Goal: Task Accomplishment & Management: Manage account settings

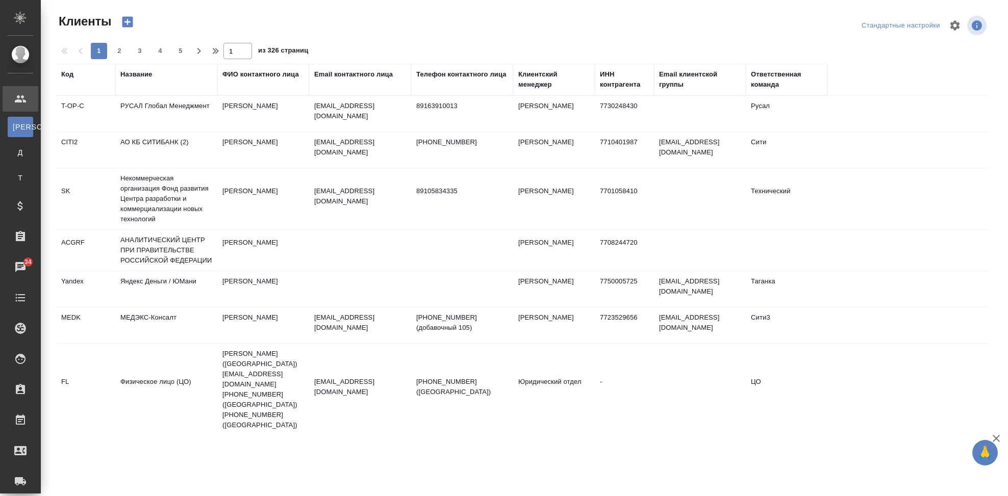
select select "RU"
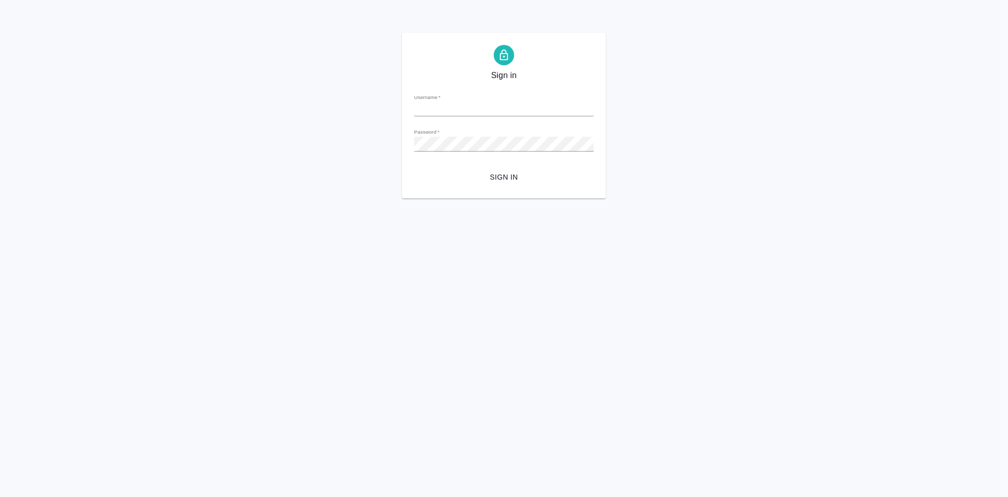
type input "a.kabargina@awatera.com"
click at [492, 174] on span "Sign in" at bounding box center [503, 177] width 163 height 13
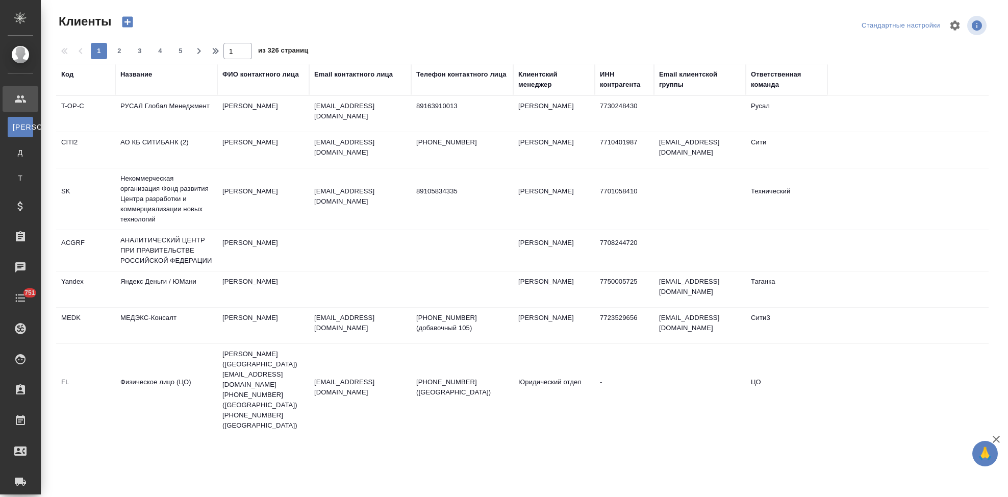
select select "RU"
click at [68, 76] on div "Код" at bounding box center [67, 74] width 12 height 10
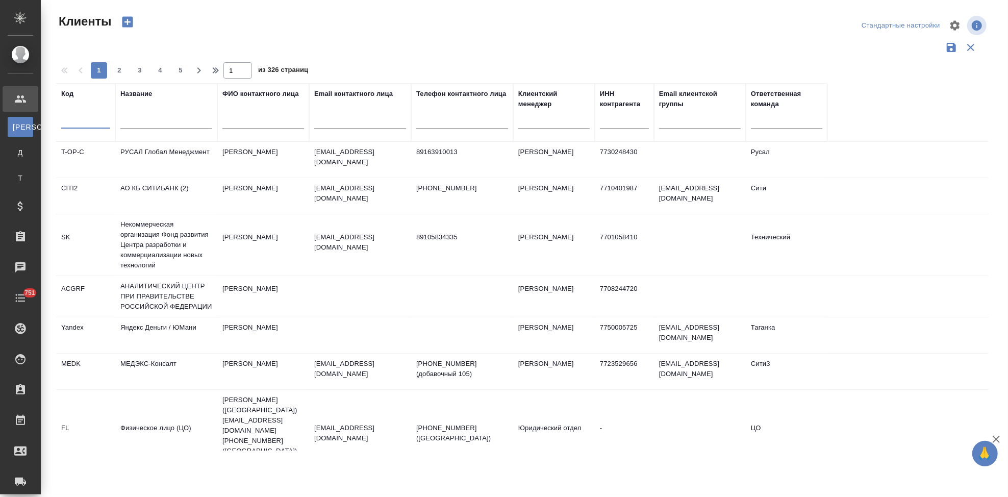
click at [80, 125] on input "text" at bounding box center [85, 122] width 49 height 13
click at [76, 127] on input "text" at bounding box center [85, 122] width 49 height 13
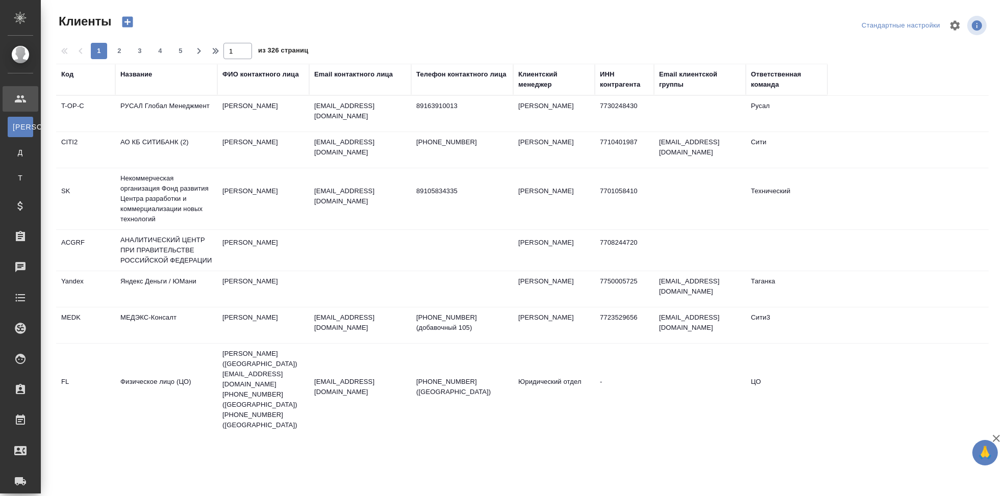
select select "RU"
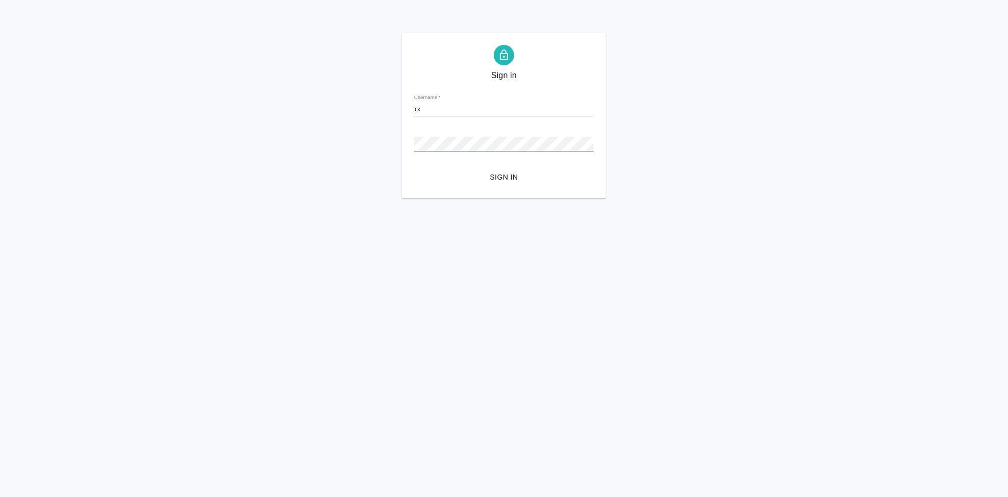
type input "т"
type input "a.kabargina@awatera.com"
click at [502, 180] on span "Sign in" at bounding box center [503, 177] width 163 height 13
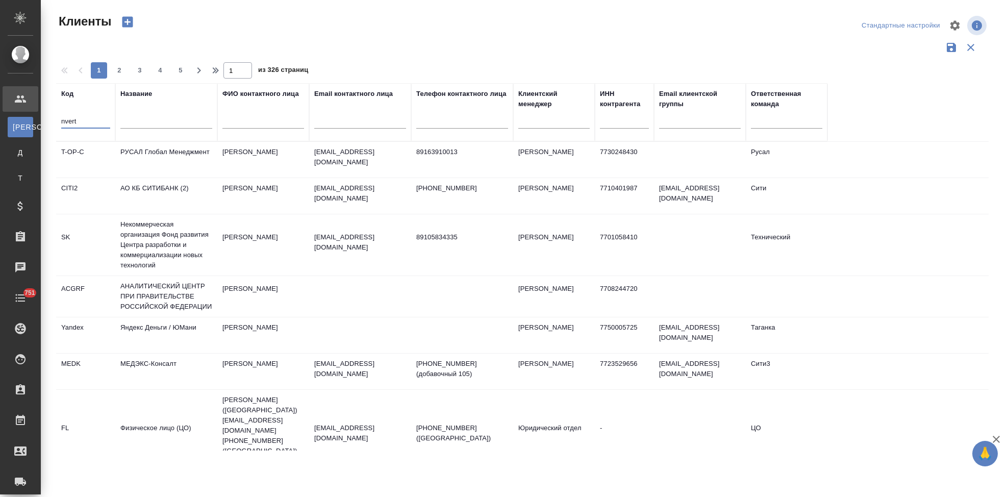
select select "RU"
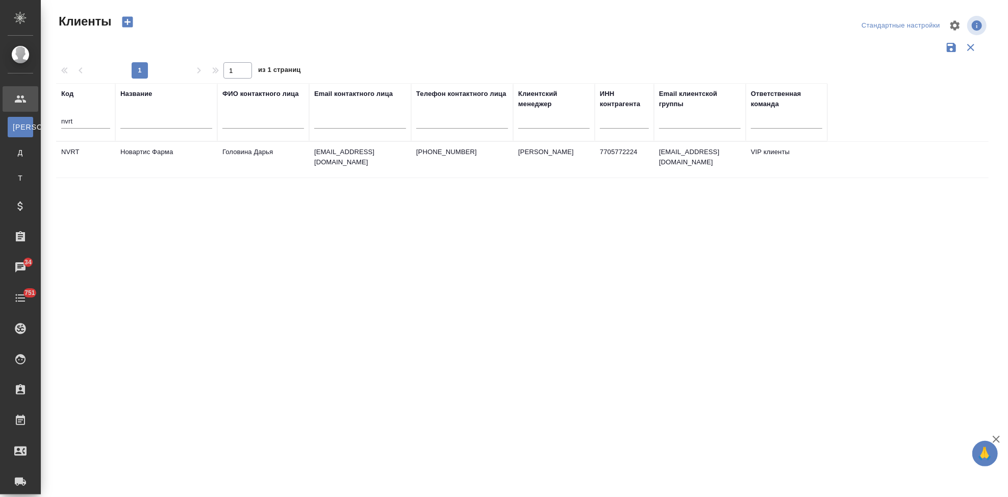
click at [267, 155] on td "Головина Дарья" at bounding box center [263, 160] width 92 height 36
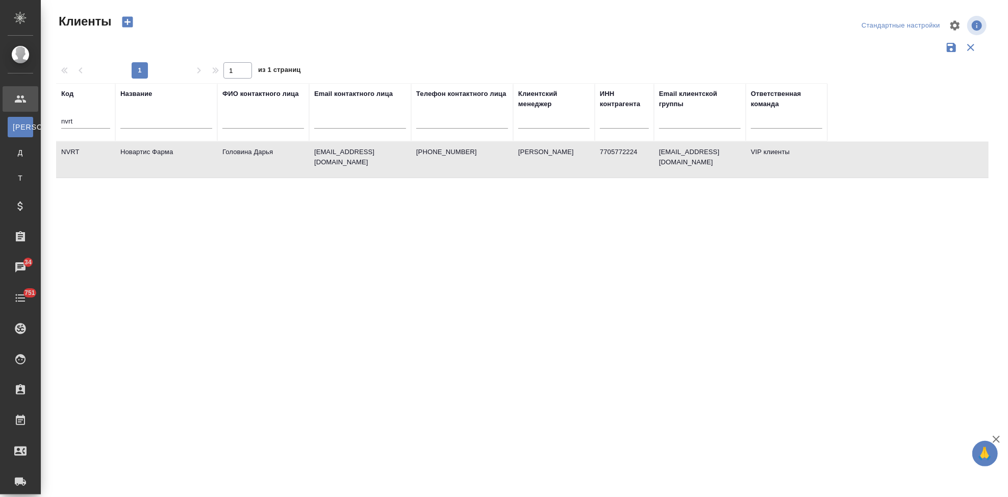
click at [111, 112] on th "Код nvrt" at bounding box center [85, 112] width 59 height 58
click at [83, 123] on input "nvrt" at bounding box center [85, 122] width 49 height 13
type input "n"
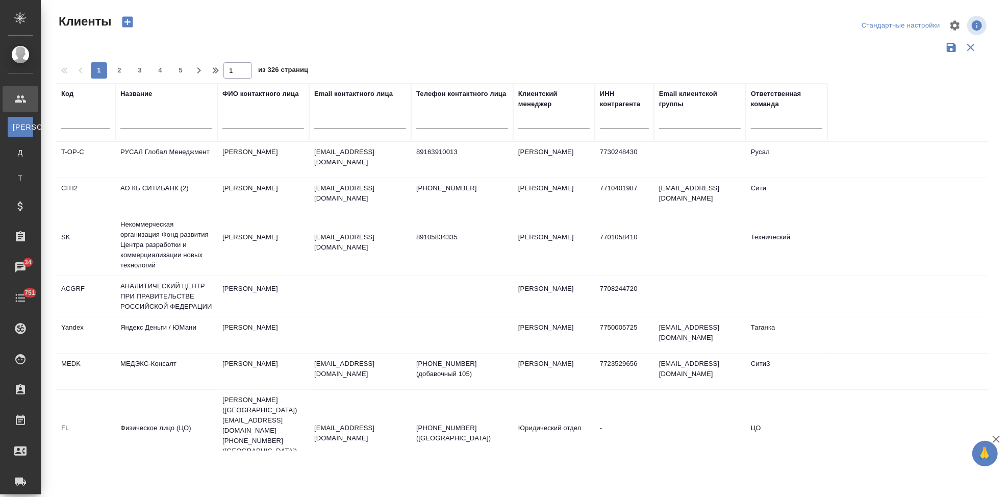
click at [69, 127] on input "text" at bounding box center [85, 122] width 49 height 13
type input "ы"
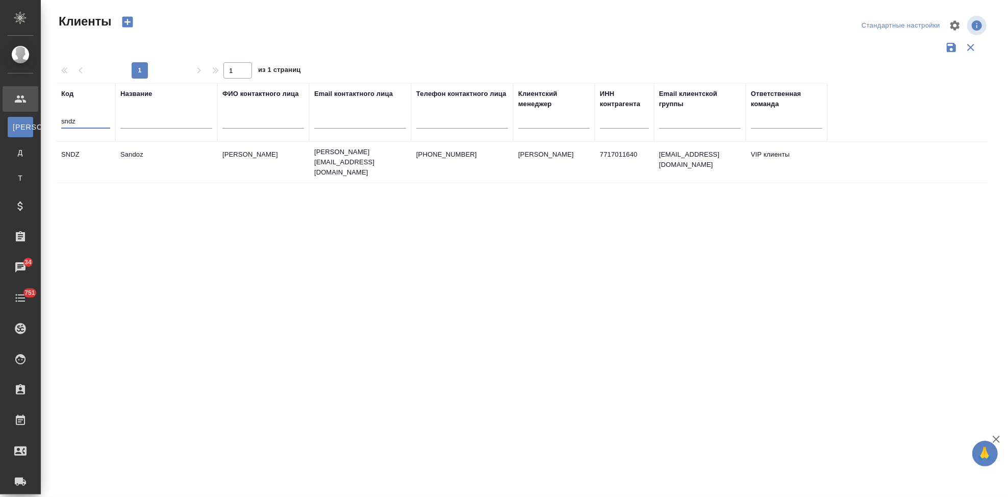
click at [198, 153] on td "Sandoz" at bounding box center [166, 162] width 102 height 36
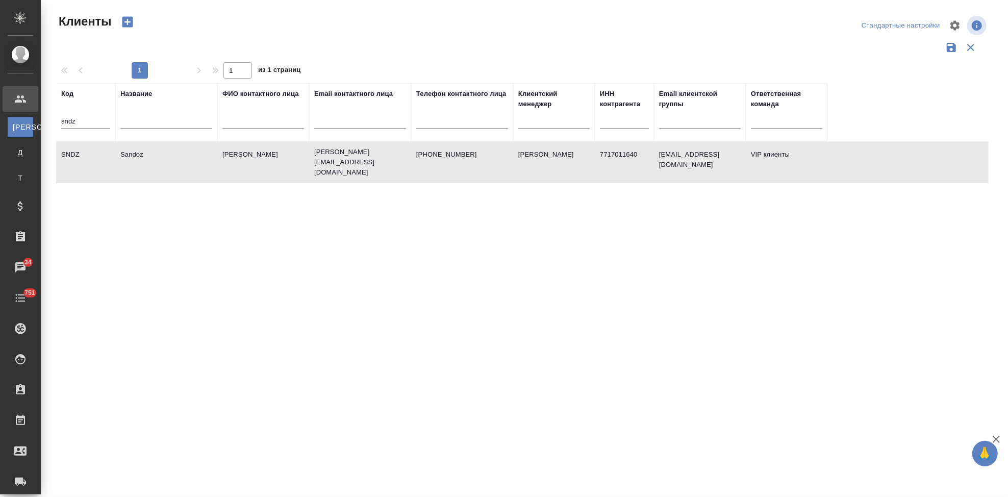
click at [198, 153] on td "Sandoz" at bounding box center [166, 162] width 102 height 36
click at [104, 122] on input "sndz" at bounding box center [85, 122] width 49 height 13
type input "s"
type input "gnrm"
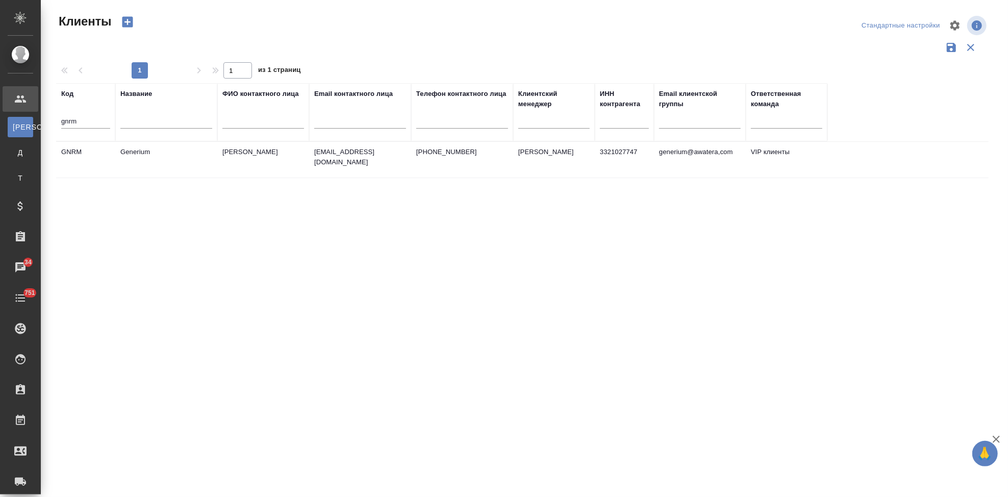
click at [264, 148] on td "Астахова Екатерина" at bounding box center [263, 160] width 92 height 36
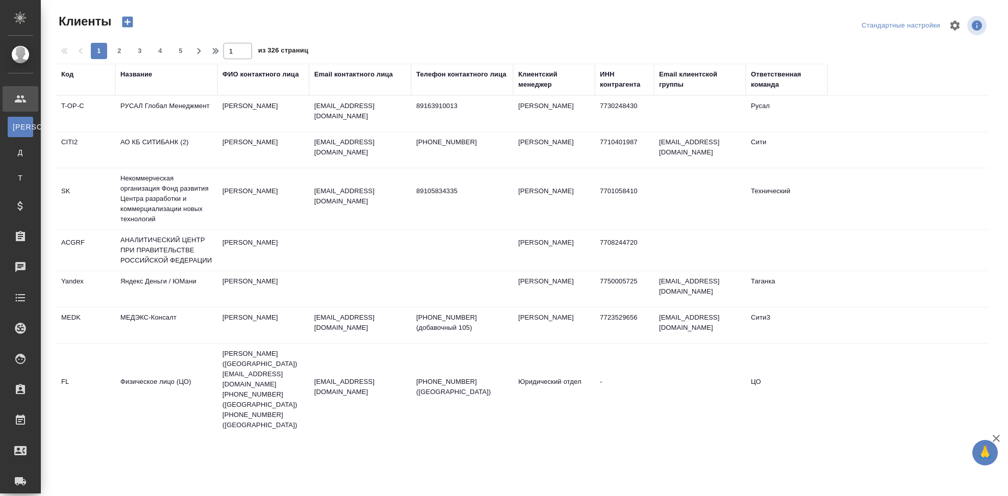
select select "RU"
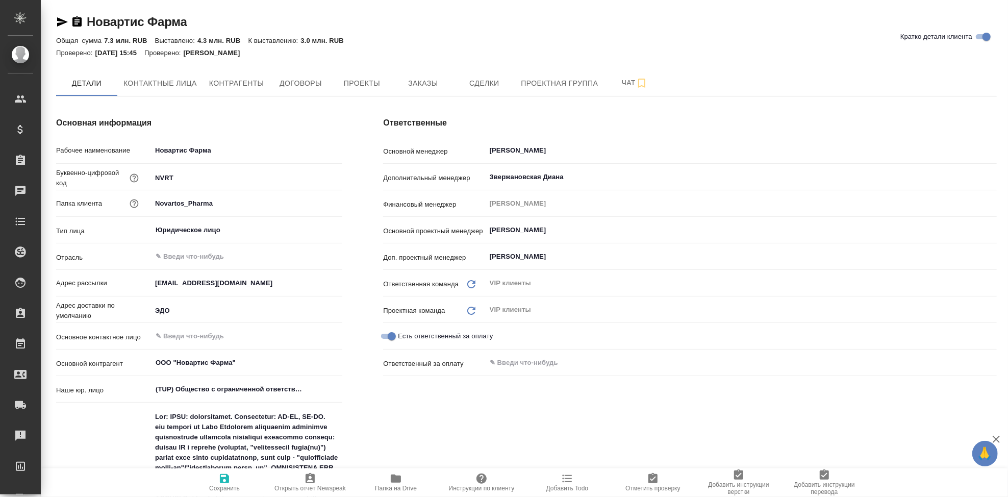
type textarea "x"
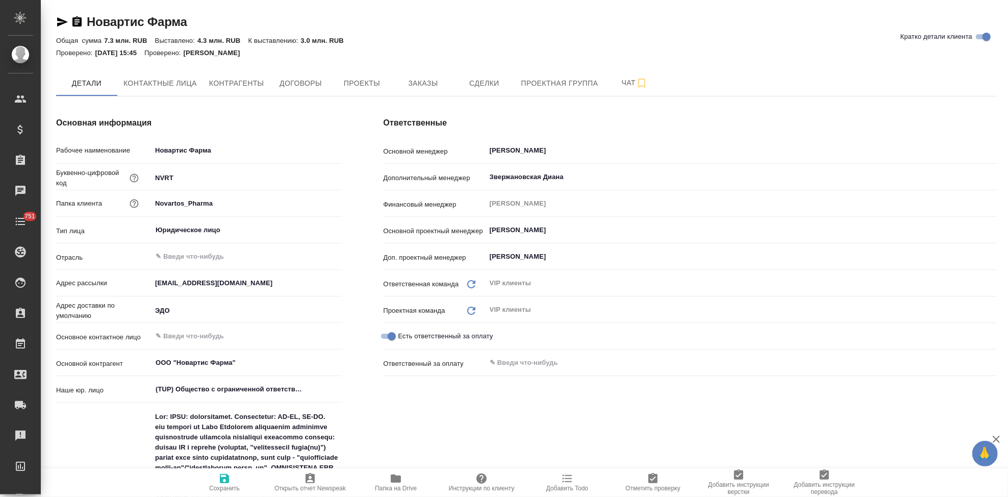
type textarea "x"
click at [430, 91] on button "Заказы" at bounding box center [422, 83] width 61 height 26
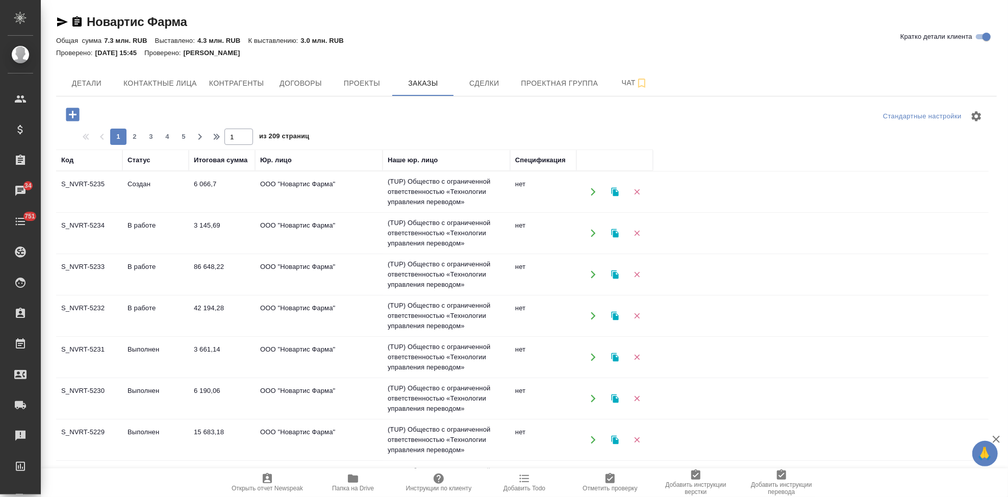
click at [112, 190] on td "S_NVRT-5235" at bounding box center [89, 192] width 66 height 36
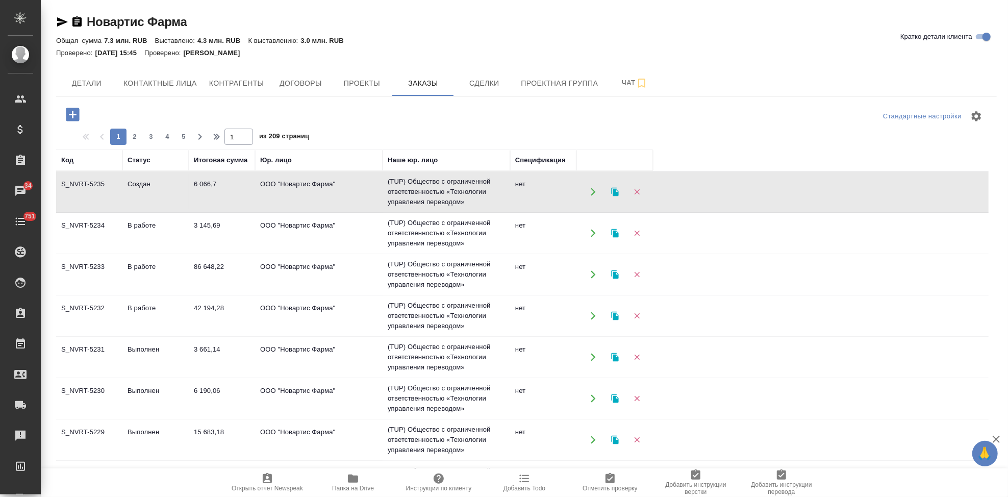
click at [112, 190] on td "S_NVRT-5235" at bounding box center [89, 192] width 66 height 36
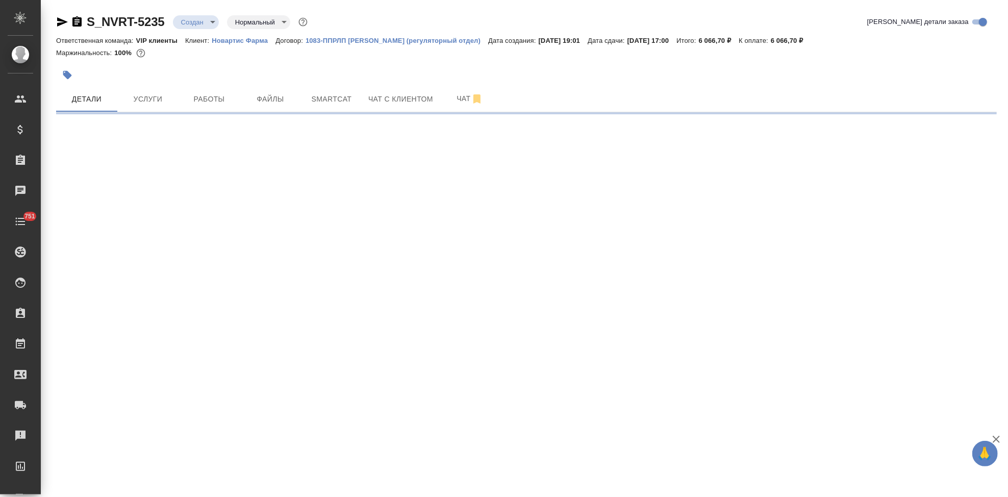
select select "RU"
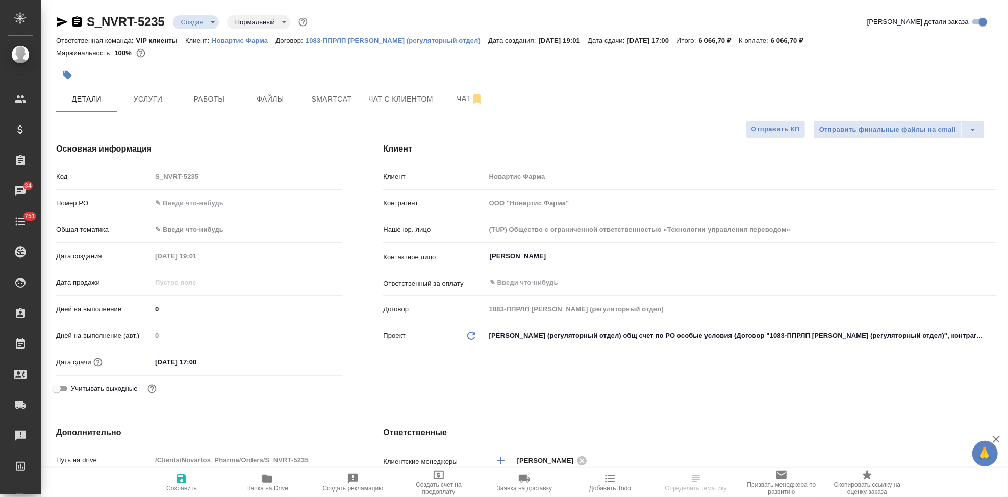
type textarea "x"
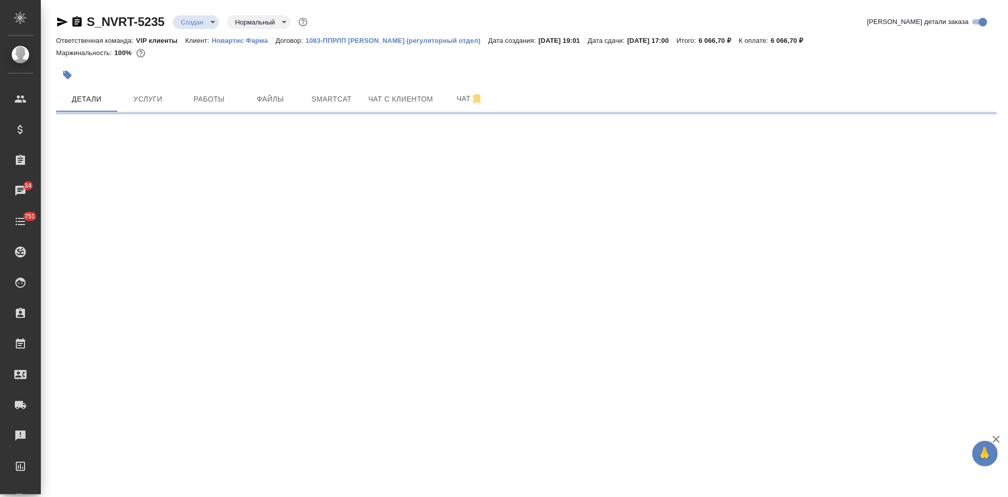
select select "RU"
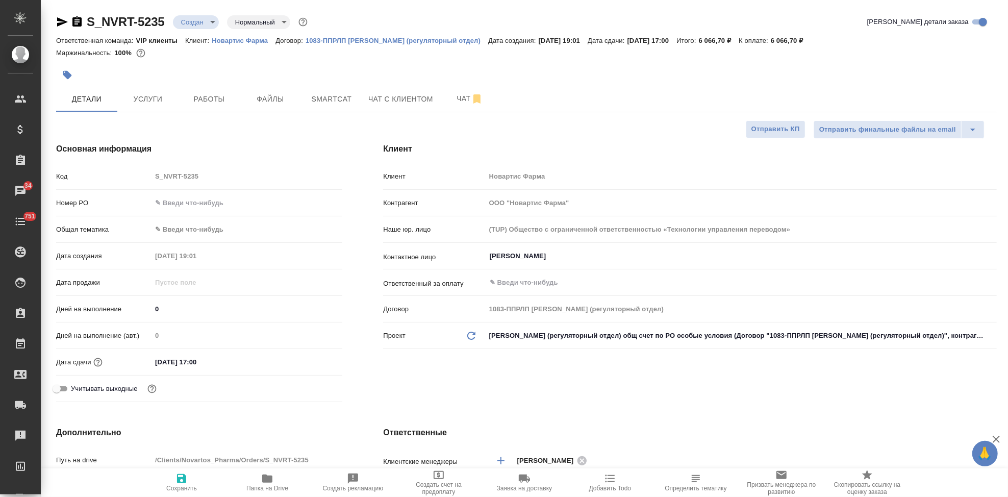
type textarea "x"
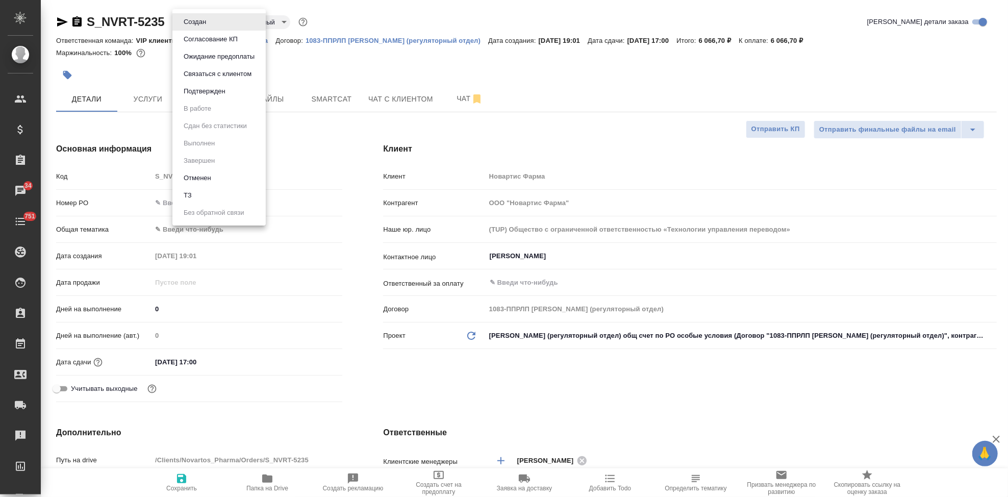
click at [211, 22] on body "🙏 .cls-1 fill:#fff; AWATERA Kabargina Anna Клиенты Спецификации Заказы 34 Чаты …" at bounding box center [504, 248] width 1008 height 497
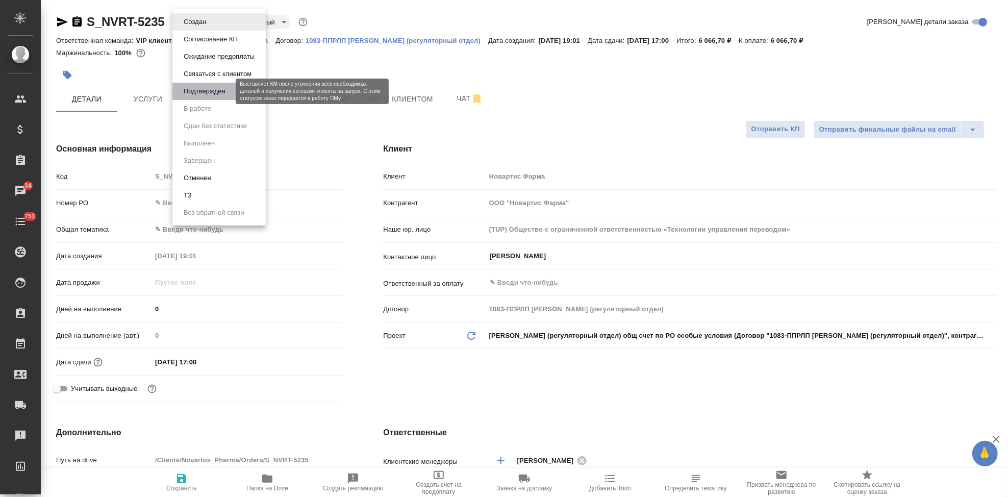
click at [208, 93] on button "Подтвержден" at bounding box center [205, 91] width 48 height 11
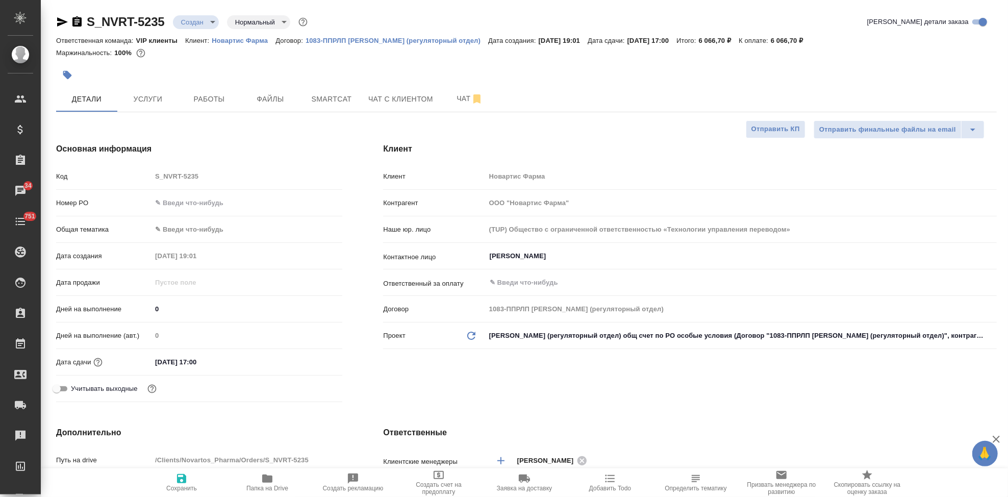
click at [211, 20] on body "🙏 .cls-1 fill:#fff; AWATERA Kabargina Anna Клиенты Спецификации Заказы 34 Чаты …" at bounding box center [504, 248] width 1008 height 497
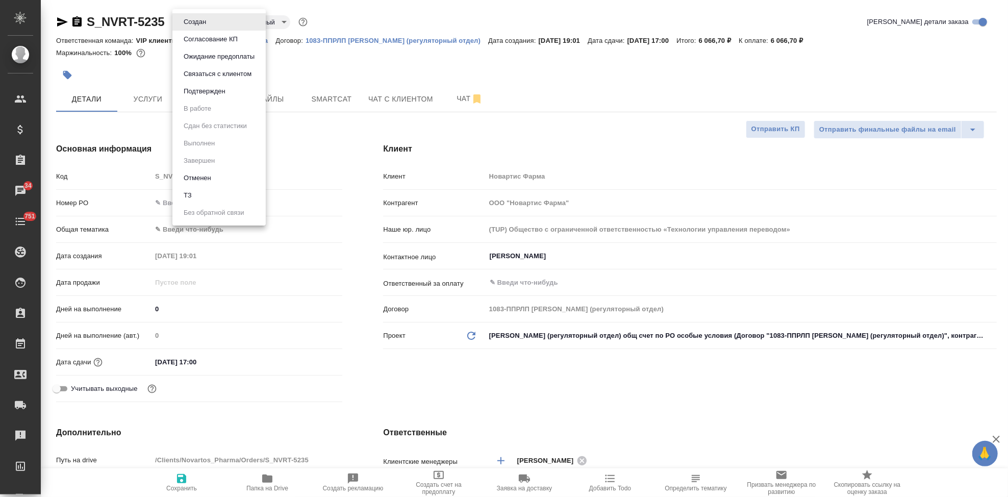
click at [205, 94] on button "Подтвержден" at bounding box center [205, 91] width 48 height 11
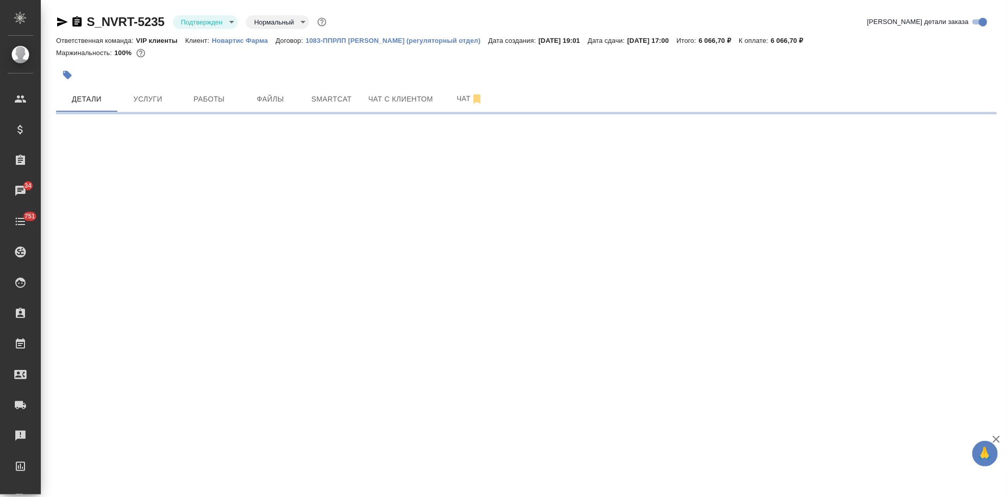
select select "RU"
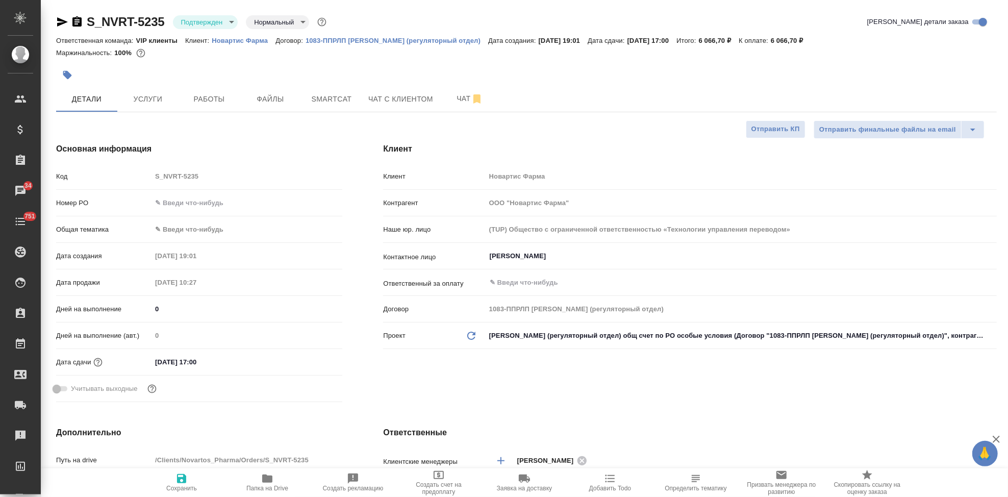
type textarea "x"
click at [454, 98] on span "Чат" at bounding box center [469, 98] width 49 height 13
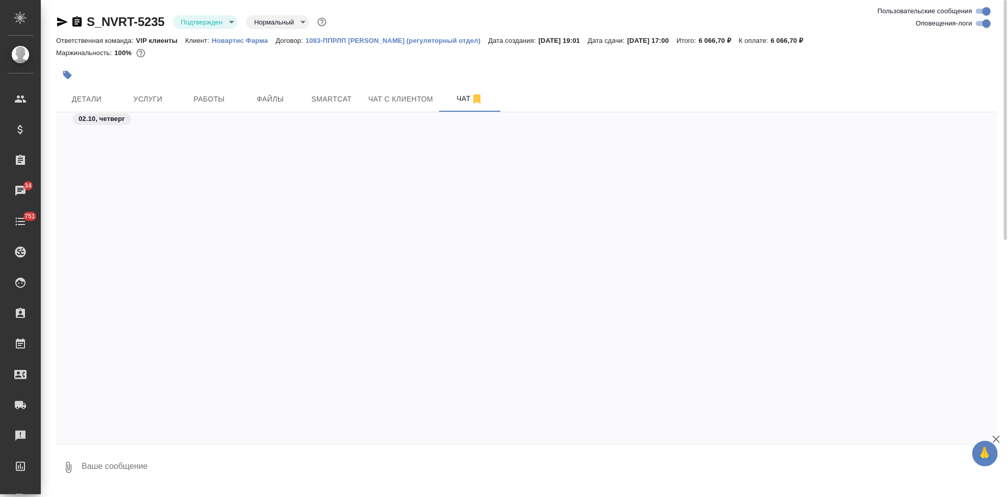
scroll to position [6173, 0]
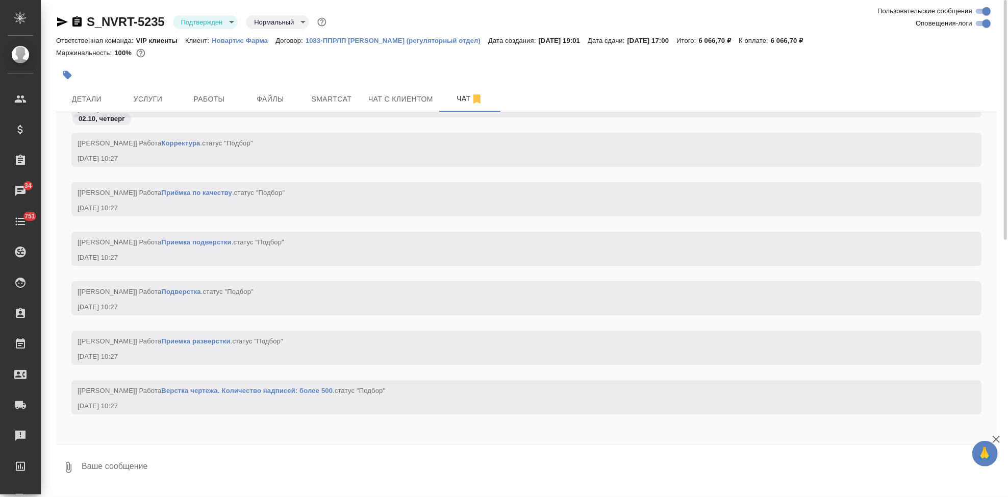
click at [190, 467] on textarea at bounding box center [539, 467] width 916 height 35
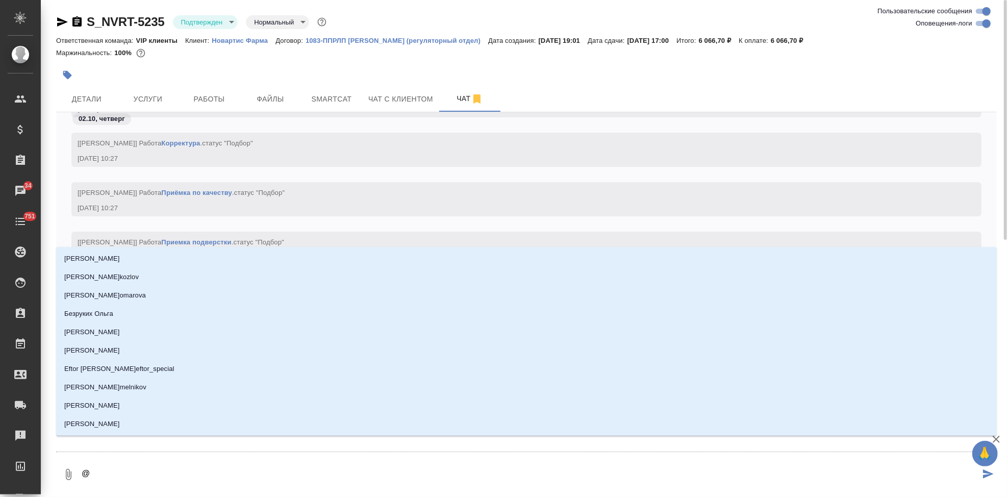
type textarea "@г"
type input "г"
type textarea "@гр"
type input "гр"
type textarea "@гра"
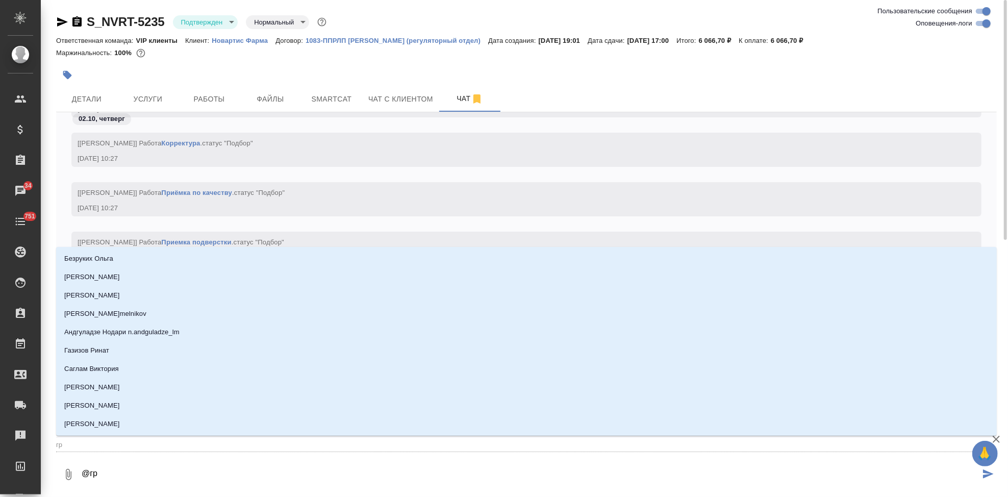
type input "гра"
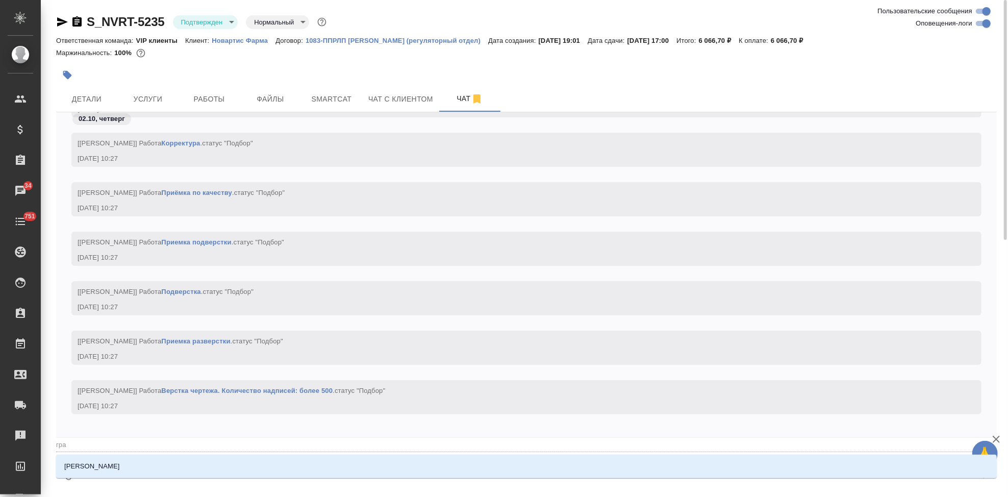
type textarea "@граб"
type input "граб"
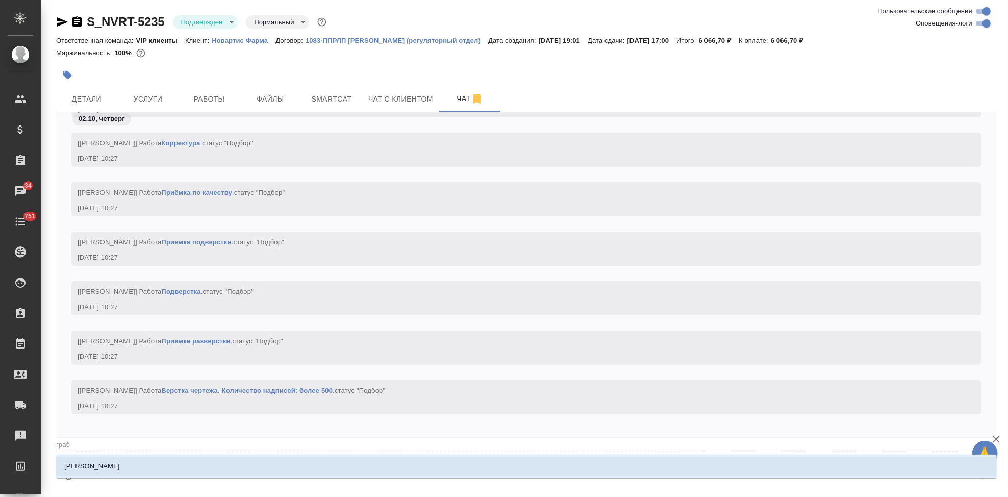
click at [121, 469] on li "[PERSON_NAME]" at bounding box center [526, 466] width 941 height 18
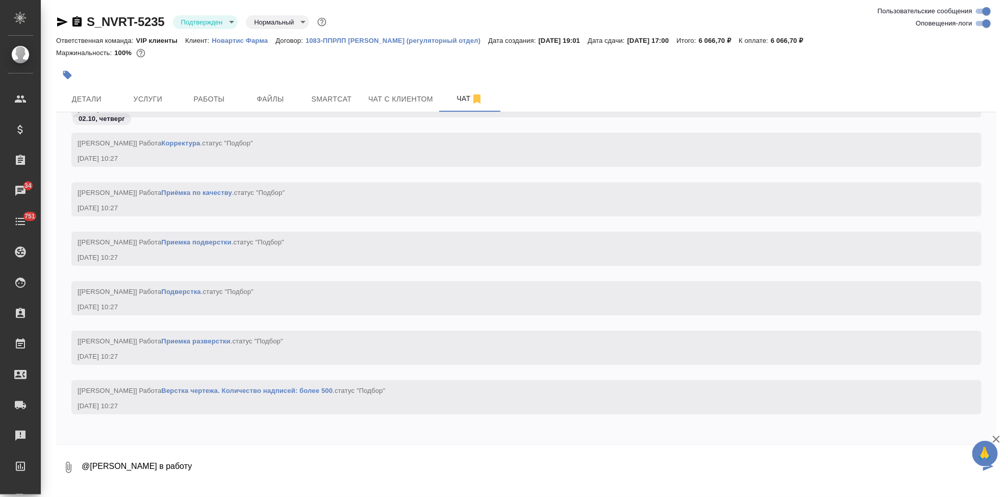
type textarea "@Грабко Мария в работу"
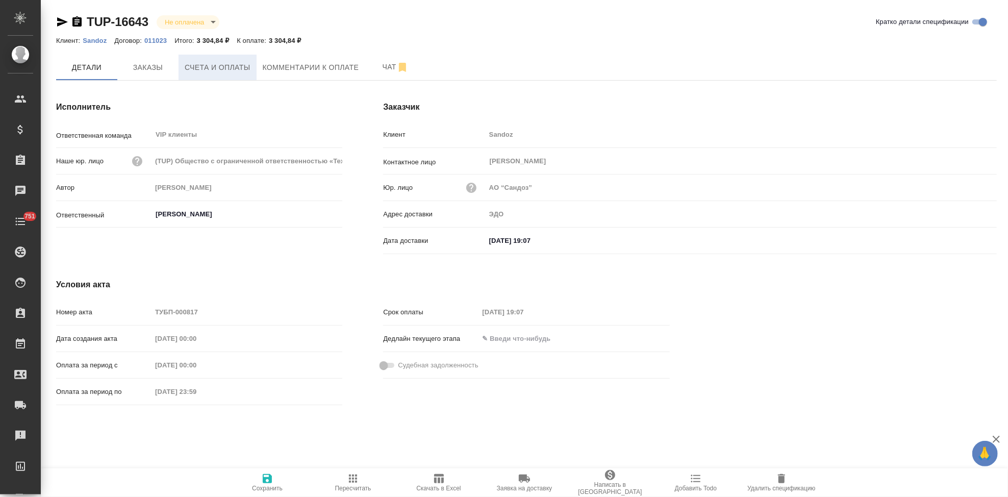
click at [246, 73] on span "Счета и оплаты" at bounding box center [218, 67] width 66 height 13
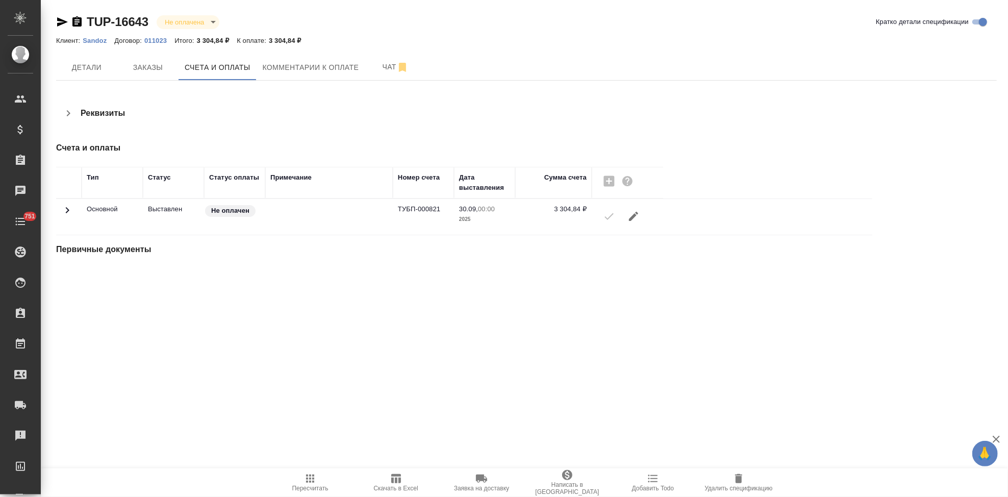
click at [161, 81] on div "TUP-16643 Не оплачена notPayed Кратко детали спецификации Клиент: Sandoz Догово…" at bounding box center [527, 147] width 952 height 294
click at [88, 67] on span "Детали" at bounding box center [86, 67] width 49 height 13
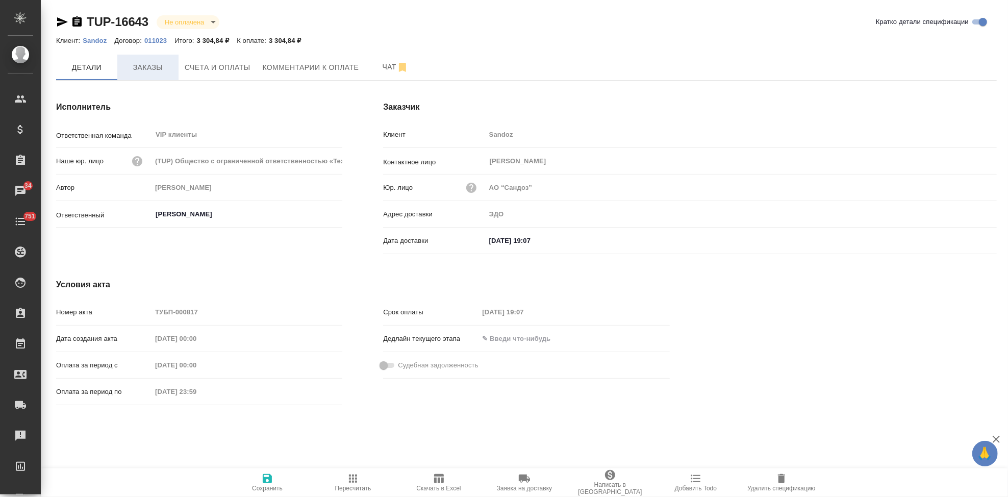
click at [165, 66] on span "Заказы" at bounding box center [147, 67] width 49 height 13
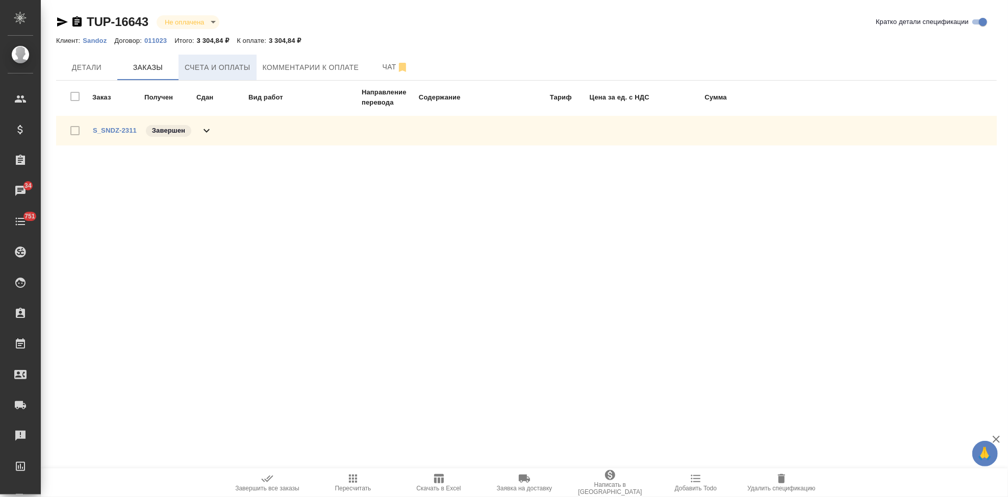
click at [211, 70] on span "Счета и оплаты" at bounding box center [218, 67] width 66 height 13
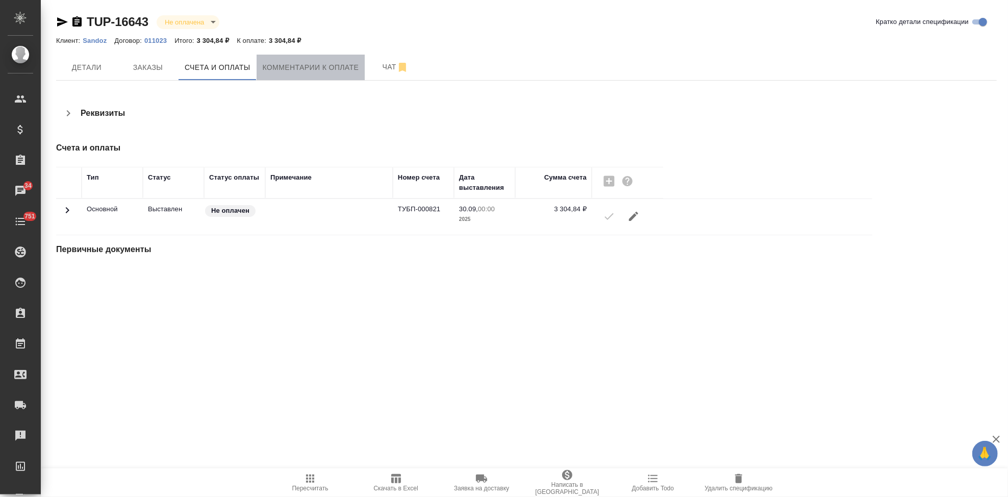
click at [301, 71] on span "Комментарии к оплате" at bounding box center [311, 67] width 96 height 13
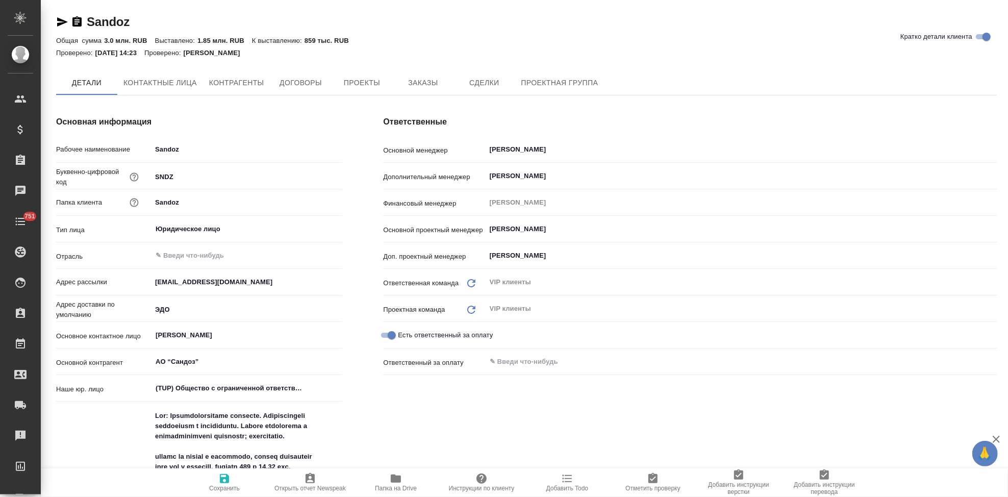
type textarea "x"
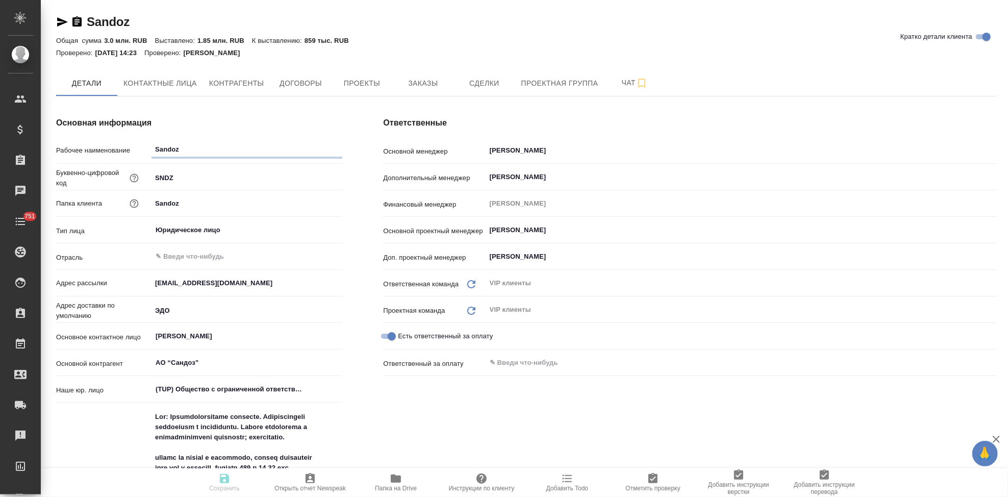
type textarea "x"
click at [435, 72] on button "Заказы" at bounding box center [422, 83] width 61 height 26
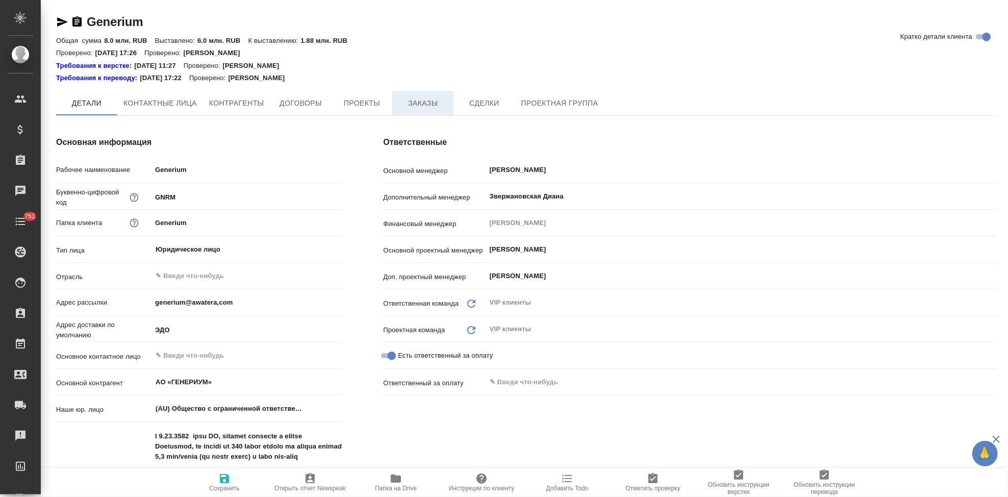
click at [420, 104] on span "Заказы" at bounding box center [422, 103] width 49 height 13
type textarea "x"
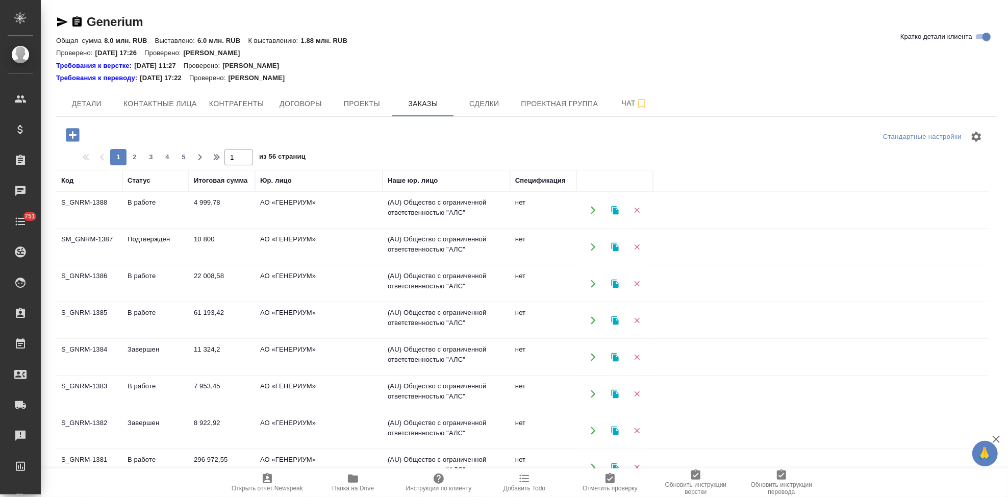
click at [210, 315] on td "61 193,42" at bounding box center [222, 321] width 66 height 36
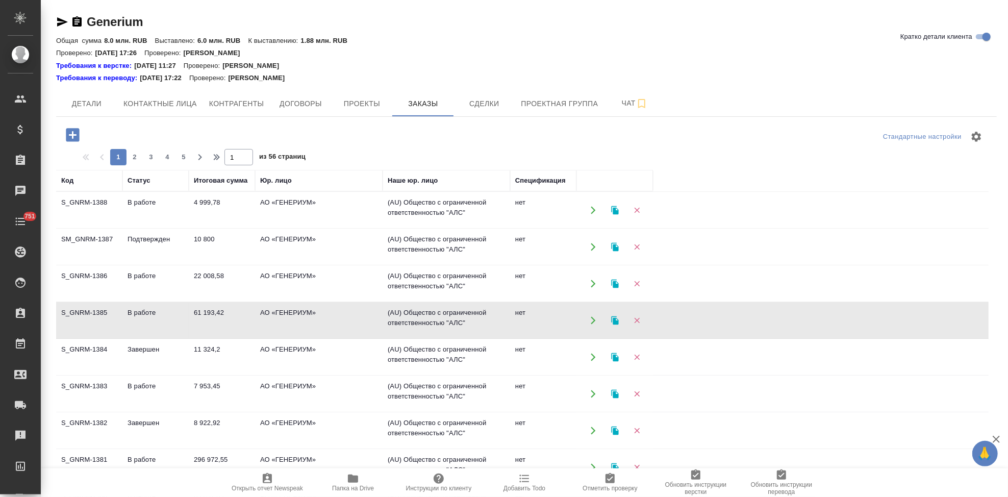
click at [210, 315] on td "61 193,42" at bounding box center [222, 321] width 66 height 36
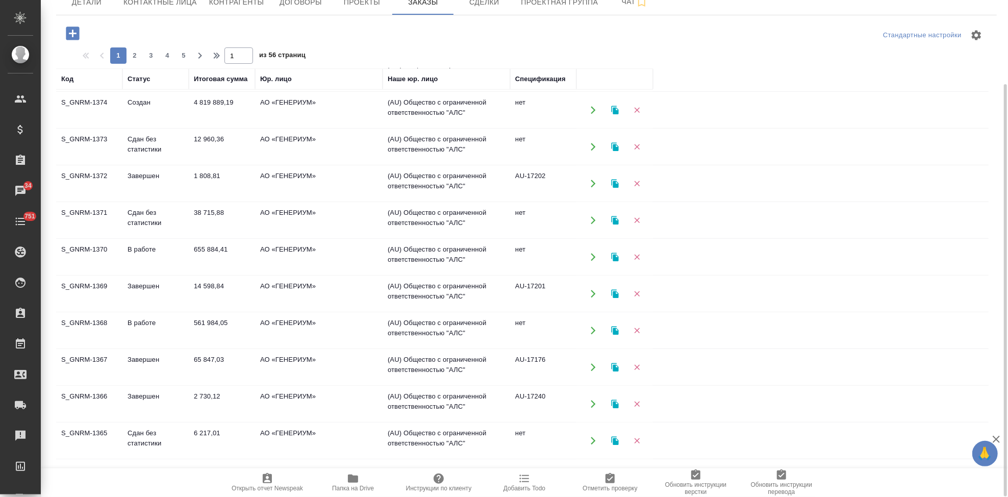
scroll to position [519, 0]
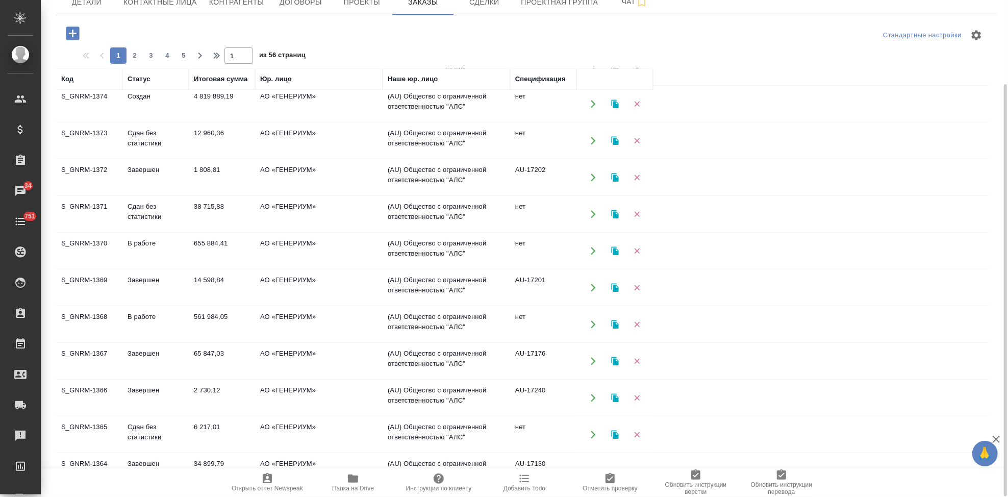
click at [294, 431] on td "АО «ГЕНЕРИУМ»" at bounding box center [319, 435] width 128 height 36
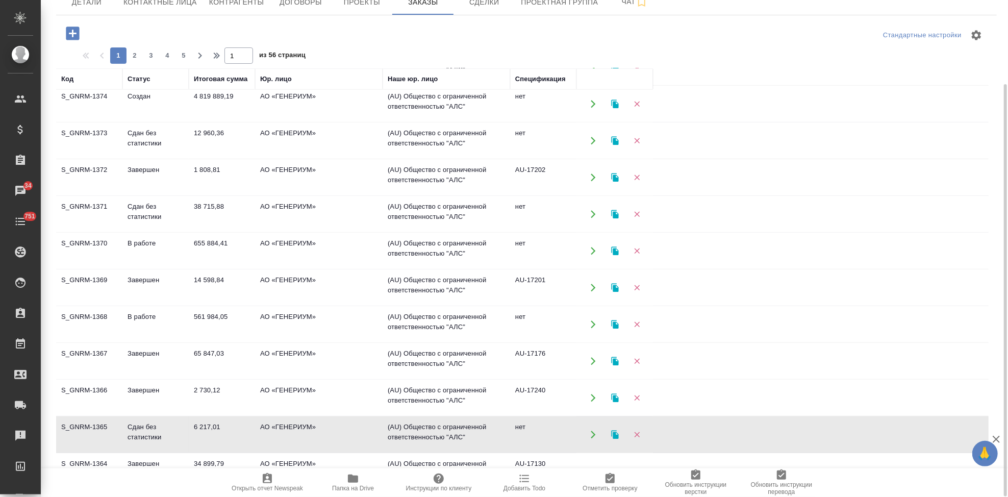
click at [294, 431] on td "АО «ГЕНЕРИУМ»" at bounding box center [319, 435] width 128 height 36
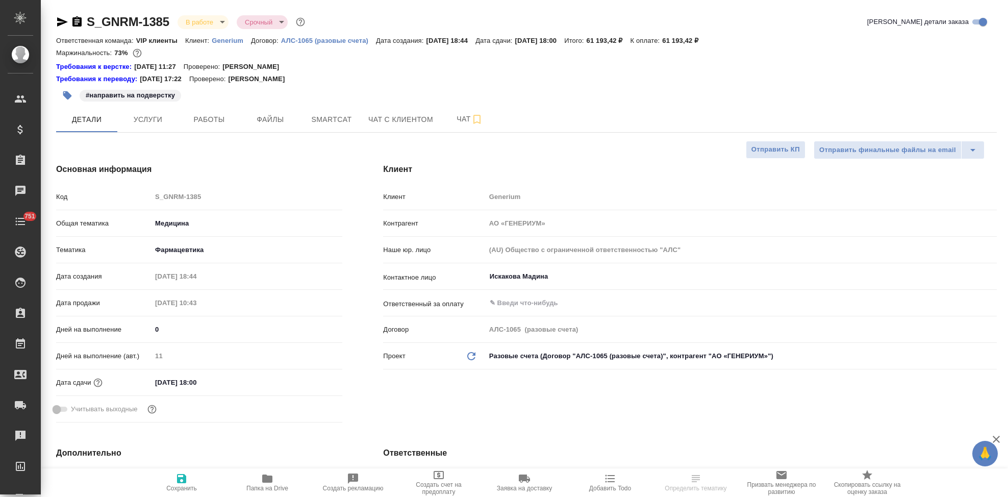
select select "RU"
type textarea "x"
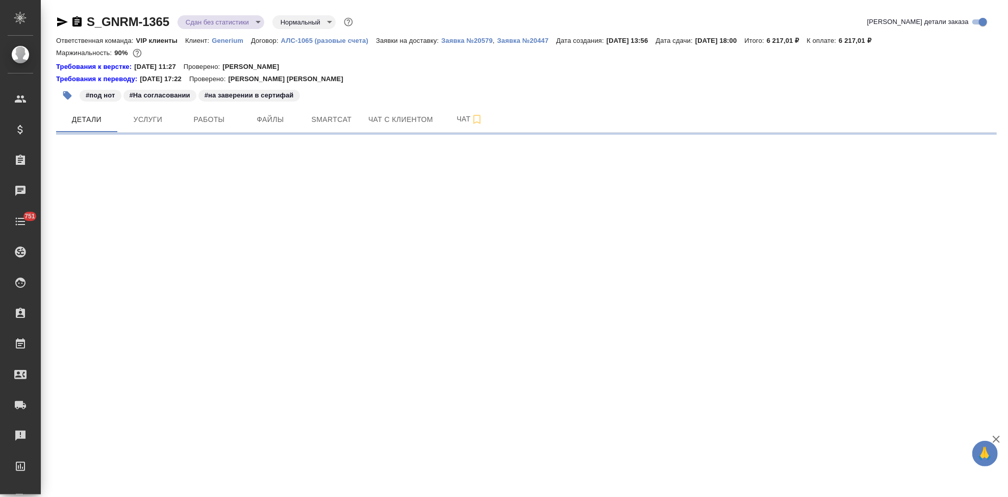
select select "RU"
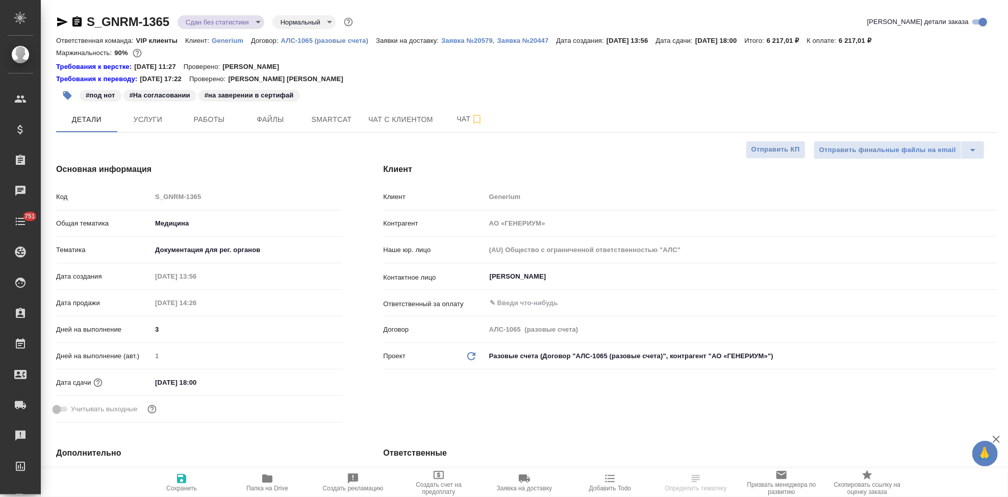
type textarea "x"
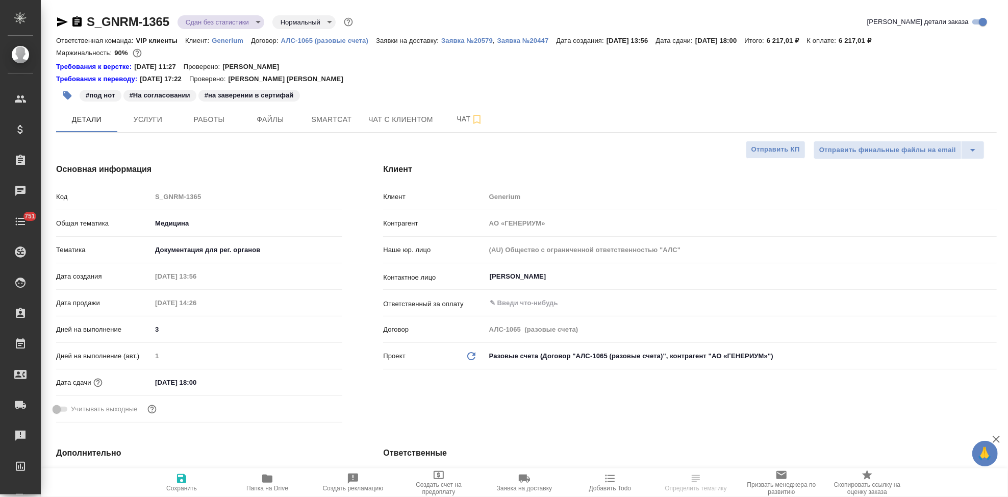
type textarea "x"
click at [165, 128] on button "Услуги" at bounding box center [147, 120] width 61 height 26
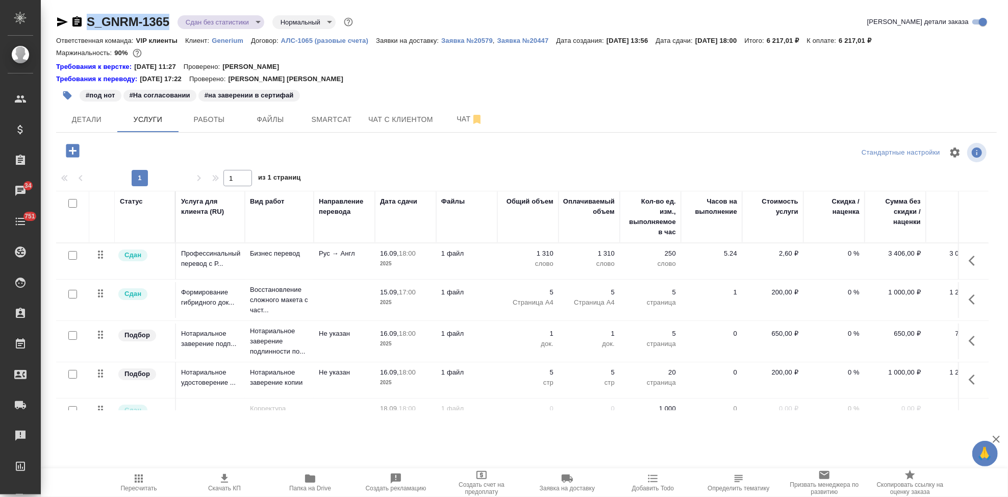
drag, startPoint x: 173, startPoint y: 20, endPoint x: 67, endPoint y: 20, distance: 105.6
click at [67, 20] on div "S_GNRM-1365 Сдан без статистики distributed Нормальный normal" at bounding box center [205, 22] width 299 height 16
copy link "S_GNRM-1365"
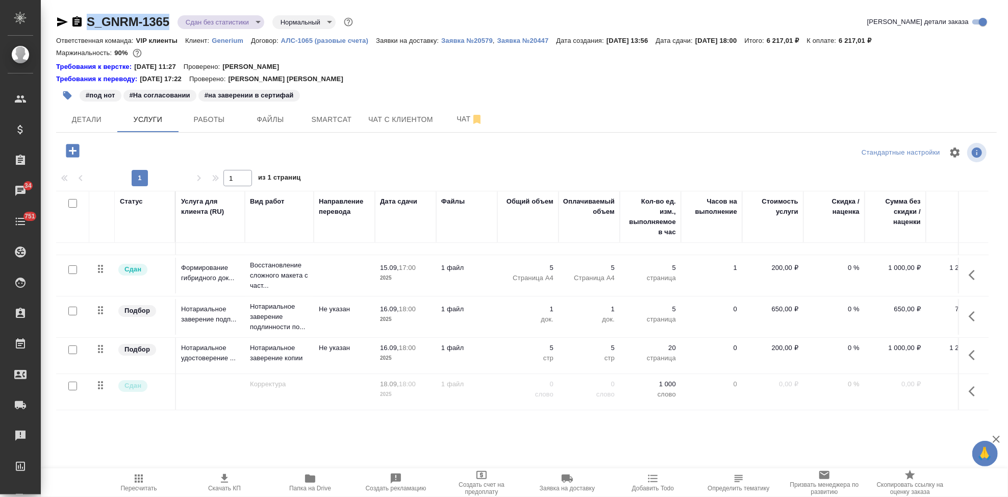
scroll to position [33, 0]
click at [209, 121] on span "Работы" at bounding box center [209, 119] width 49 height 13
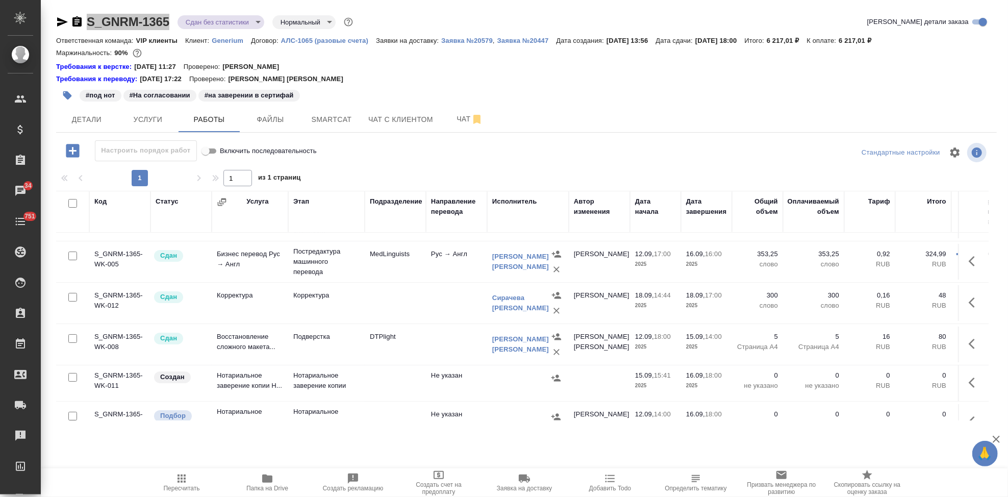
scroll to position [64, 0]
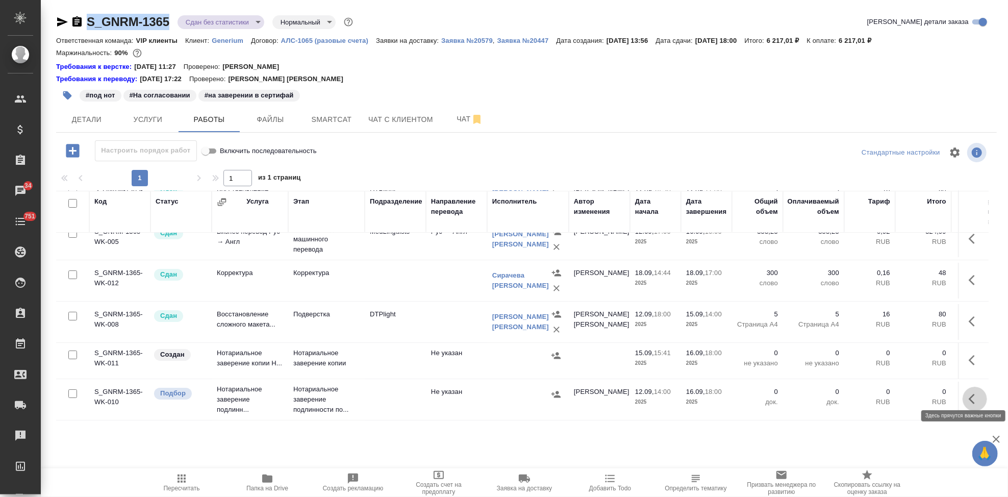
click at [969, 395] on icon "button" at bounding box center [975, 399] width 12 height 12
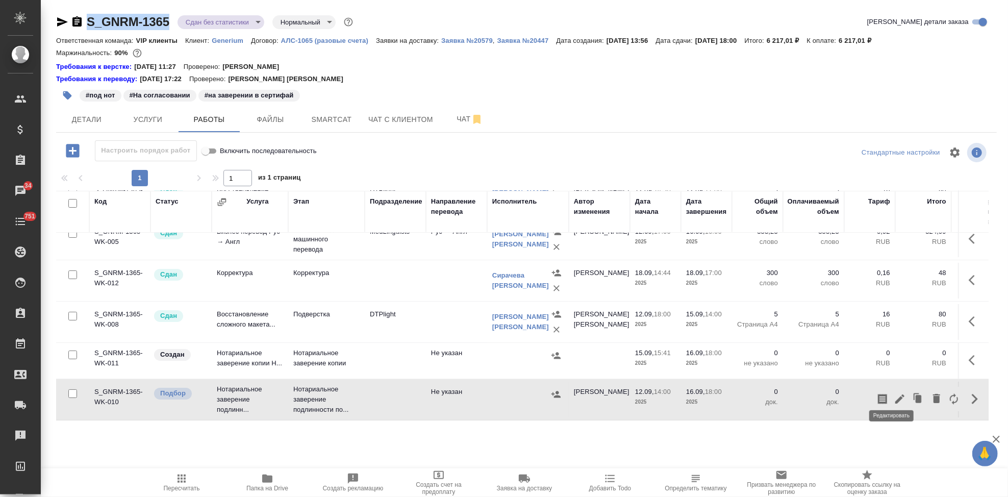
click at [895, 394] on icon "button" at bounding box center [899, 398] width 9 height 9
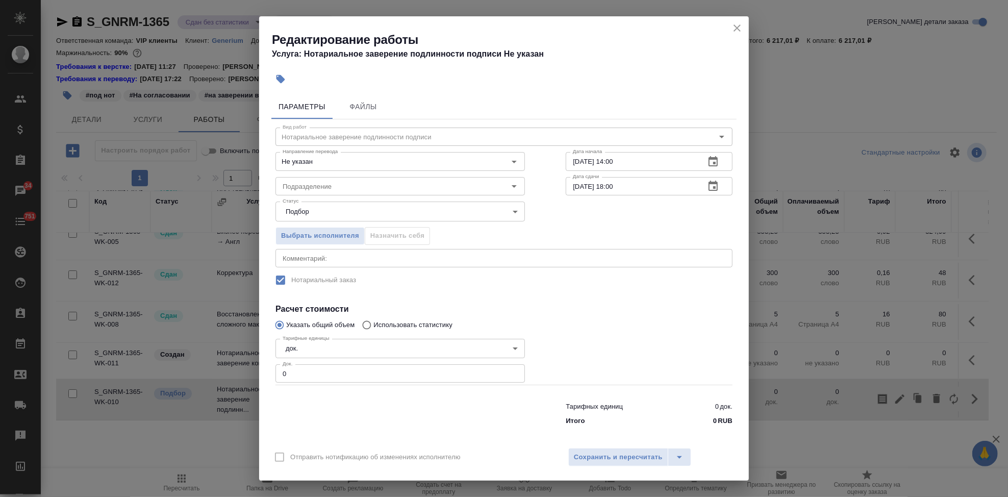
click at [333, 369] on input "0" at bounding box center [399, 373] width 249 height 18
type input "1"
click at [325, 232] on span "Выбрать исполнителя" at bounding box center [320, 236] width 78 height 12
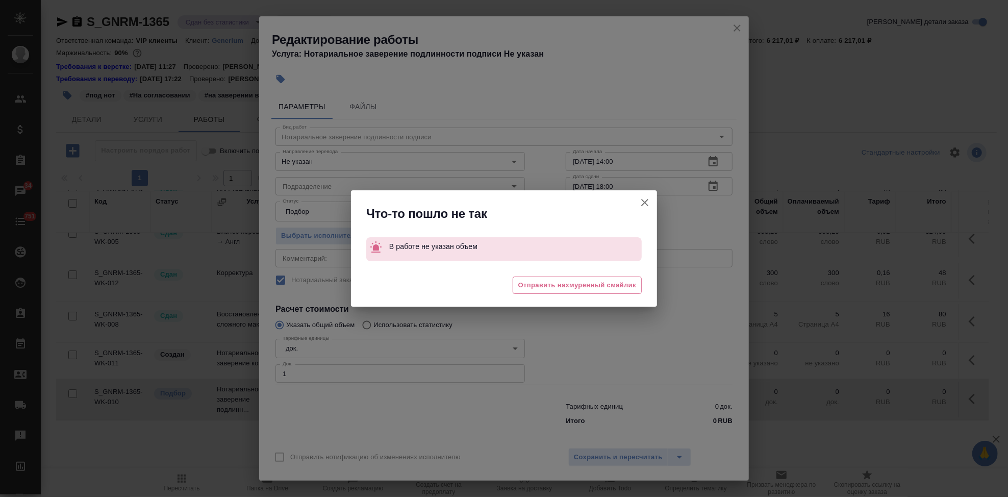
click at [644, 205] on icon "button" at bounding box center [645, 202] width 12 height 12
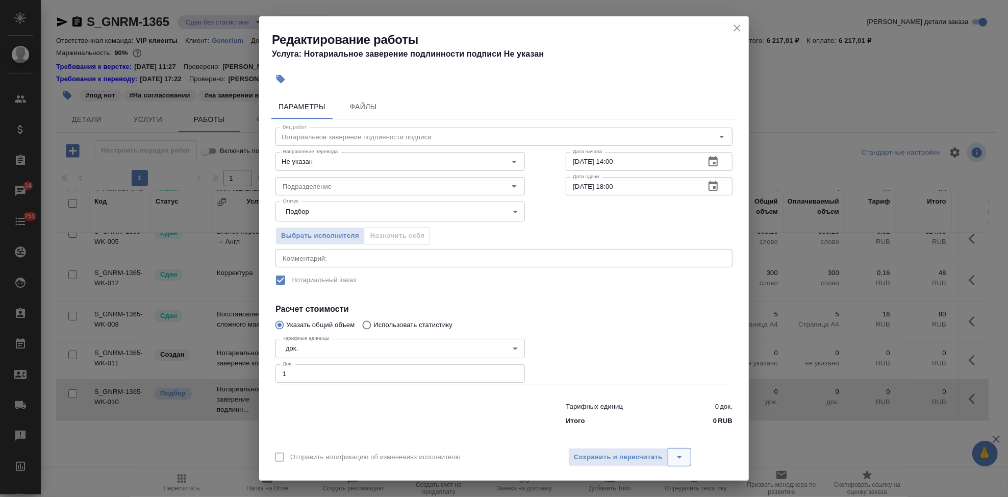
click at [679, 454] on icon "split button" at bounding box center [679, 457] width 12 height 12
click at [619, 424] on li "Сохранить" at bounding box center [629, 419] width 123 height 16
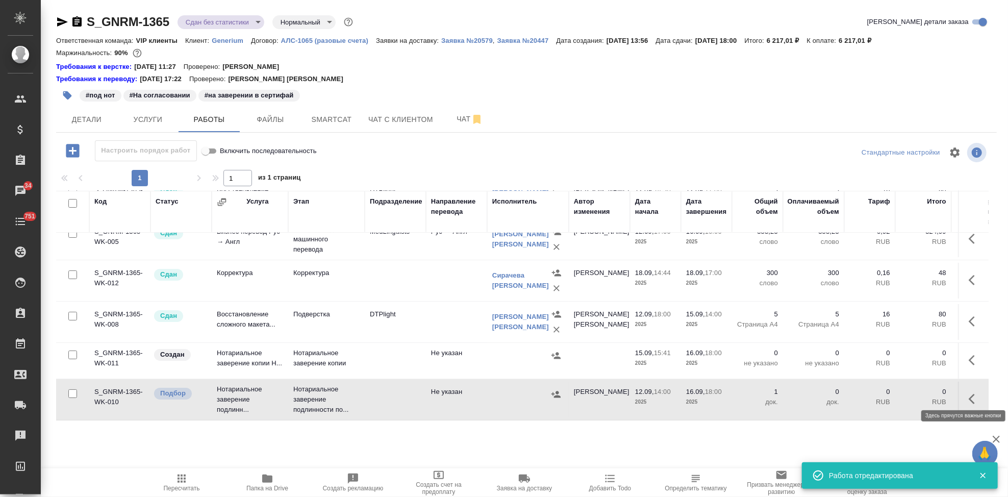
click at [969, 394] on icon "button" at bounding box center [975, 399] width 12 height 12
click at [895, 394] on icon "button" at bounding box center [899, 398] width 9 height 9
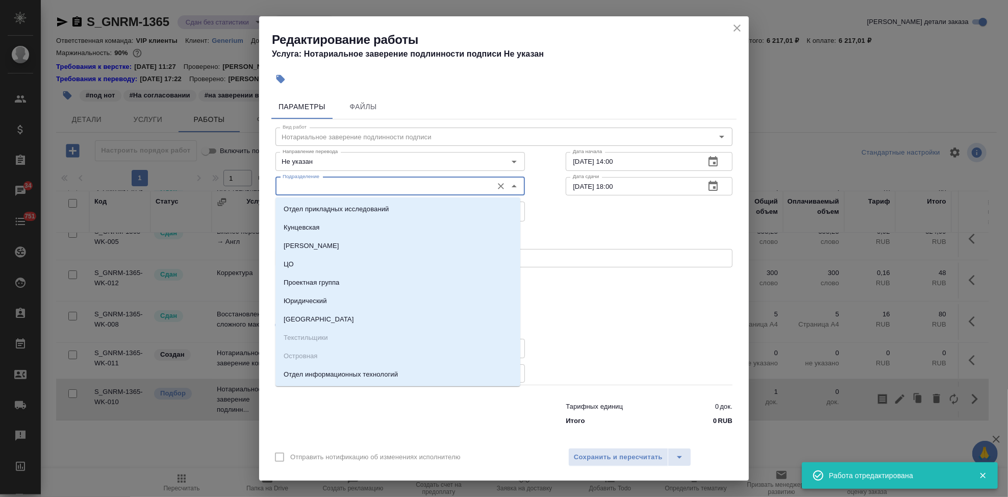
click at [330, 188] on input "Подразделение" at bounding box center [383, 186] width 209 height 12
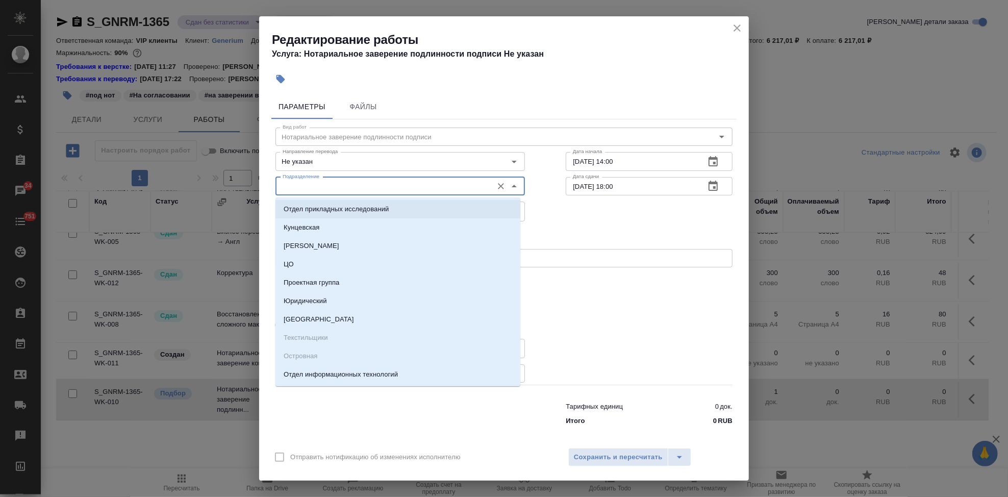
click at [645, 221] on div "Выбрать исполнителя Назначить себя" at bounding box center [504, 234] width 498 height 62
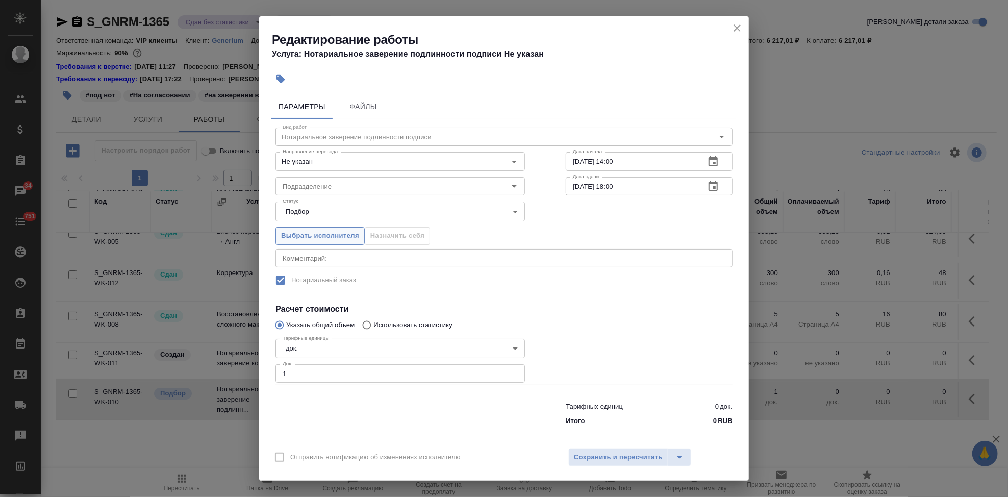
click at [331, 236] on span "Выбрать исполнителя" at bounding box center [320, 236] width 78 height 12
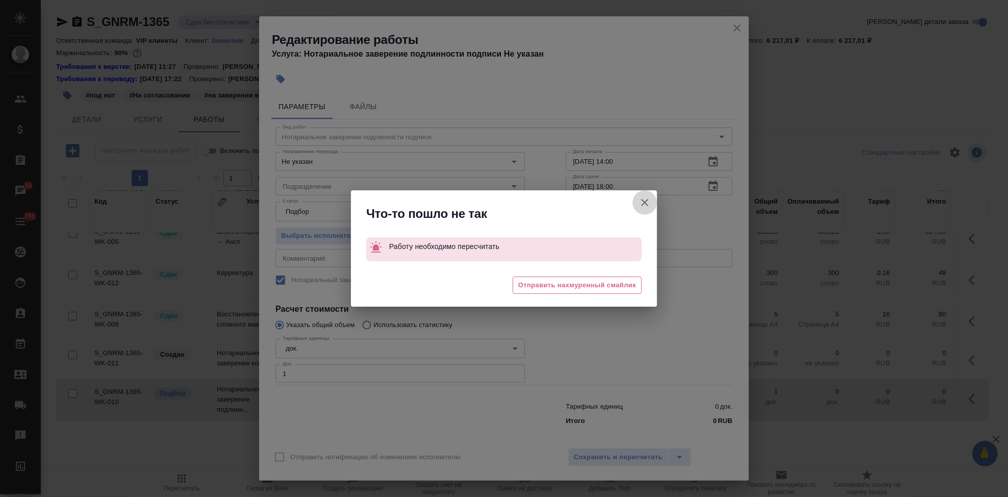
click at [646, 204] on icon "button" at bounding box center [644, 202] width 7 height 7
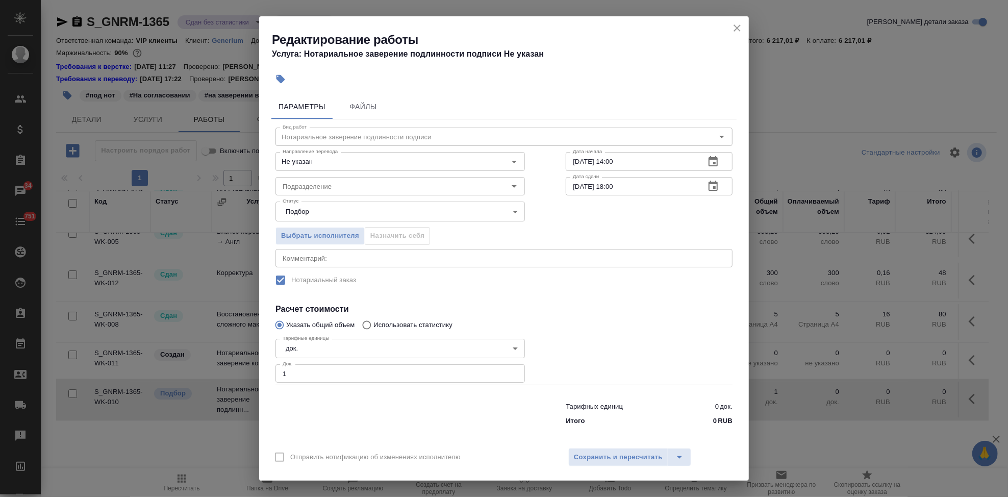
click at [738, 27] on icon "close" at bounding box center [737, 27] width 7 height 7
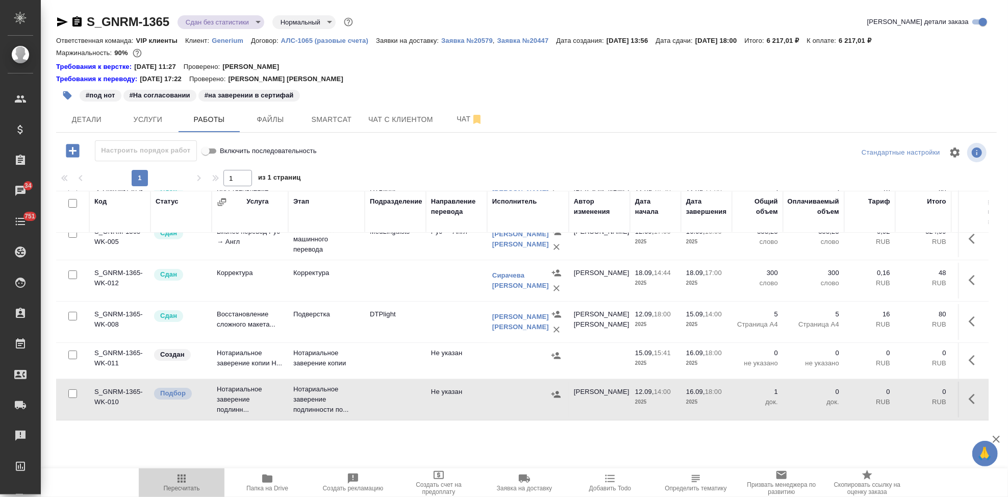
click at [181, 487] on span "Пересчитать" at bounding box center [182, 488] width 36 height 7
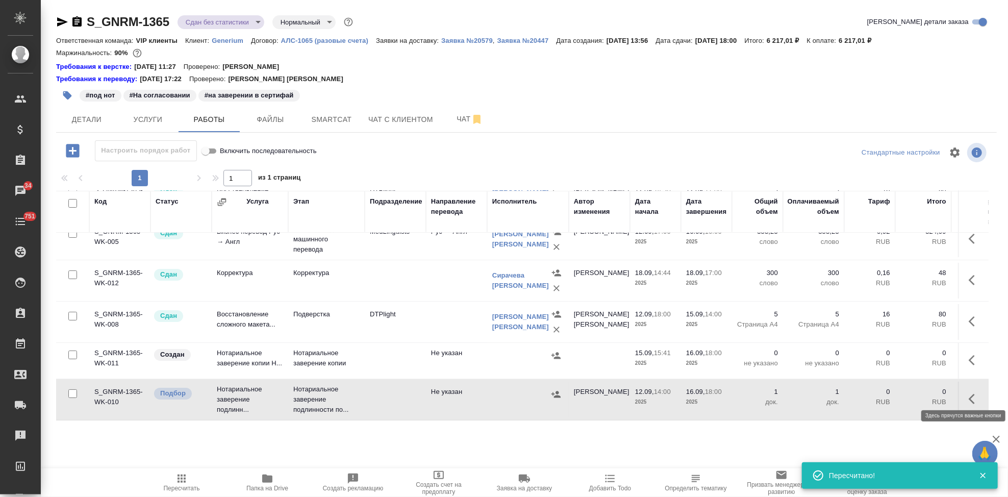
click at [969, 394] on icon "button" at bounding box center [972, 399] width 6 height 10
click at [894, 393] on icon "button" at bounding box center [900, 399] width 12 height 12
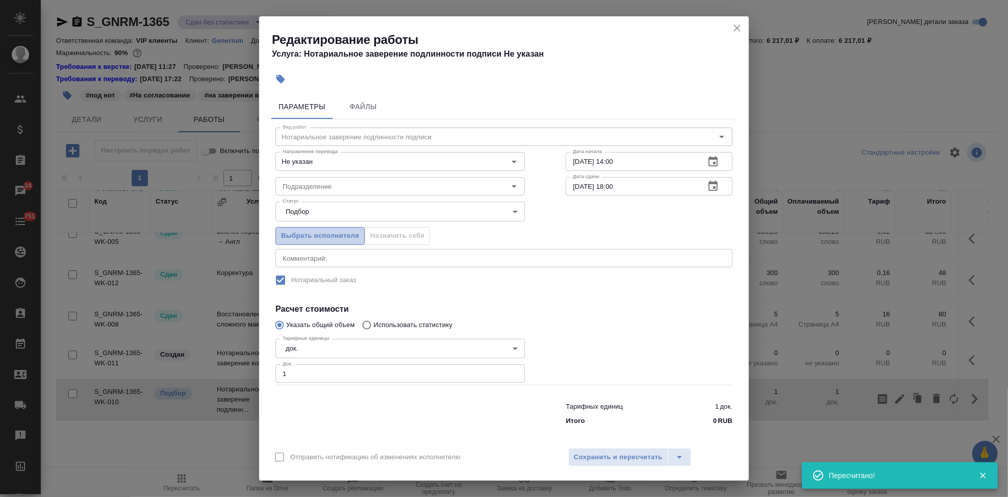
click at [307, 238] on span "Выбрать исполнителя" at bounding box center [320, 236] width 78 height 12
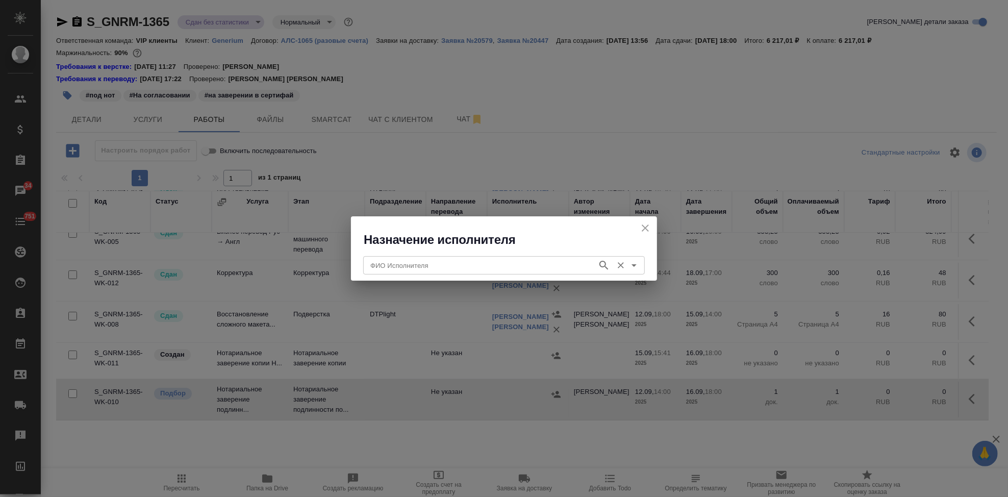
click at [403, 270] on input "ФИО Исполнителя" at bounding box center [479, 265] width 226 height 12
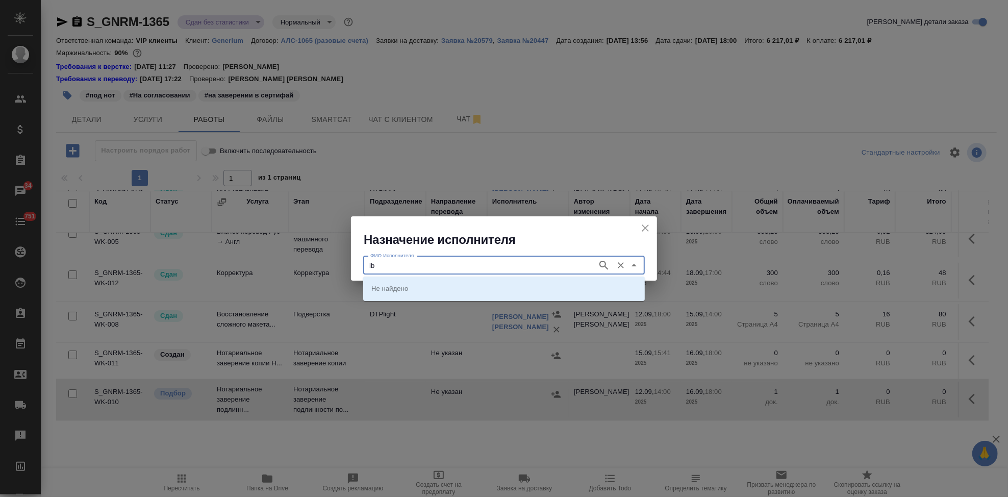
type input "i"
type input "шишенков"
click at [484, 285] on p "[PERSON_NAME] [PERSON_NAME]" at bounding box center [427, 288] width 113 height 10
type input "[PERSON_NAME] [PERSON_NAME]"
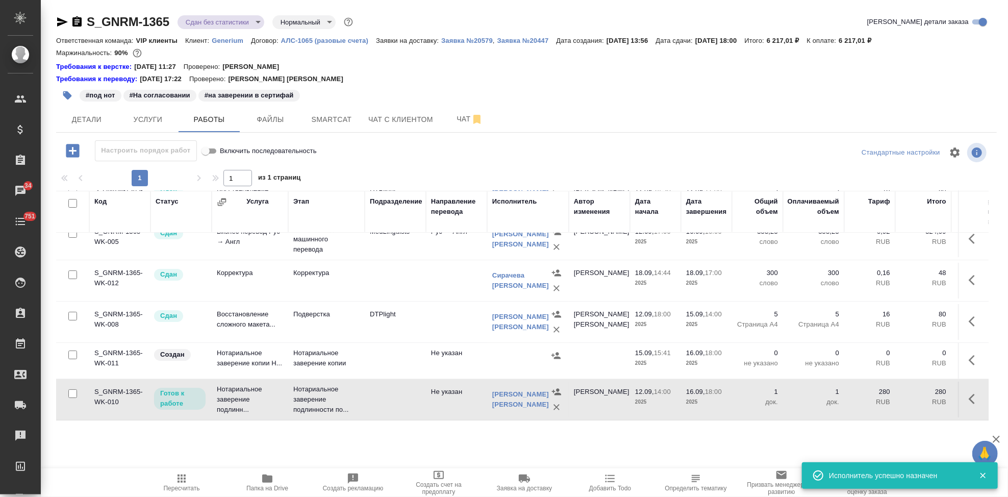
click at [624, 112] on div "Детали Услуги Работы Файлы Smartcat Чат с клиентом Чат" at bounding box center [526, 120] width 941 height 26
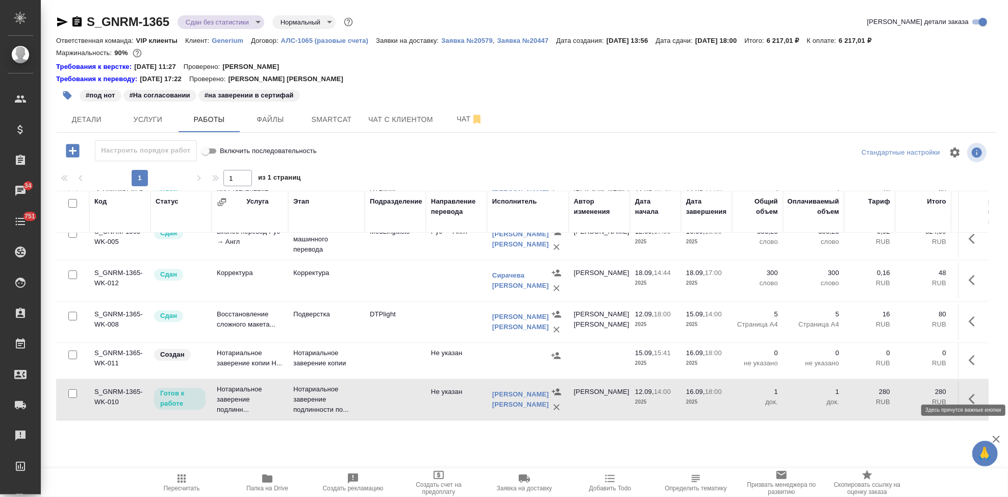
click at [969, 393] on icon "button" at bounding box center [975, 399] width 12 height 12
click at [894, 393] on icon "button" at bounding box center [900, 399] width 12 height 12
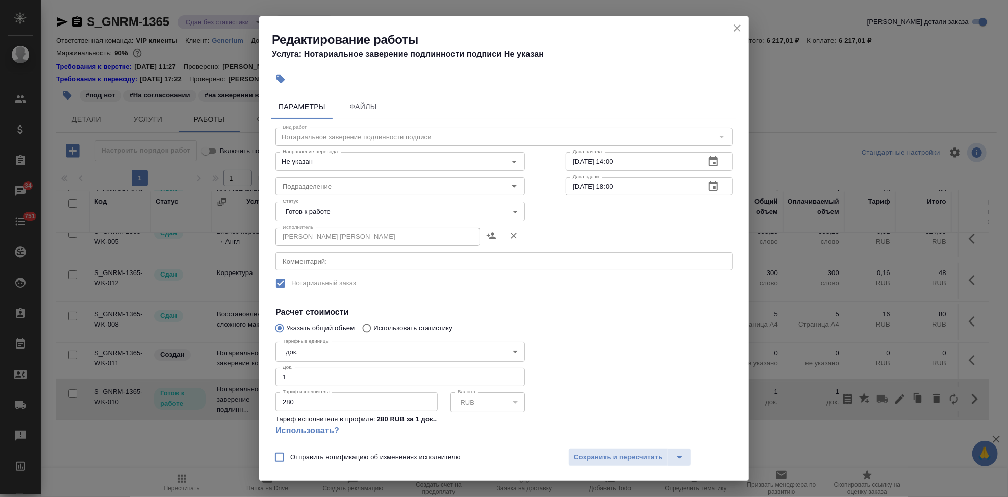
scroll to position [57, 0]
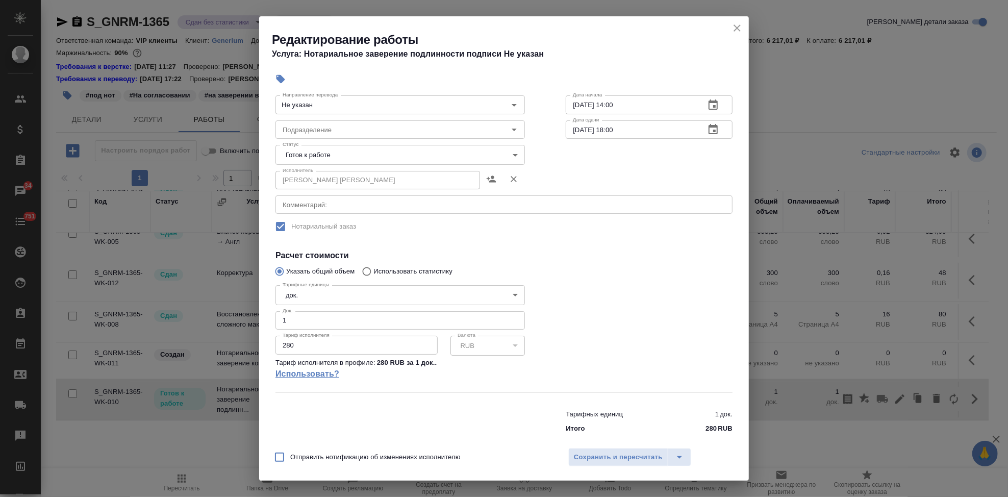
click at [313, 374] on link "Использовать?" at bounding box center [399, 374] width 249 height 12
click at [323, 373] on link "Использовать?" at bounding box center [399, 374] width 249 height 12
click at [646, 457] on span "Сохранить и пересчитать" at bounding box center [618, 457] width 89 height 12
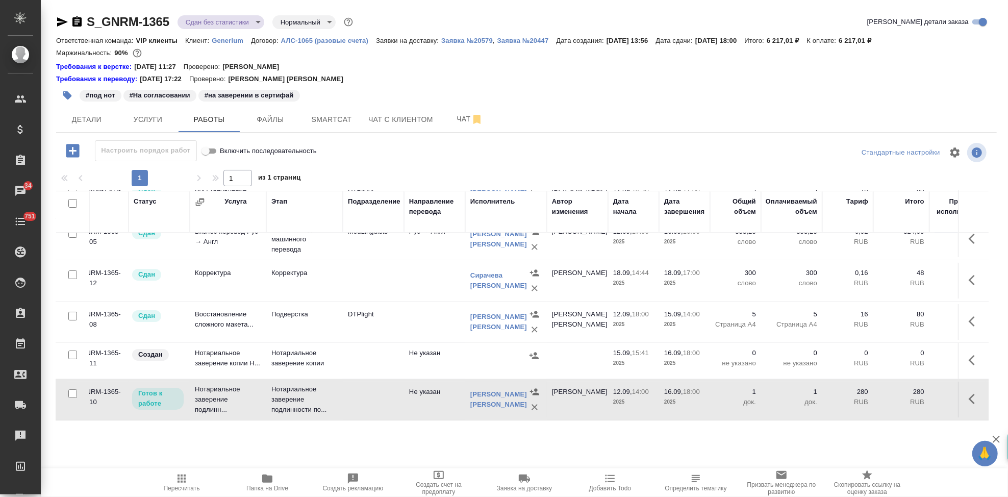
scroll to position [74, 0]
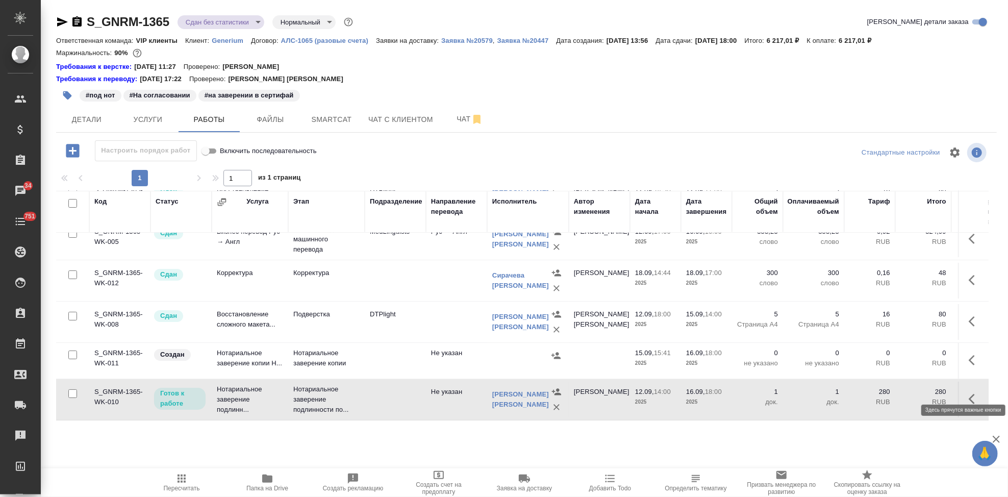
click at [969, 393] on icon "button" at bounding box center [975, 399] width 12 height 12
click at [895, 394] on icon "button" at bounding box center [899, 398] width 9 height 9
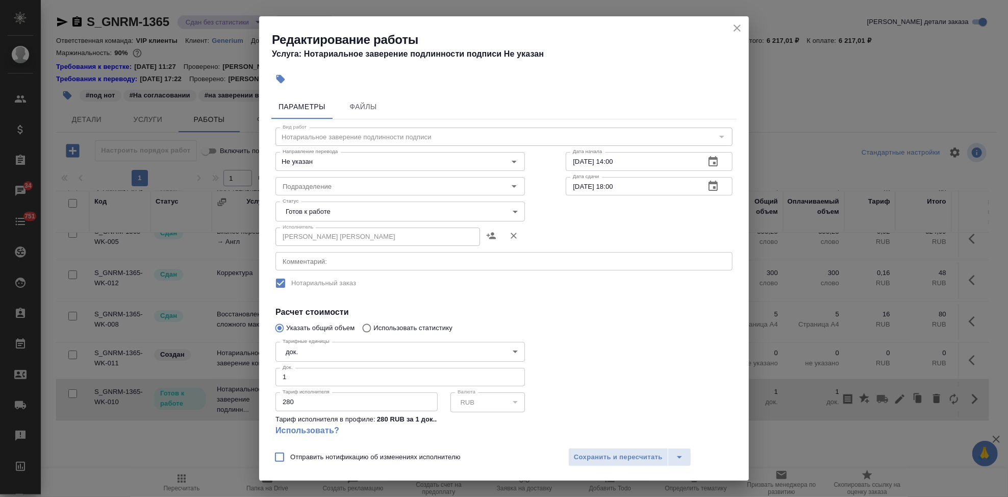
click at [509, 213] on body "🙏 .cls-1 fill:#fff; AWATERA Kabargina [PERSON_NAME] Спецификации Заказы 34 Чаты…" at bounding box center [504, 248] width 1008 height 497
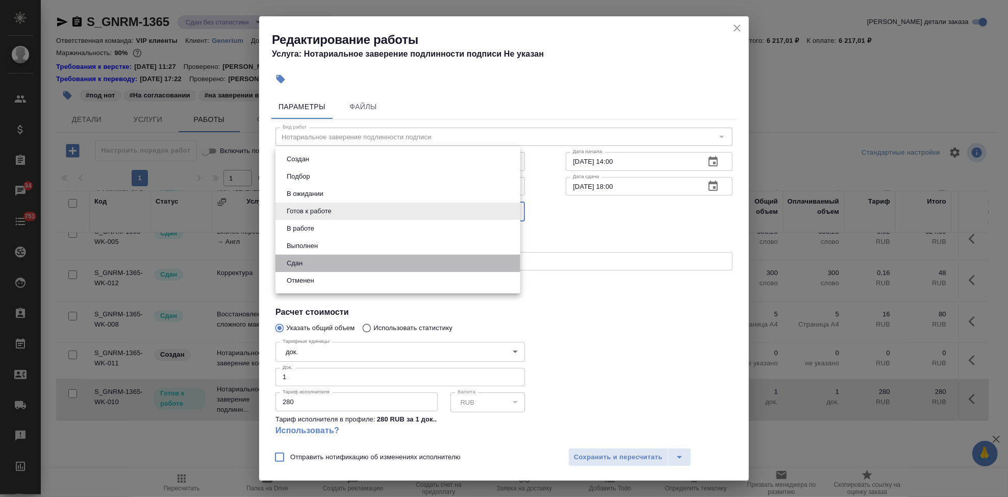
click at [350, 266] on li "Сдан" at bounding box center [397, 263] width 245 height 17
type input "closed"
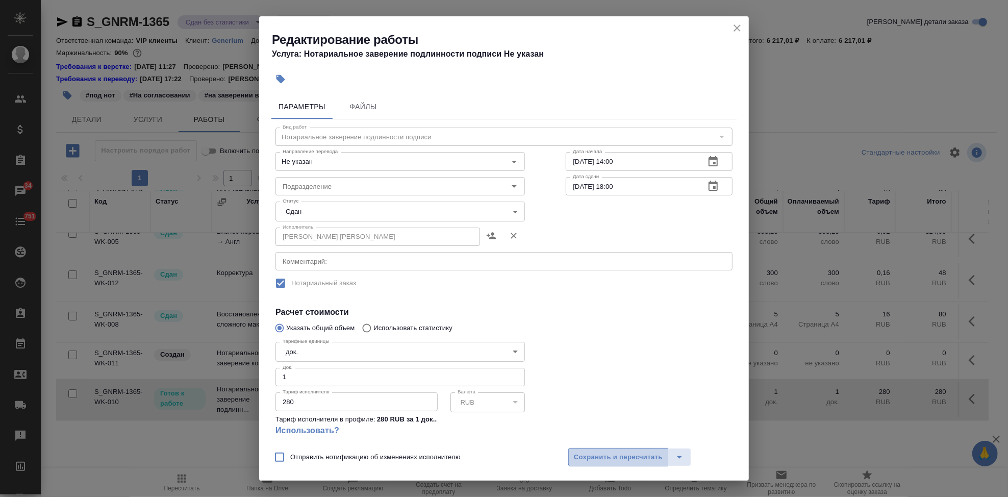
click at [637, 460] on span "Сохранить и пересчитать" at bounding box center [618, 457] width 89 height 12
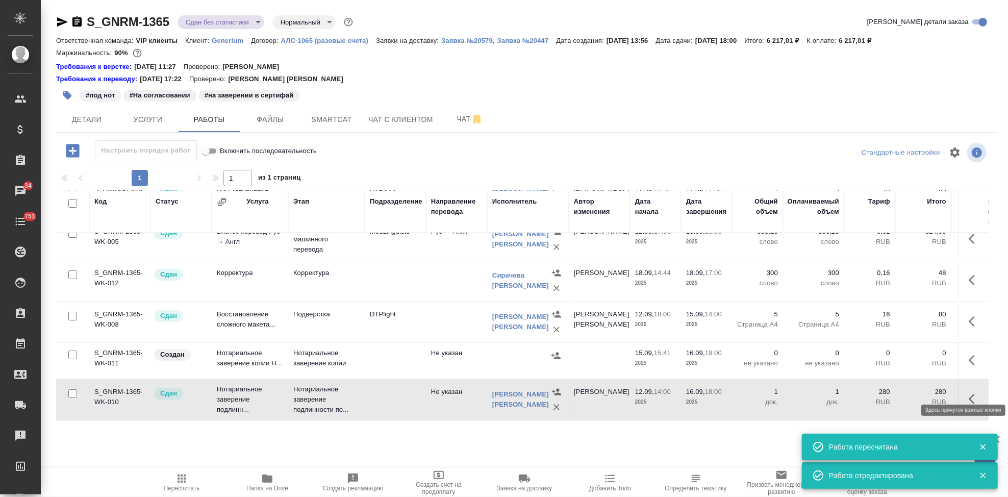
click at [963, 388] on button "button" at bounding box center [975, 399] width 24 height 24
click at [894, 393] on icon "button" at bounding box center [900, 399] width 12 height 12
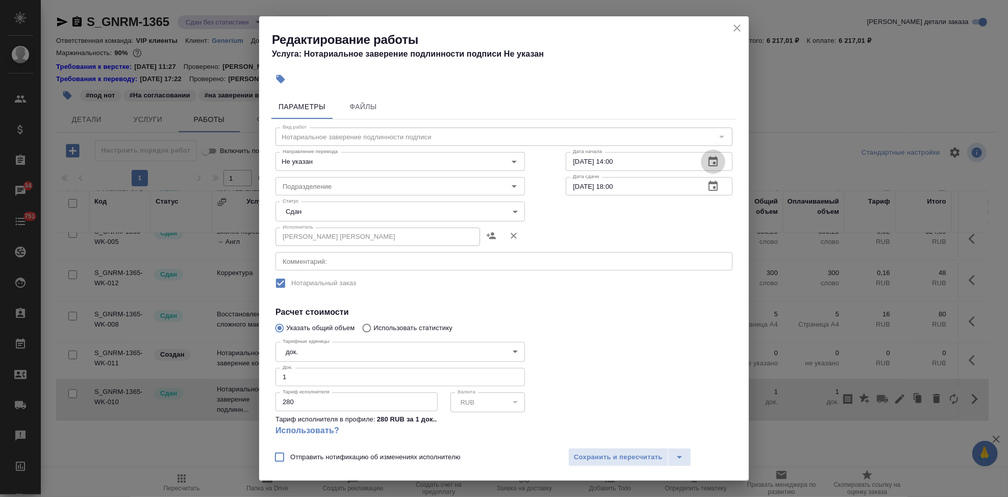
click at [707, 159] on icon "button" at bounding box center [713, 162] width 12 height 12
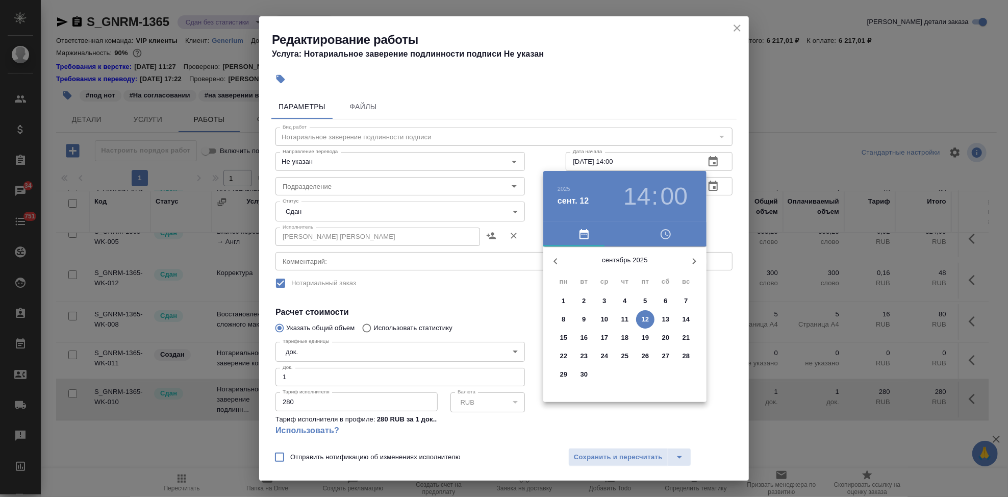
click at [624, 336] on p "18" at bounding box center [625, 338] width 8 height 10
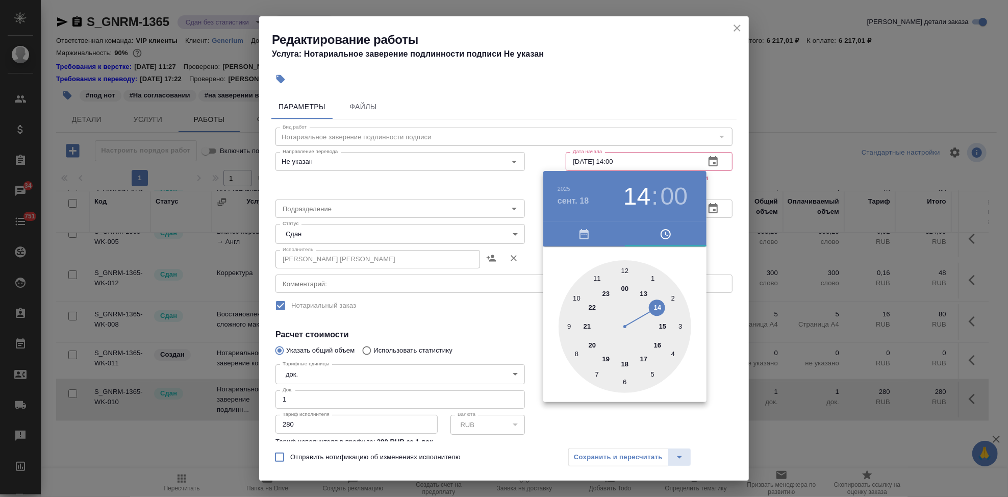
click at [627, 269] on div at bounding box center [625, 326] width 133 height 133
click at [576, 300] on div at bounding box center [625, 326] width 133 height 133
type input "[DATE] 12:50"
click at [721, 235] on div at bounding box center [504, 248] width 1008 height 497
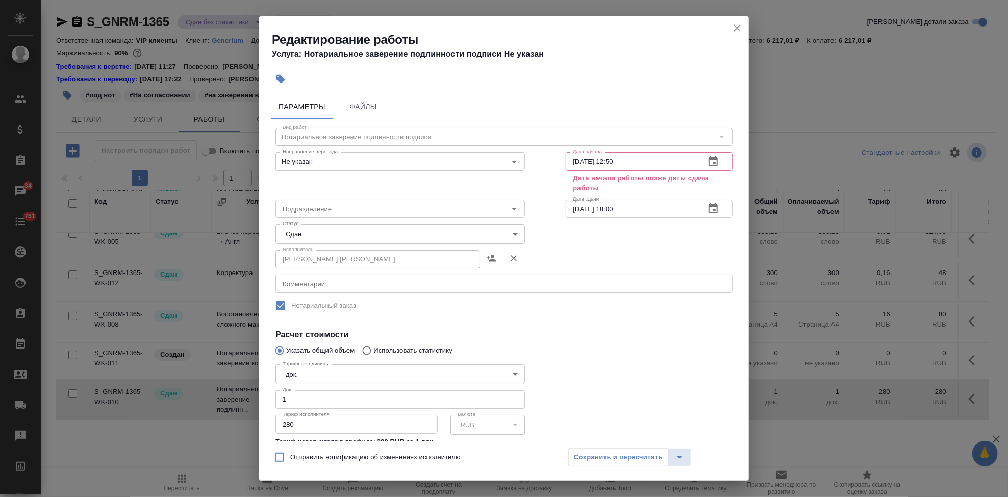
click at [736, 28] on icon "close" at bounding box center [737, 27] width 7 height 7
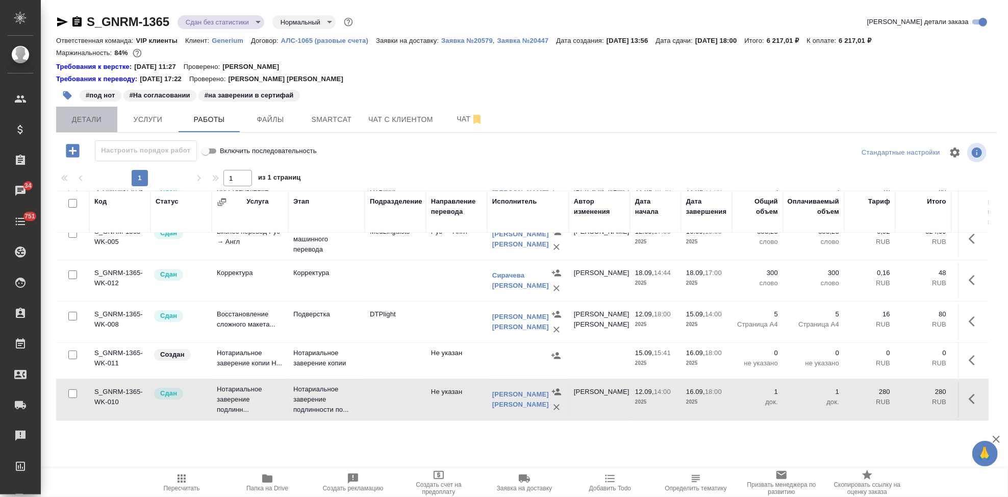
click at [96, 117] on span "Детали" at bounding box center [86, 119] width 49 height 13
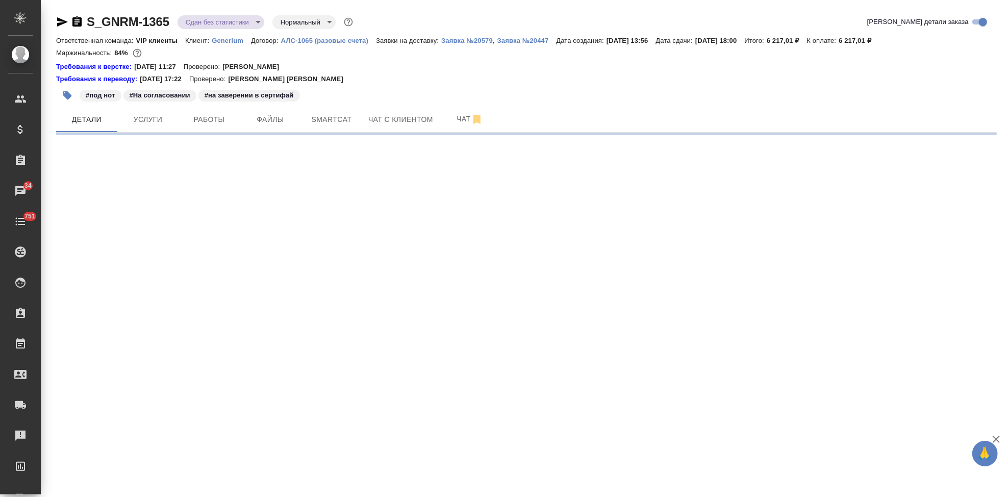
select select "RU"
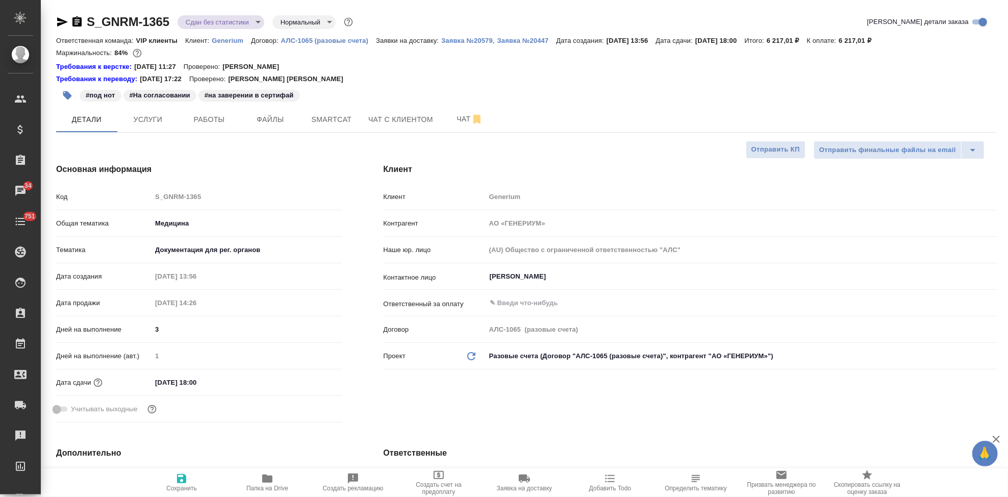
type textarea "x"
click at [223, 380] on input "[DATE] 18:00" at bounding box center [196, 382] width 89 height 15
click at [312, 383] on icon "button" at bounding box center [313, 381] width 12 height 12
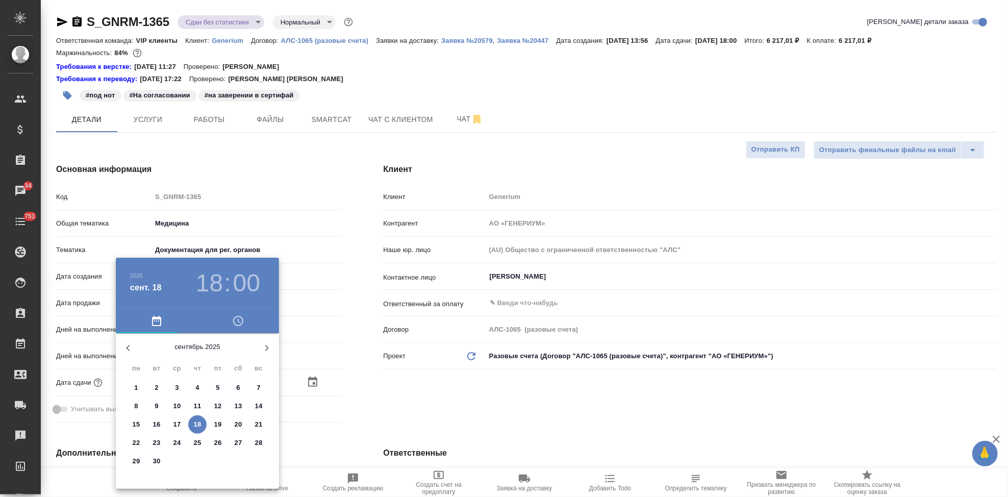
click at [159, 461] on p "30" at bounding box center [157, 461] width 8 height 10
type input "[DATE] 18:00"
type textarea "x"
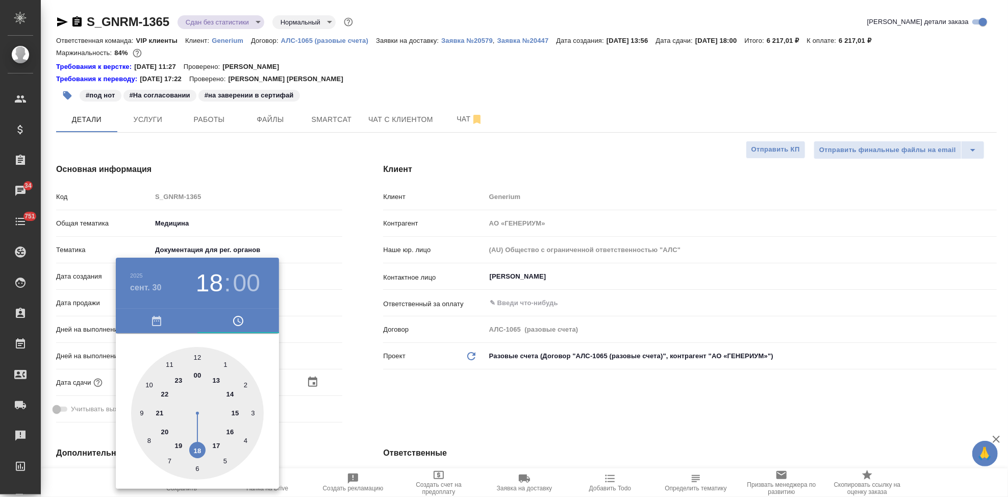
click at [202, 452] on div at bounding box center [197, 413] width 133 height 133
type textarea "x"
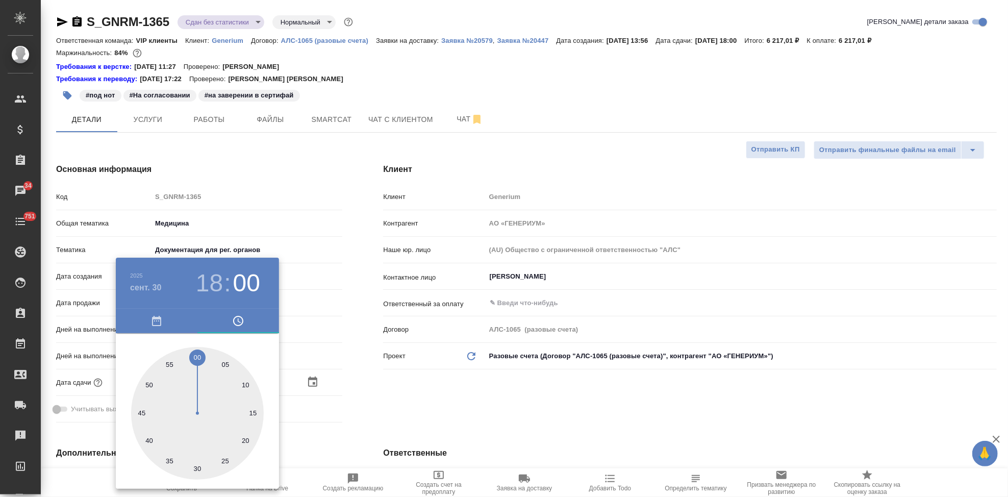
type textarea "x"
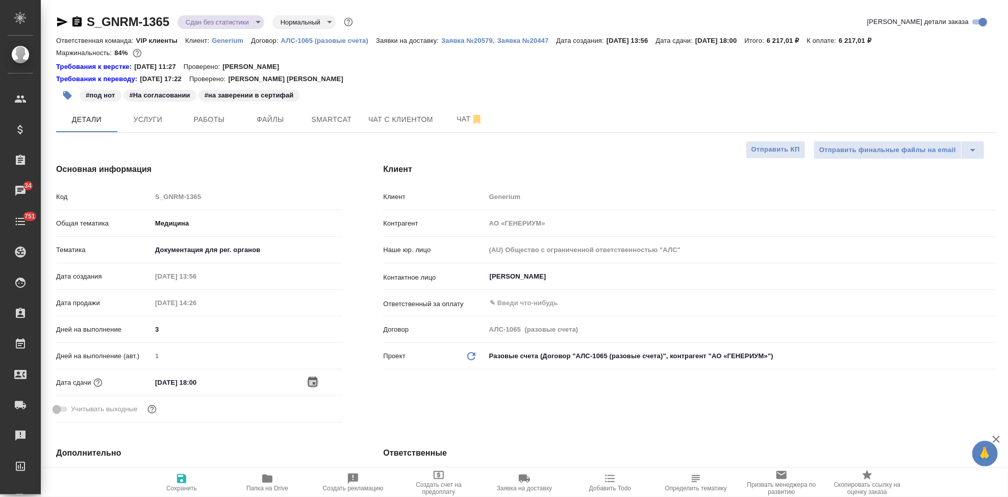
click at [188, 485] on span "Сохранить" at bounding box center [181, 488] width 31 height 7
type textarea "x"
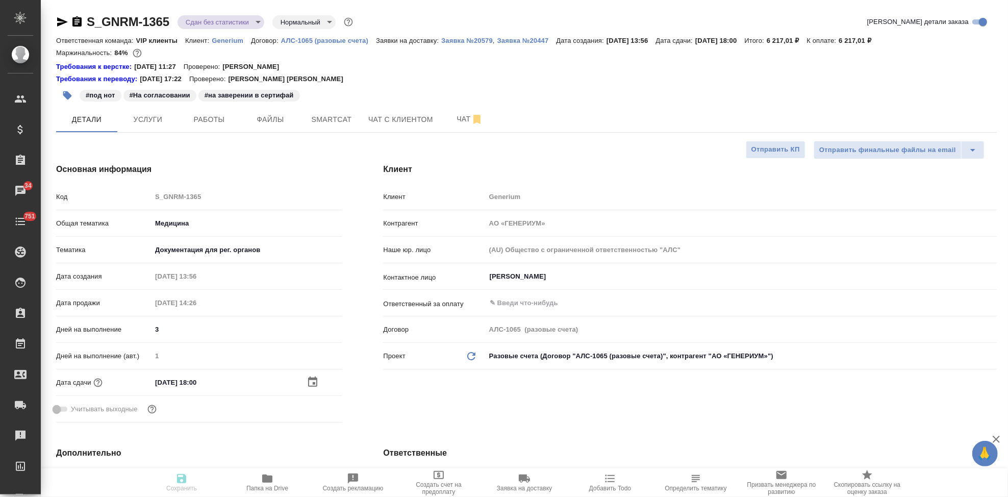
type textarea "x"
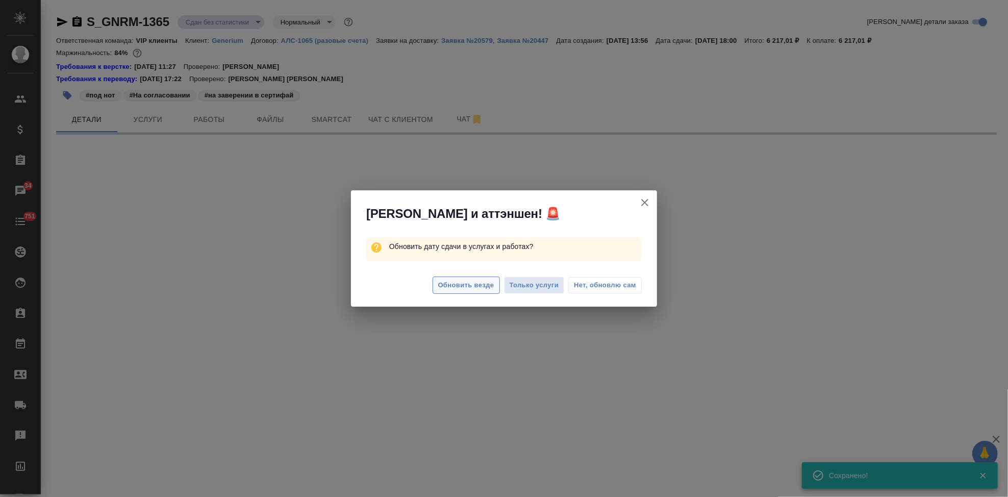
select select "RU"
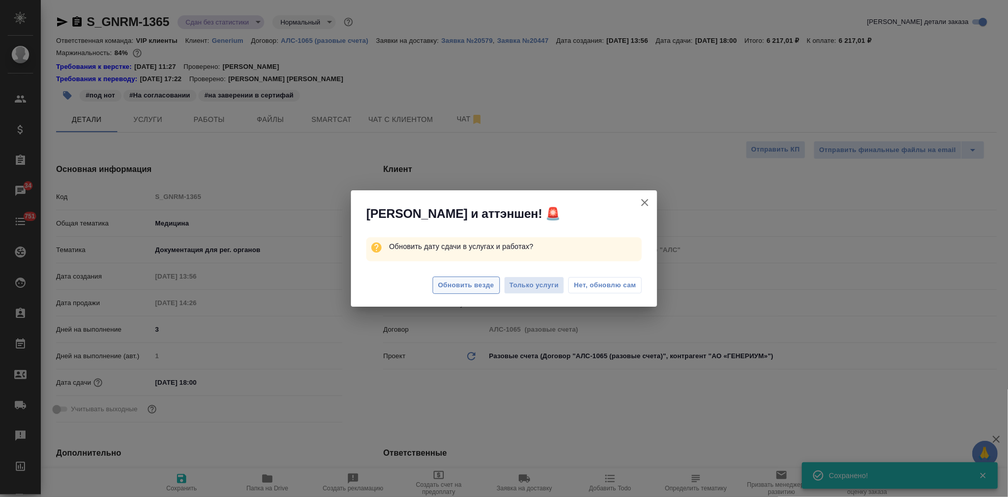
type textarea "x"
click at [479, 287] on span "Обновить везде" at bounding box center [466, 286] width 56 height 12
type textarea "x"
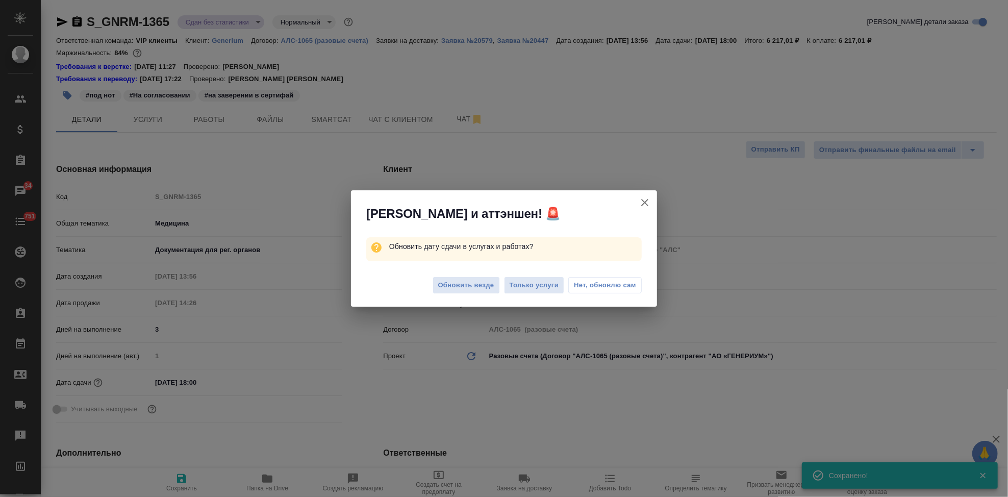
type textarea "x"
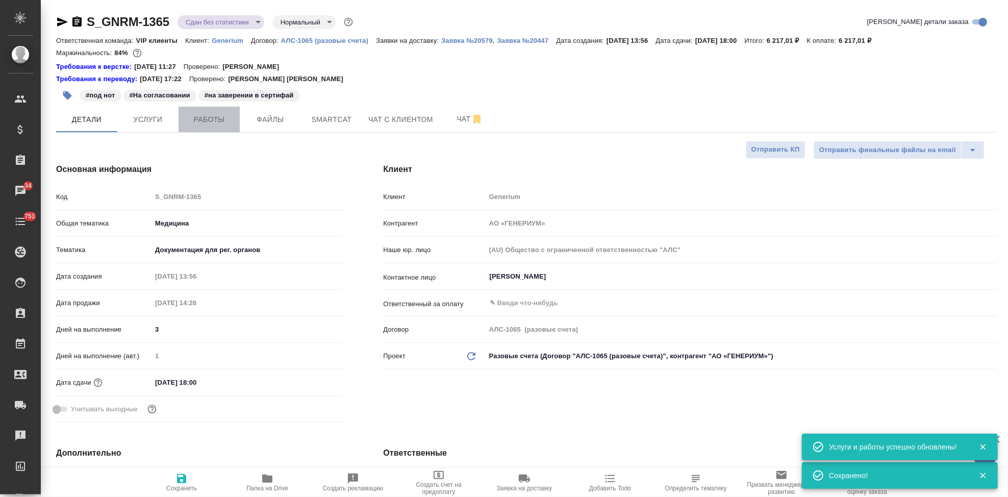
click at [212, 125] on span "Работы" at bounding box center [209, 119] width 49 height 13
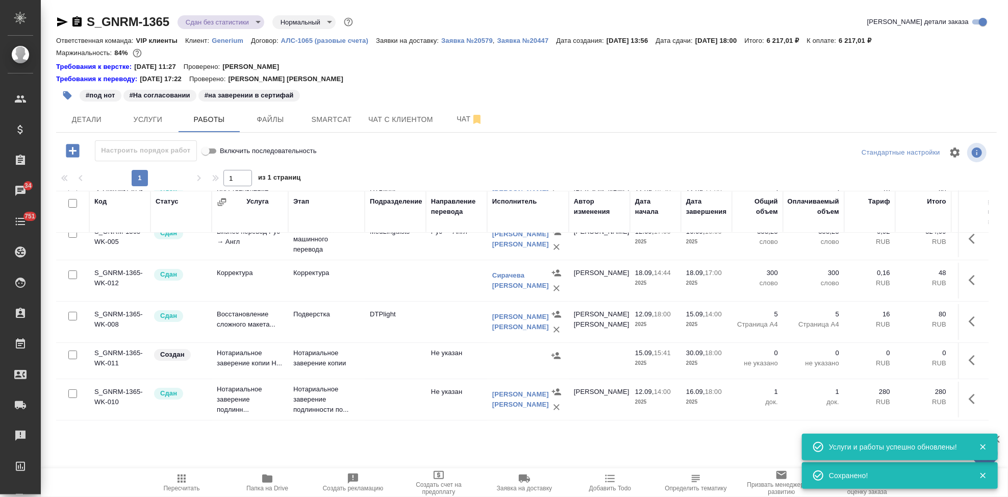
scroll to position [74, 0]
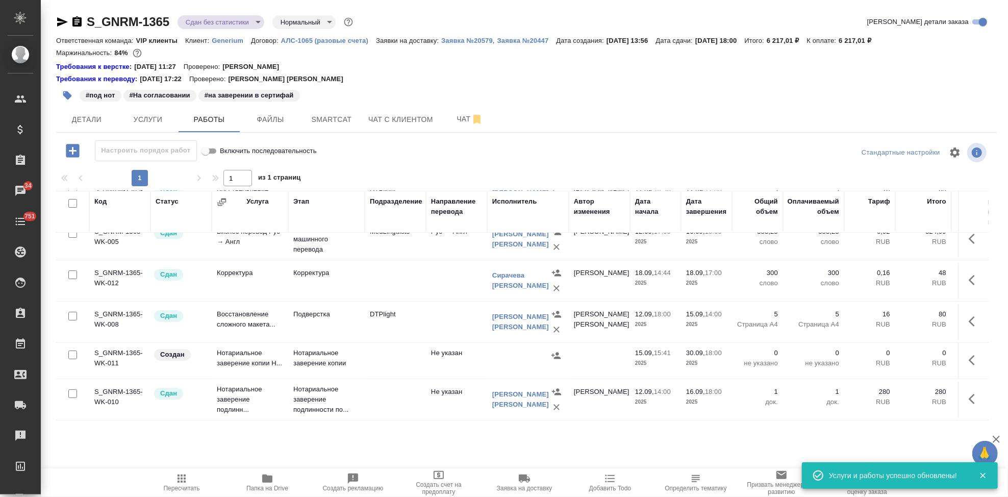
click at [963, 387] on button "button" at bounding box center [975, 399] width 24 height 24
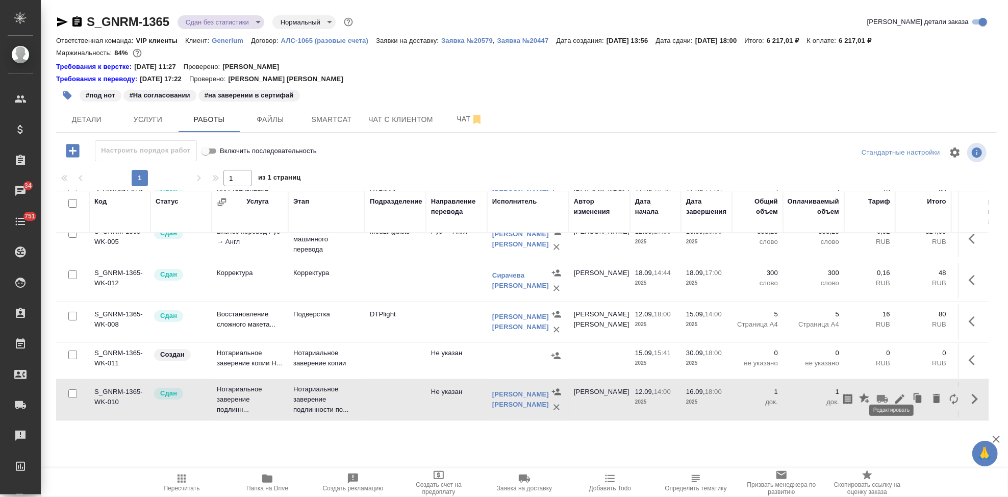
click at [894, 393] on icon "button" at bounding box center [900, 399] width 12 height 12
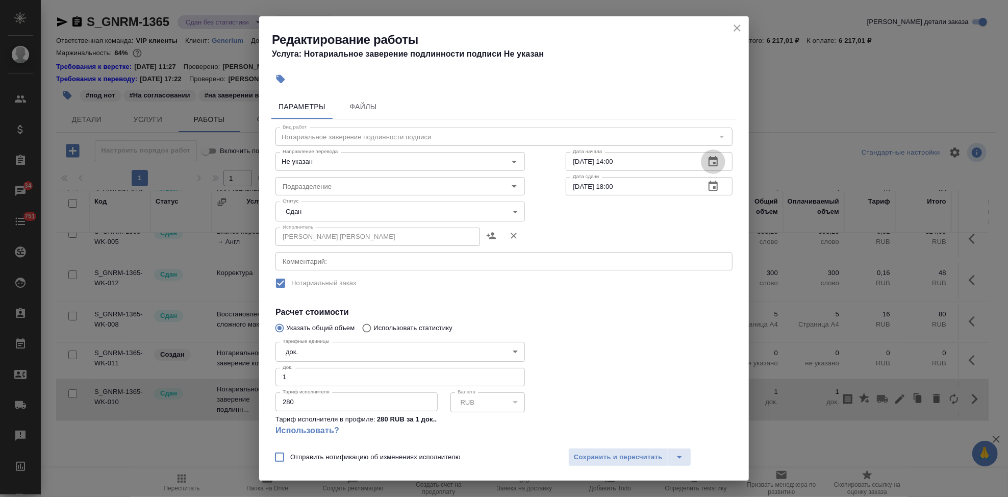
click at [709, 162] on icon "button" at bounding box center [713, 161] width 9 height 10
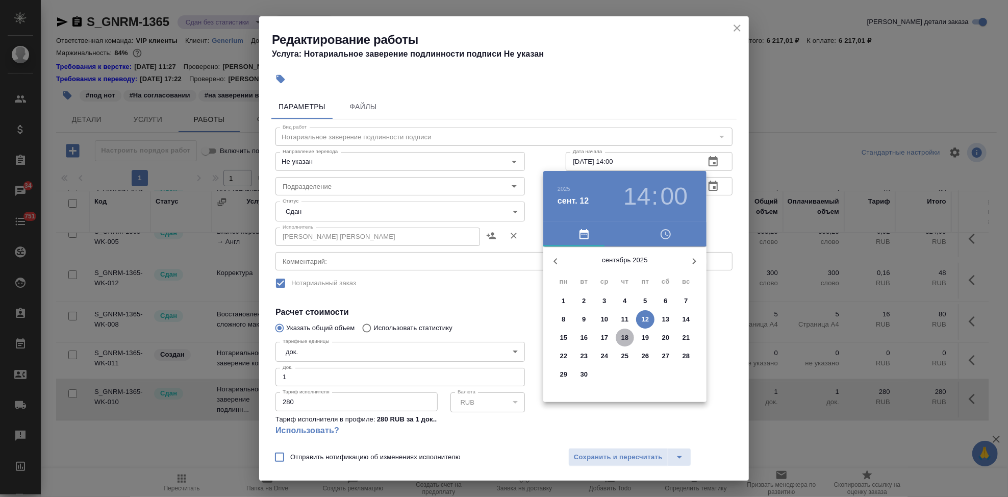
click at [624, 339] on p "18" at bounding box center [625, 338] width 8 height 10
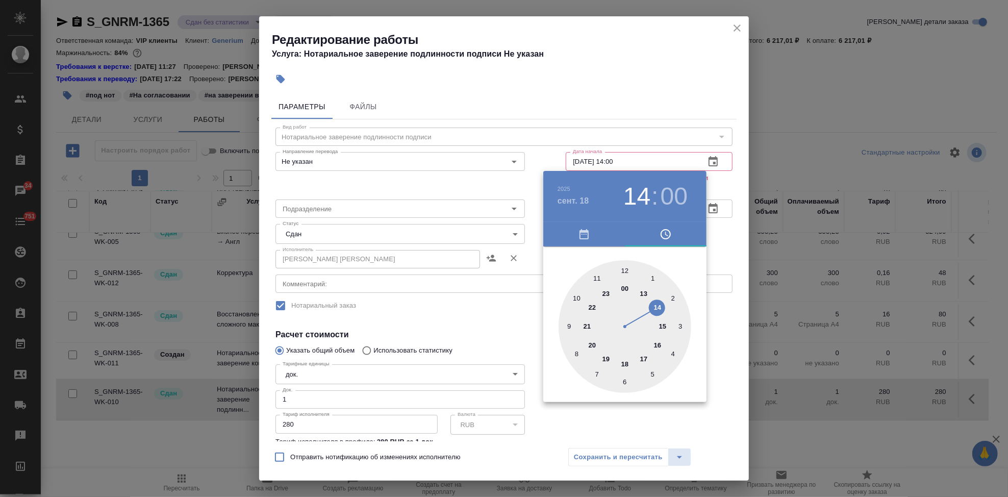
click at [628, 273] on div at bounding box center [625, 326] width 133 height 133
click at [680, 194] on h3 "00" at bounding box center [674, 196] width 27 height 29
click at [679, 195] on h3 "00" at bounding box center [674, 196] width 27 height 29
click at [580, 296] on div at bounding box center [625, 326] width 133 height 133
click at [575, 297] on div at bounding box center [625, 326] width 133 height 133
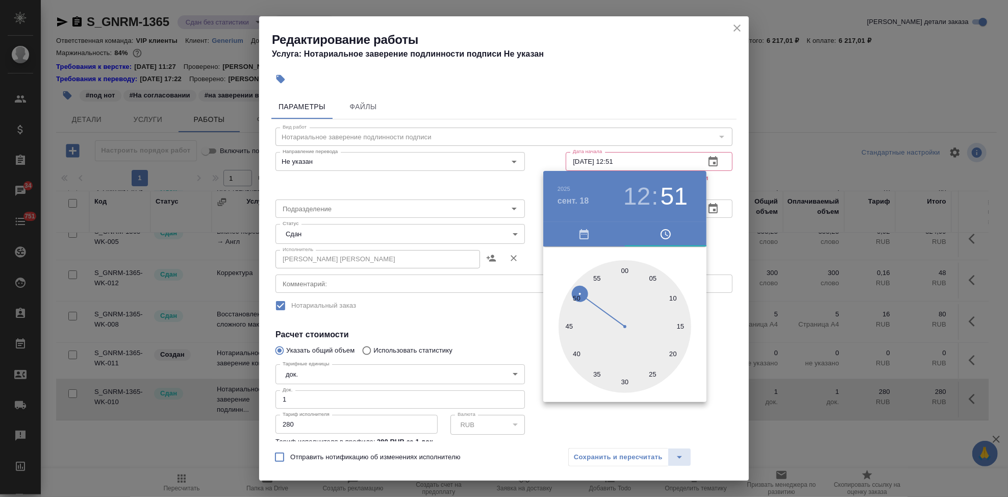
type input "[DATE] 12:50"
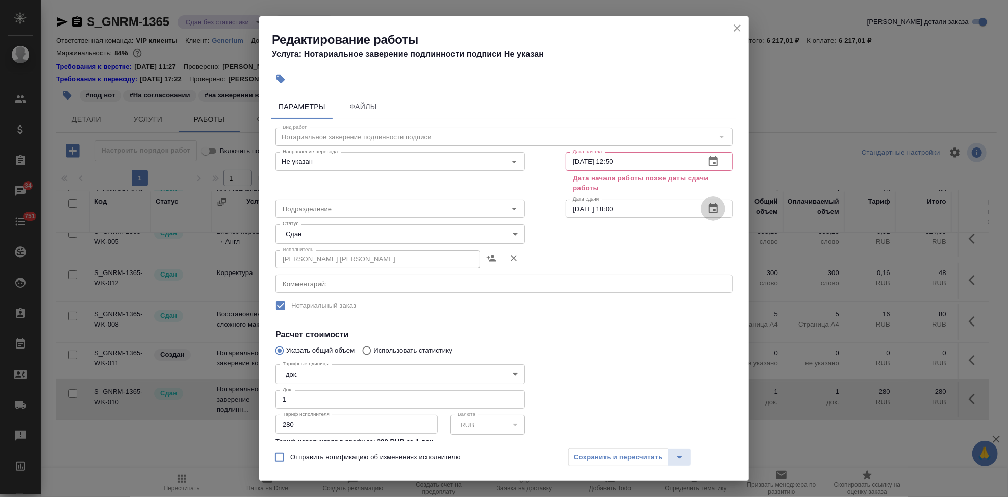
click at [704, 200] on button "button" at bounding box center [713, 208] width 24 height 24
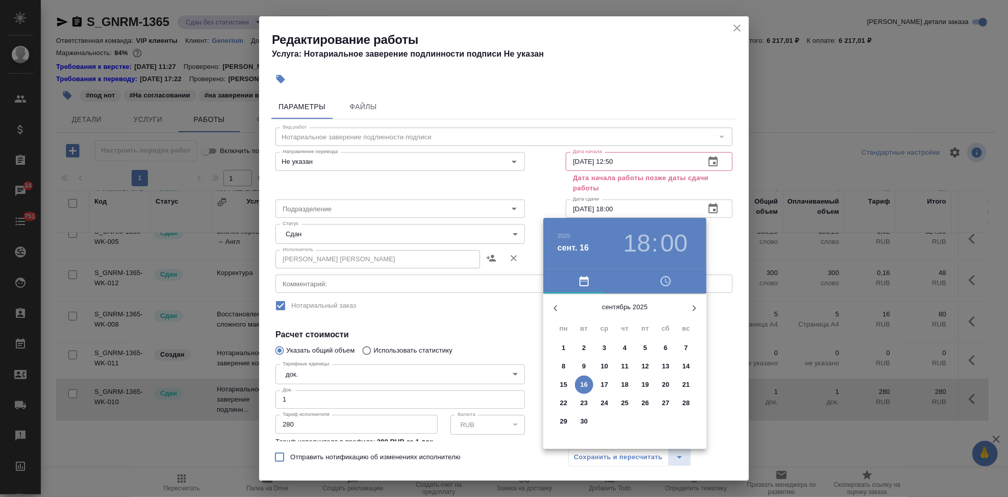
click at [642, 382] on p "19" at bounding box center [646, 385] width 8 height 10
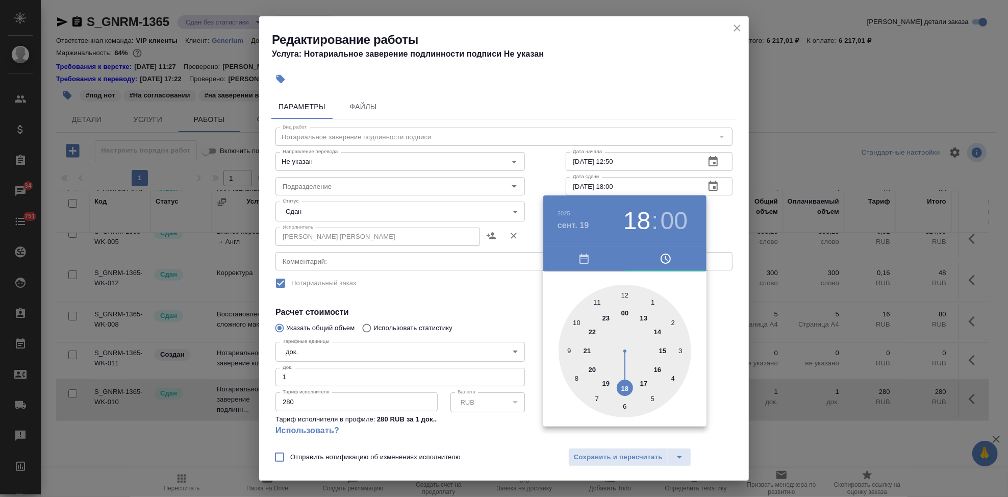
click at [580, 321] on div at bounding box center [625, 351] width 133 height 133
type input "[DATE] 10:00"
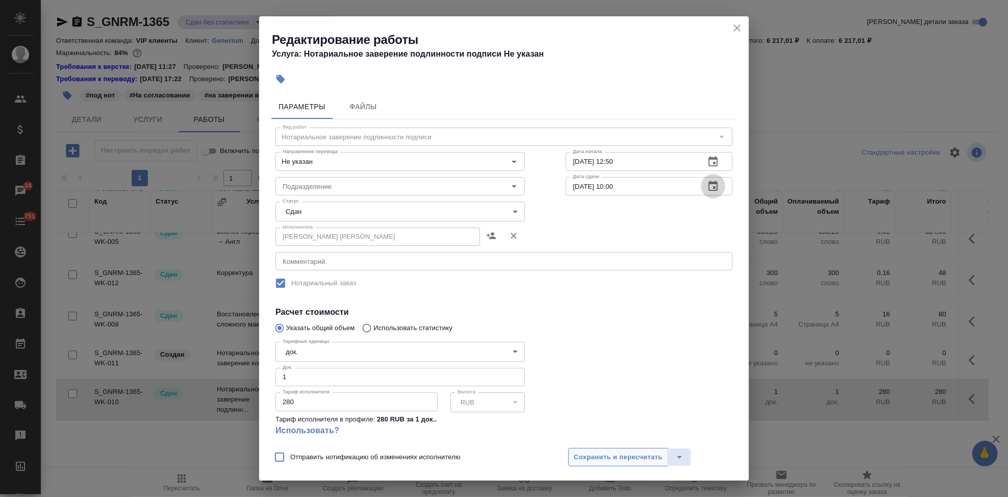
click at [634, 456] on span "Сохранить и пересчитать" at bounding box center [618, 457] width 89 height 12
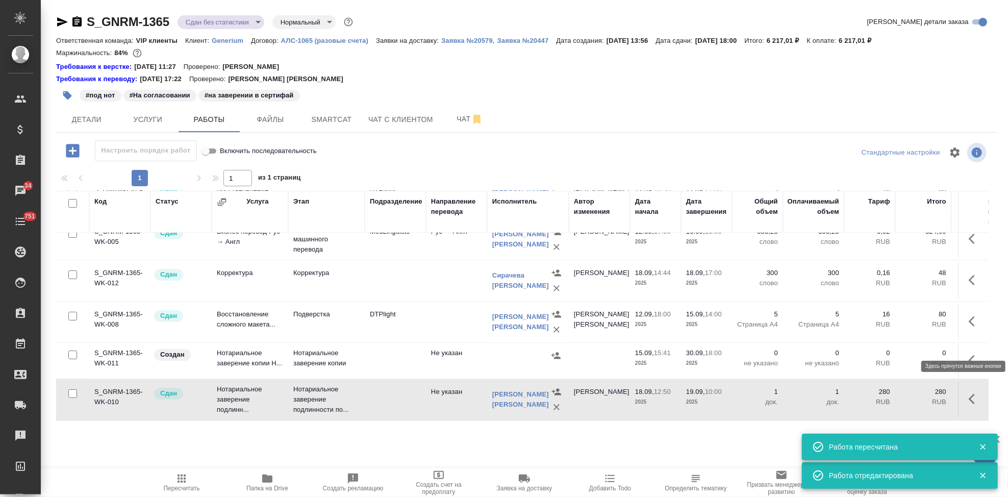
click at [969, 354] on icon "button" at bounding box center [975, 360] width 12 height 12
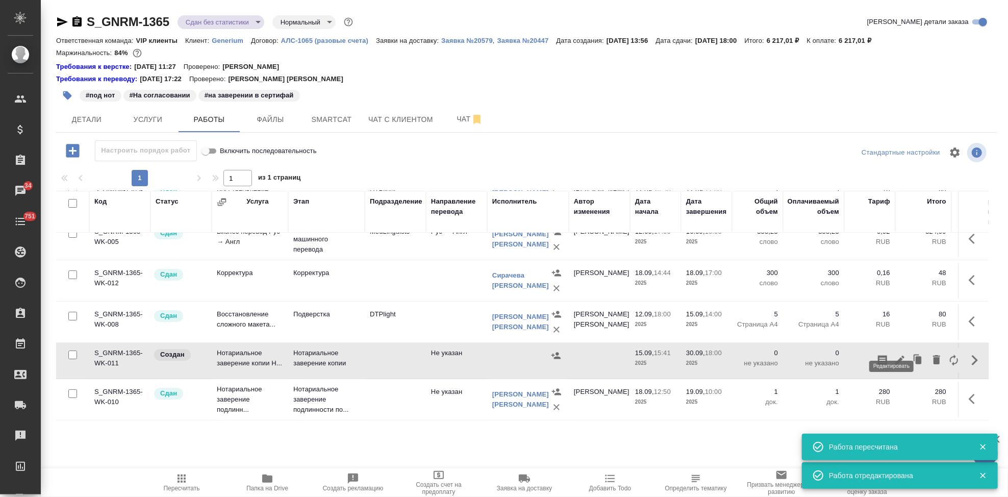
click at [894, 354] on icon "button" at bounding box center [900, 360] width 12 height 12
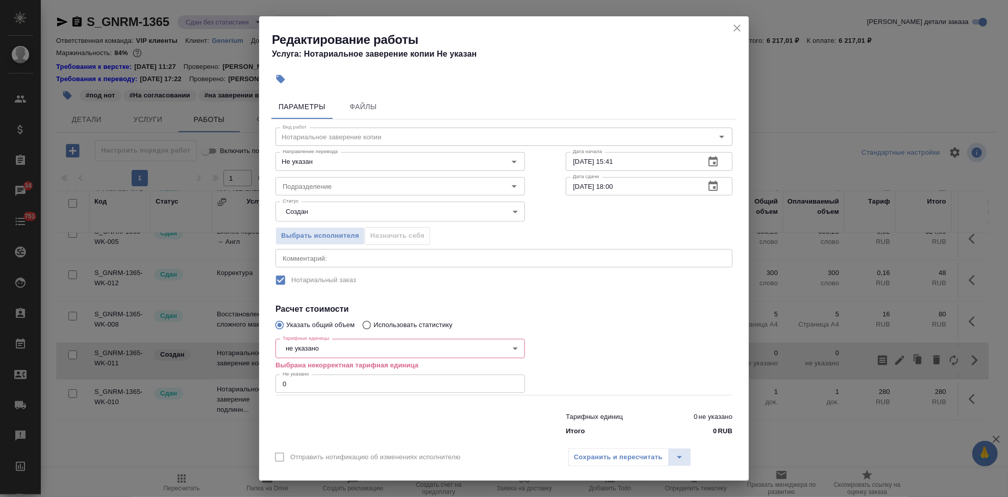
click at [312, 384] on input "0" at bounding box center [399, 383] width 249 height 18
type input "6"
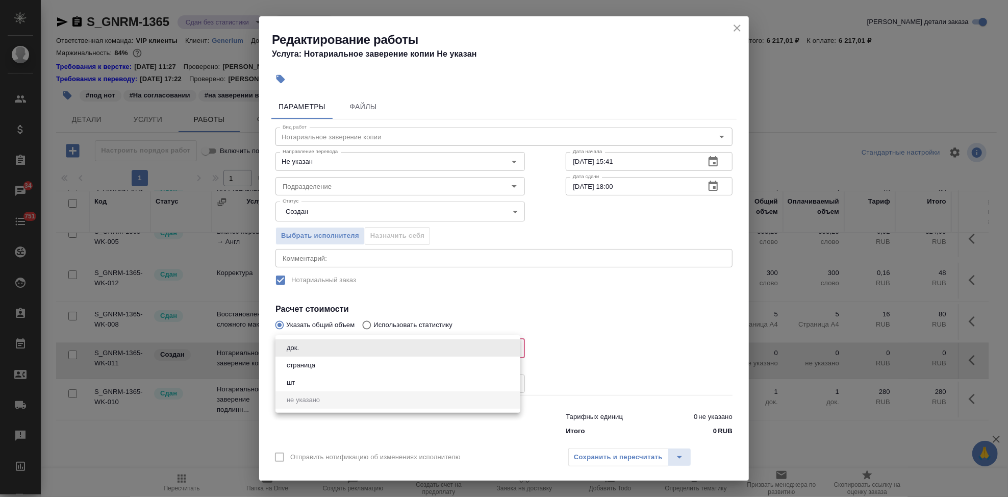
click at [331, 344] on body "🙏 .cls-1 fill:#fff; AWATERA Kabargina [PERSON_NAME] Спецификации Заказы 34 Чаты…" at bounding box center [504, 248] width 1008 height 497
click at [329, 366] on li "страница" at bounding box center [397, 365] width 245 height 17
type input "5a8b1489cc6b4906c91bfdb2"
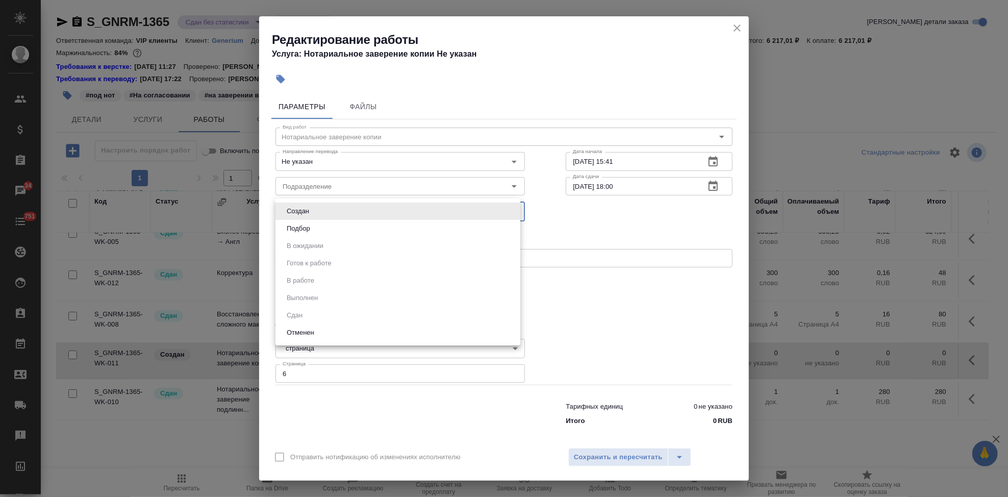
click at [332, 208] on body "🙏 .cls-1 fill:#fff; AWATERA Kabargina [PERSON_NAME] Спецификации Заказы 34 Чаты…" at bounding box center [504, 248] width 1008 height 497
click at [328, 225] on li "Подбор" at bounding box center [397, 228] width 245 height 17
type input "recruiting"
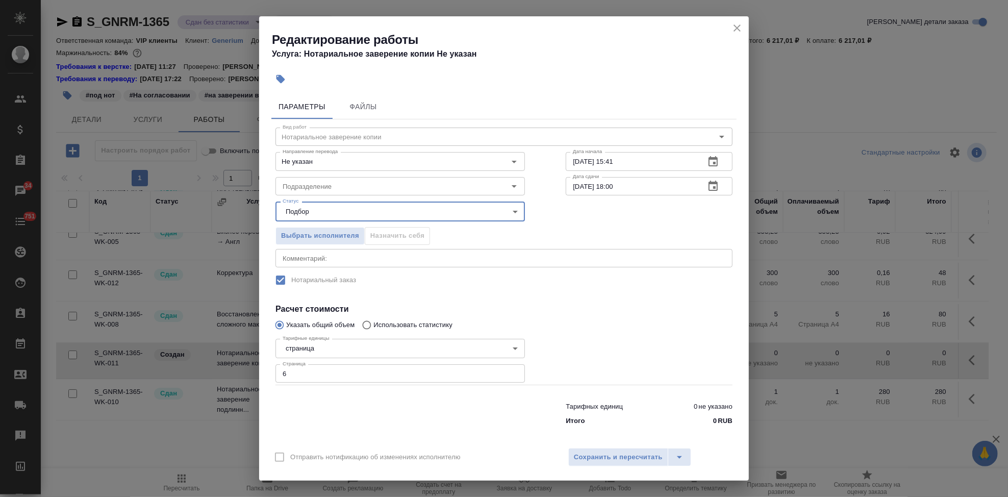
click at [707, 165] on icon "button" at bounding box center [713, 162] width 12 height 12
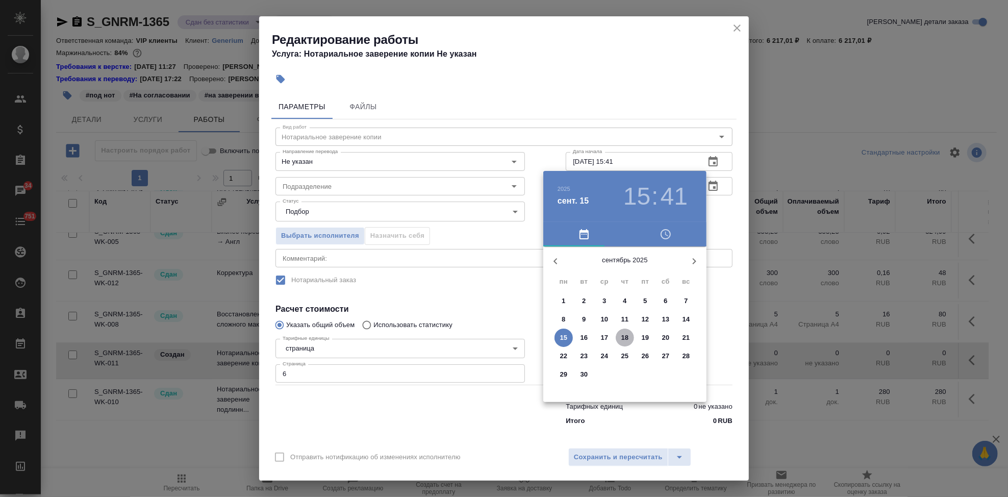
click at [621, 341] on p "18" at bounding box center [625, 338] width 8 height 10
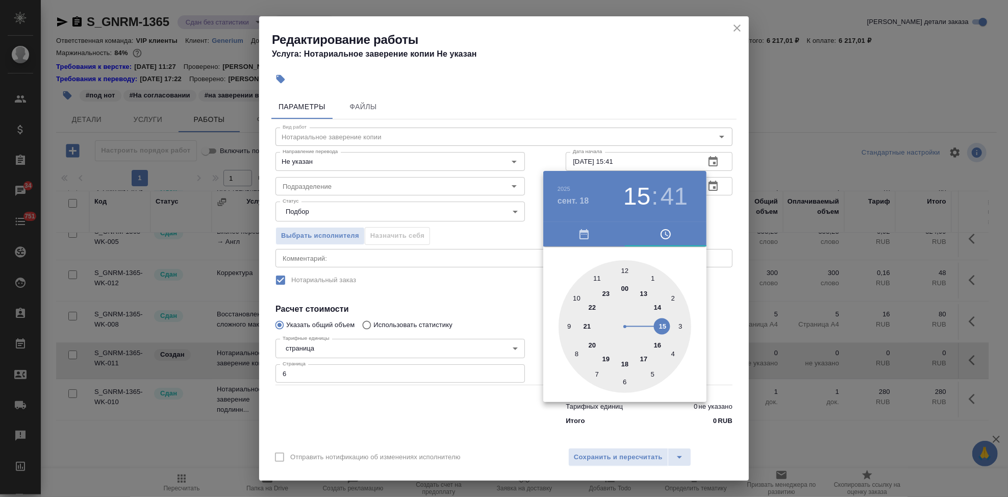
click at [627, 270] on div at bounding box center [625, 326] width 133 height 133
click at [572, 298] on div at bounding box center [625, 326] width 133 height 133
type input "[DATE] 12:50"
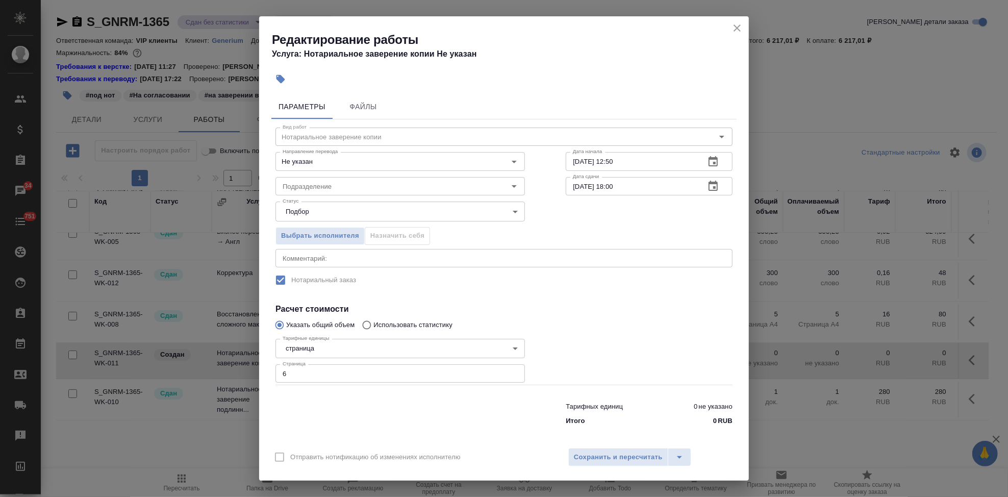
click at [709, 182] on icon "button" at bounding box center [713, 186] width 12 height 12
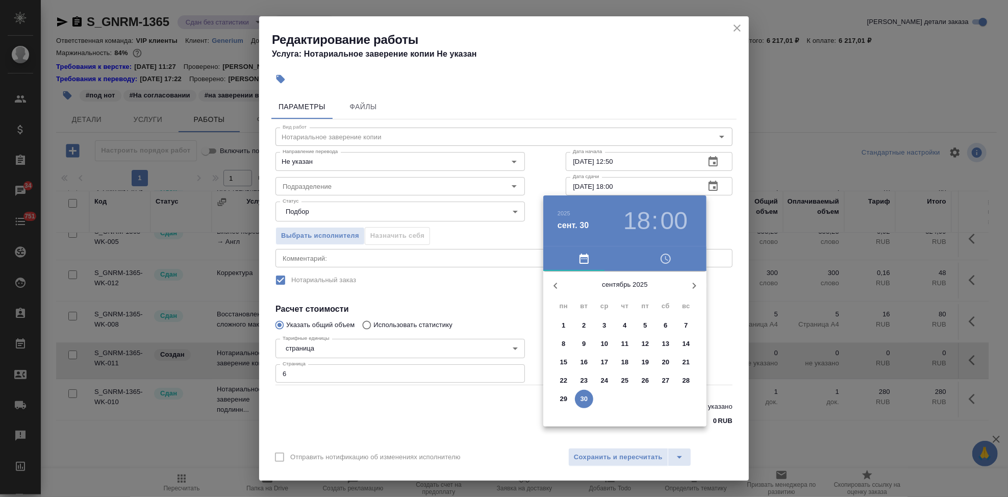
click at [646, 359] on p "19" at bounding box center [646, 362] width 8 height 10
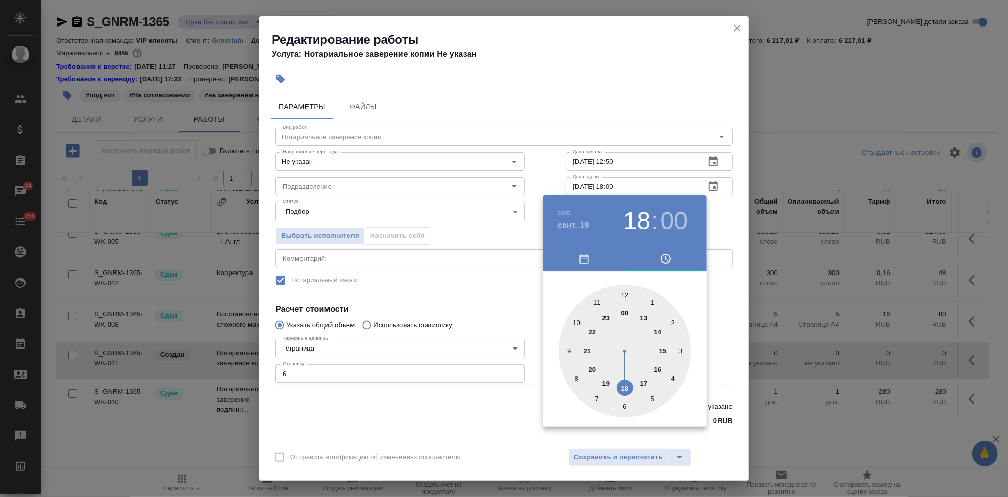
click at [580, 322] on div at bounding box center [625, 351] width 133 height 133
type input "[DATE] 10:00"
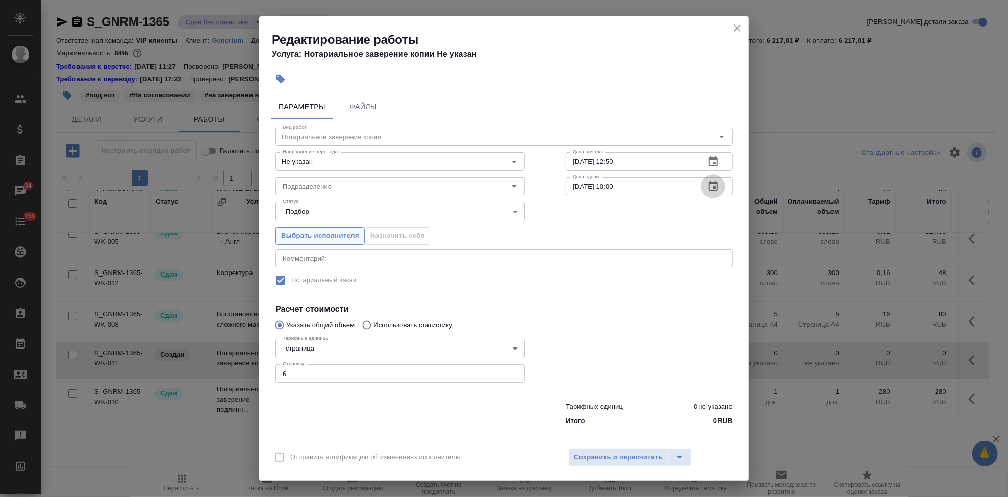
click at [320, 234] on span "Выбрать исполнителя" at bounding box center [320, 236] width 78 height 12
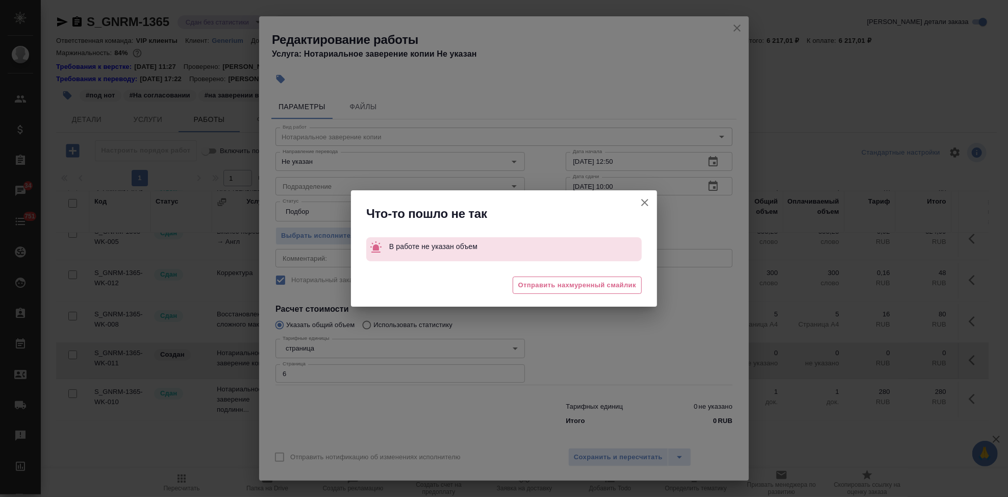
click at [644, 207] on icon "button" at bounding box center [645, 202] width 12 height 12
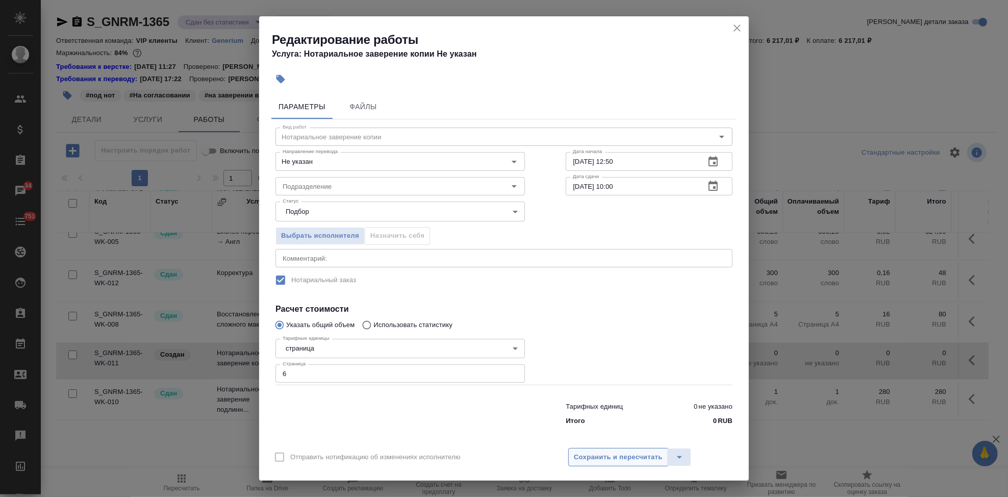
click at [645, 458] on span "Сохранить и пересчитать" at bounding box center [618, 457] width 89 height 12
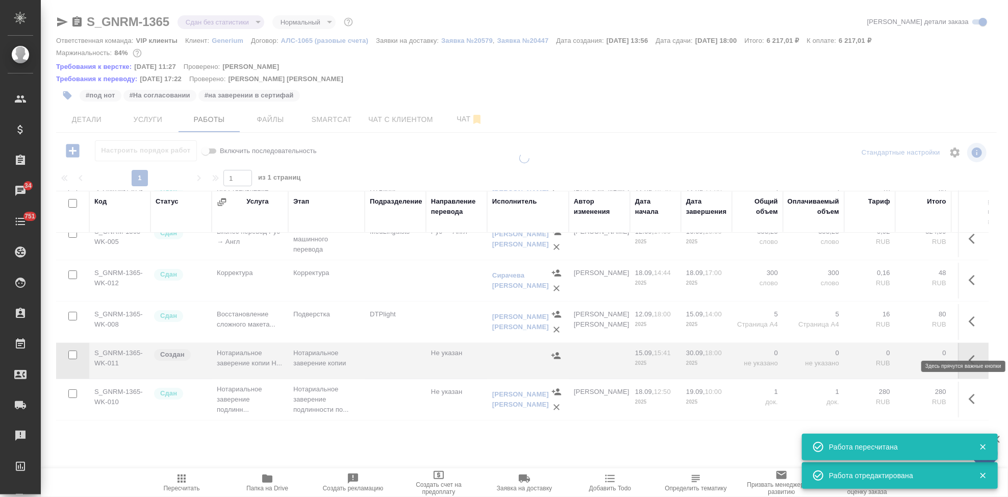
click at [963, 348] on button "button" at bounding box center [975, 360] width 24 height 24
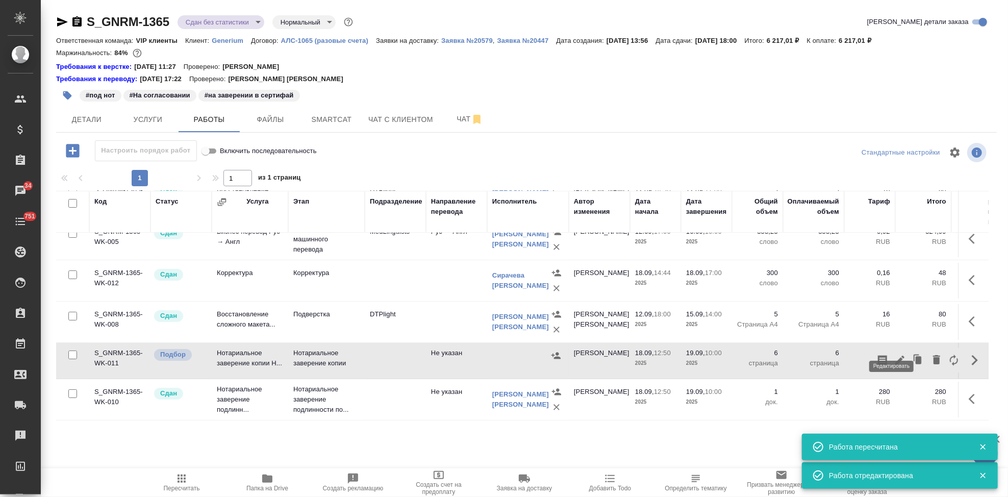
click at [895, 356] on icon "button" at bounding box center [899, 360] width 9 height 9
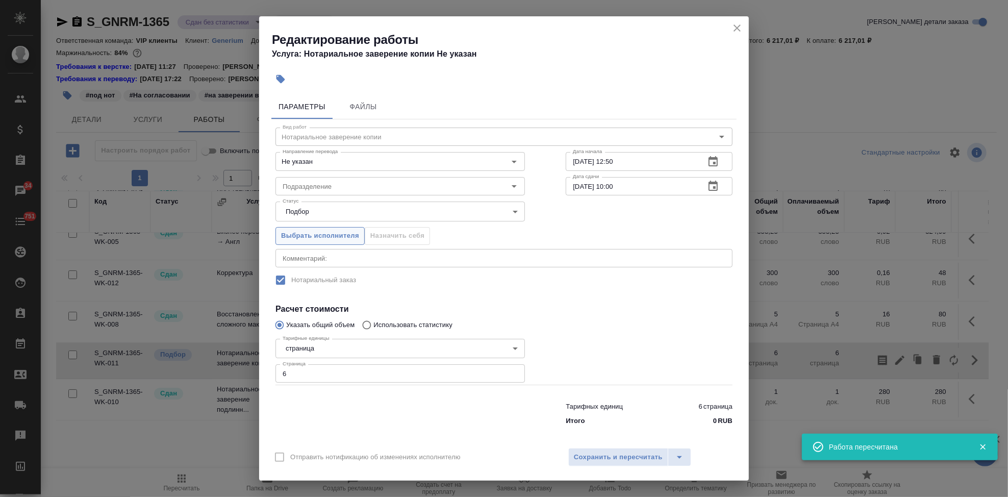
click at [321, 234] on span "Выбрать исполнителя" at bounding box center [320, 236] width 78 height 12
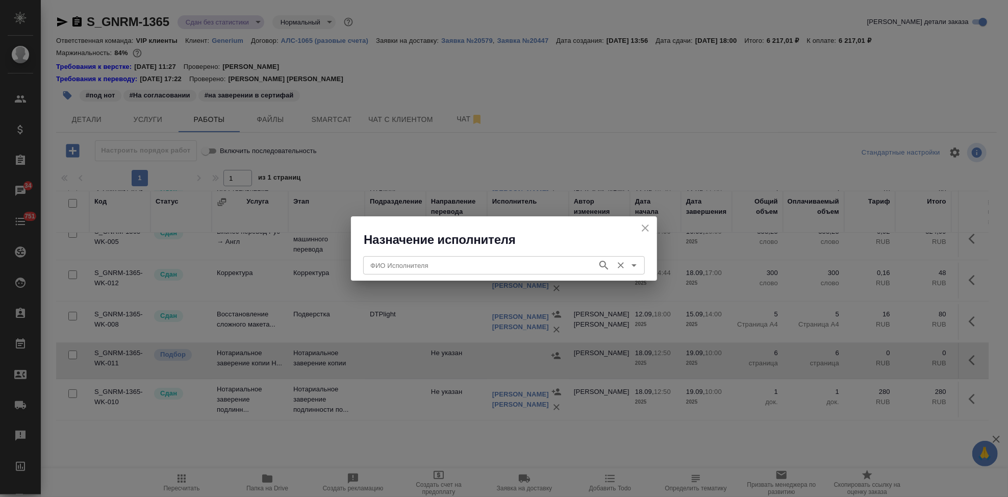
click at [496, 268] on input "ФИО Исполнителя" at bounding box center [479, 265] width 226 height 12
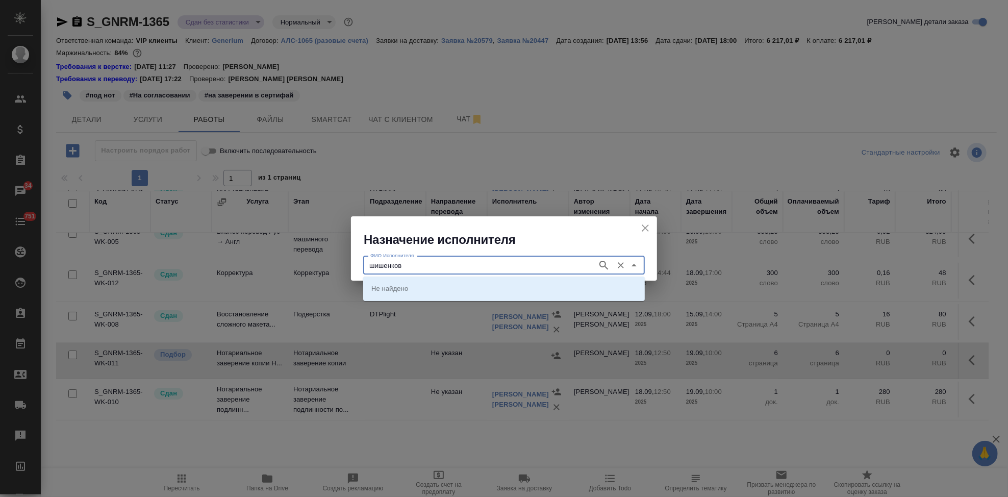
type input "шишенков"
click at [416, 281] on li "[PERSON_NAME] [PERSON_NAME]" at bounding box center [504, 288] width 282 height 18
type input "[PERSON_NAME] [PERSON_NAME]"
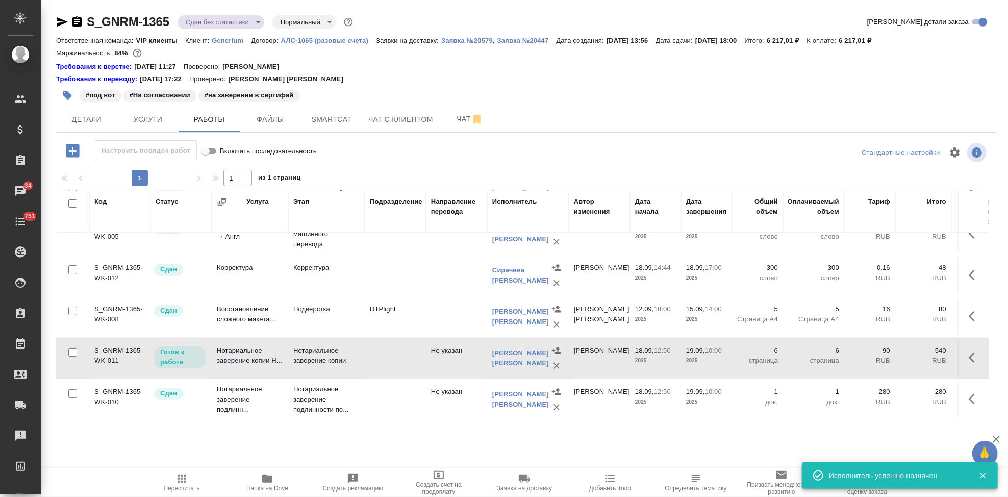
click at [969, 353] on icon "button" at bounding box center [972, 358] width 6 height 10
click at [894, 352] on icon "button" at bounding box center [900, 357] width 12 height 12
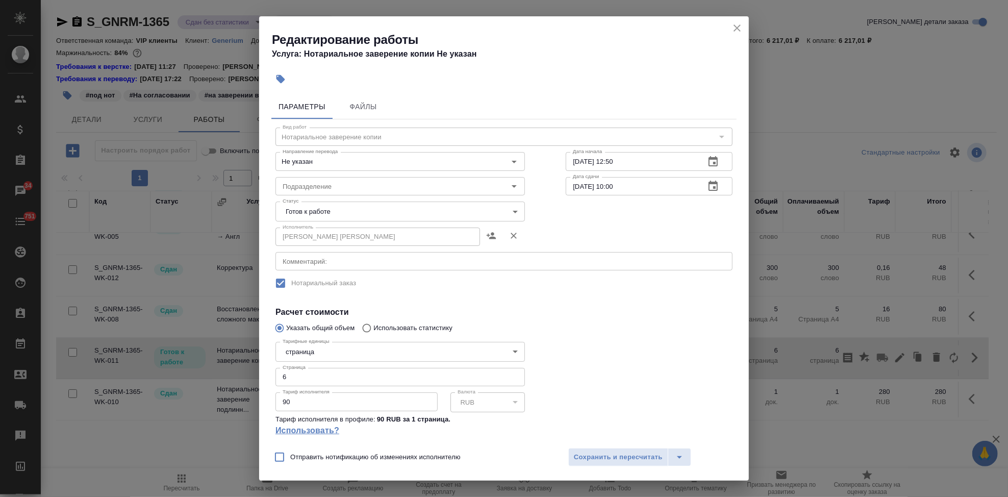
click at [311, 434] on link "Использовать?" at bounding box center [399, 430] width 249 height 12
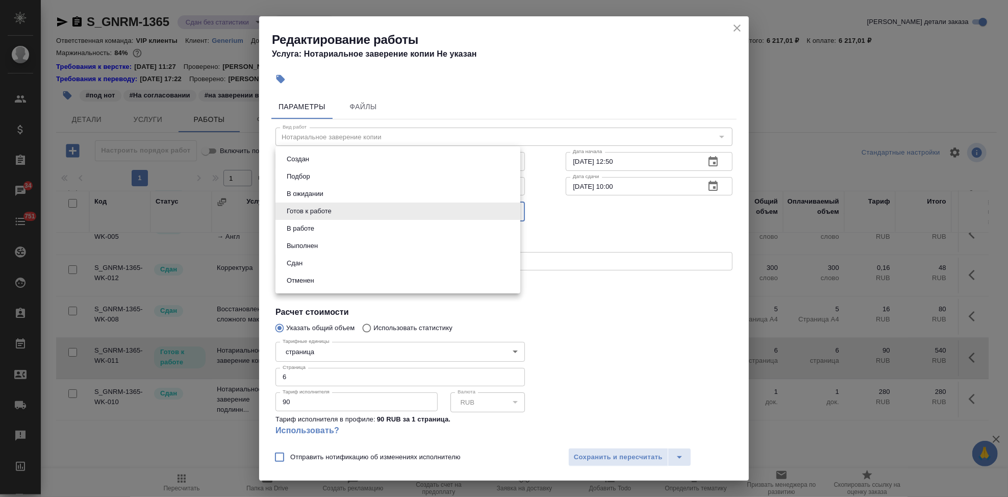
drag, startPoint x: 506, startPoint y: 210, endPoint x: 490, endPoint y: 214, distance: 16.8
click at [507, 211] on body "🙏 .cls-1 fill:#fff; AWATERA Kabargina [PERSON_NAME] Спецификации Заказы 34 Чаты…" at bounding box center [504, 248] width 1008 height 497
click at [305, 266] on button "Сдан" at bounding box center [295, 263] width 22 height 11
type input "closed"
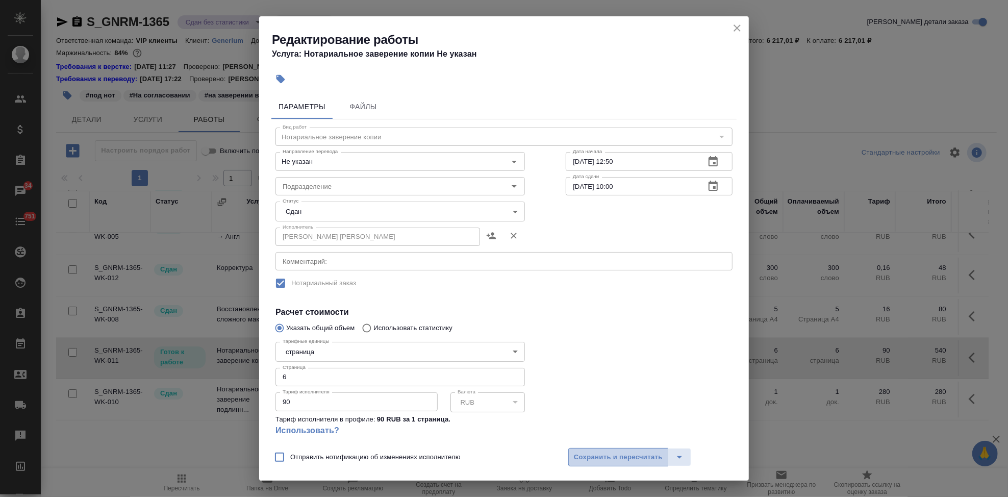
click at [628, 459] on span "Сохранить и пересчитать" at bounding box center [618, 457] width 89 height 12
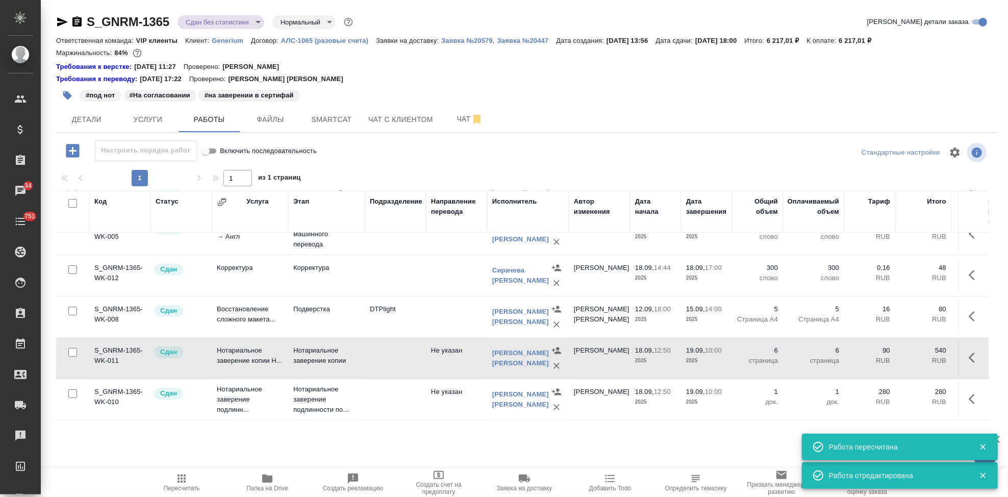
scroll to position [89, 0]
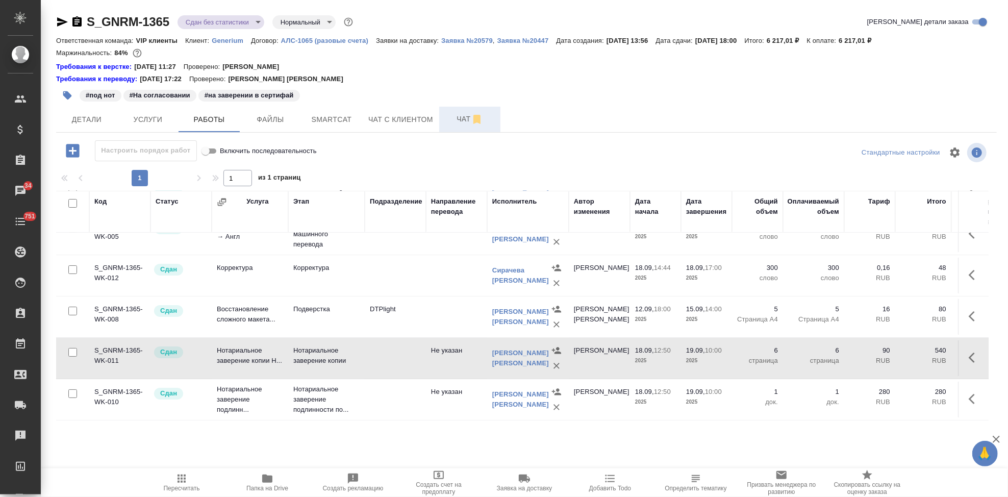
click at [459, 126] on button "Чат" at bounding box center [469, 120] width 61 height 26
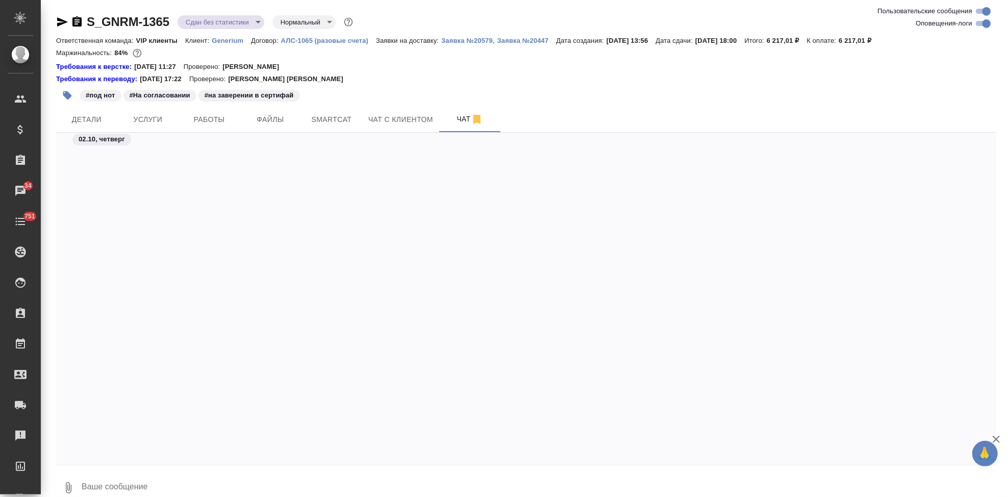
scroll to position [41616, 0]
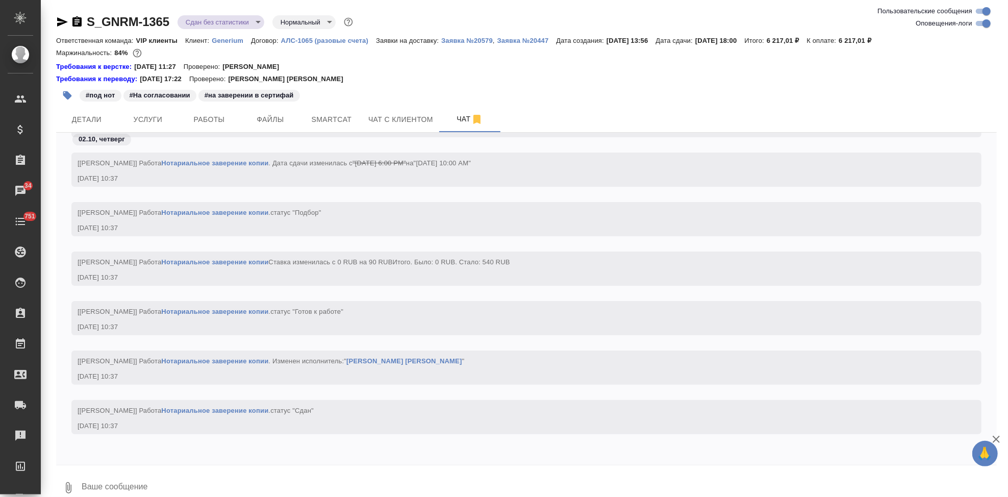
click at [206, 484] on textarea at bounding box center [539, 487] width 916 height 35
type textarea """
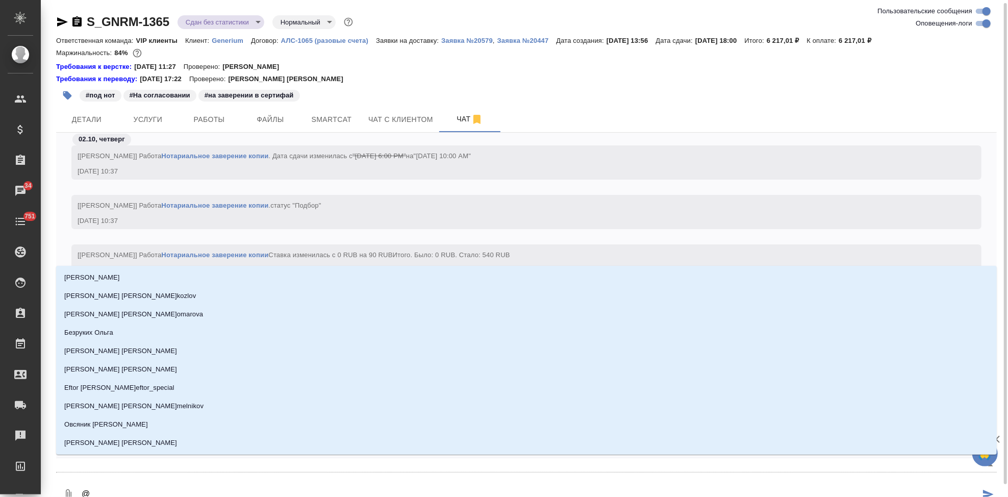
scroll to position [2, 0]
type textarea "@г"
type input "г"
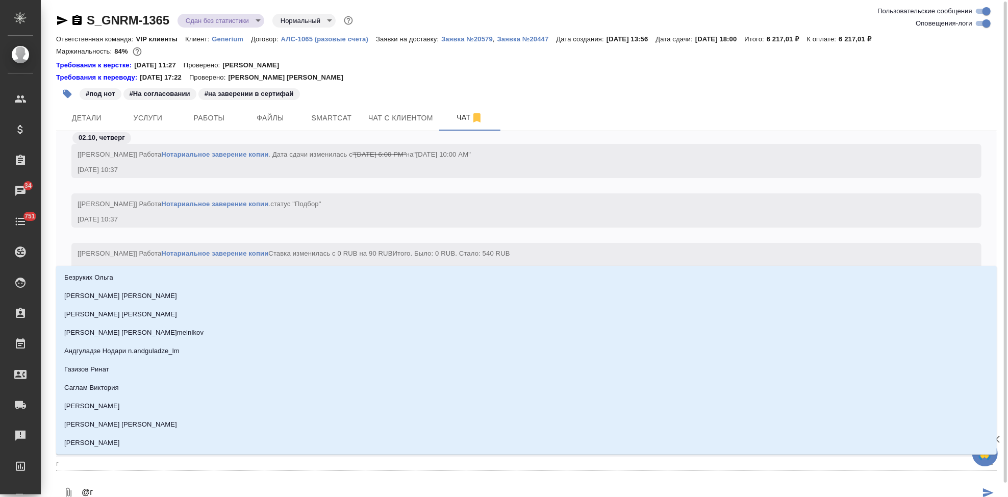
type textarea "@гр"
type input "гр"
type textarea "@гра"
type input "гра"
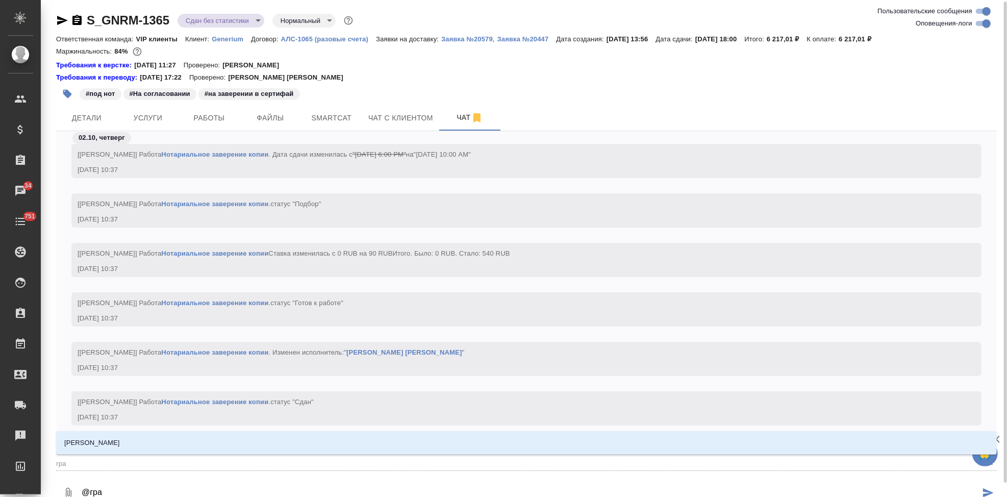
type textarea "@граб"
type input "граб"
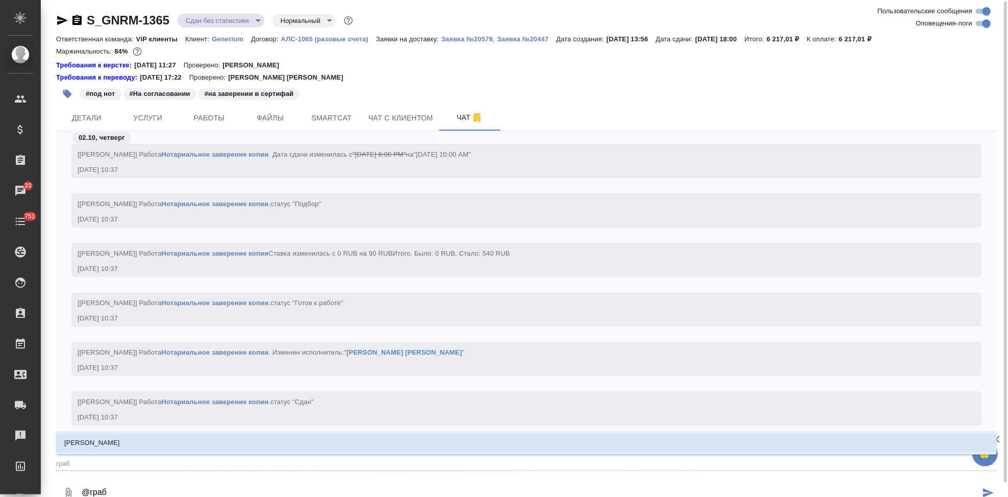
drag, startPoint x: 224, startPoint y: 444, endPoint x: 293, endPoint y: 464, distance: 72.0
click at [224, 444] on li "[PERSON_NAME]" at bounding box center [526, 443] width 941 height 18
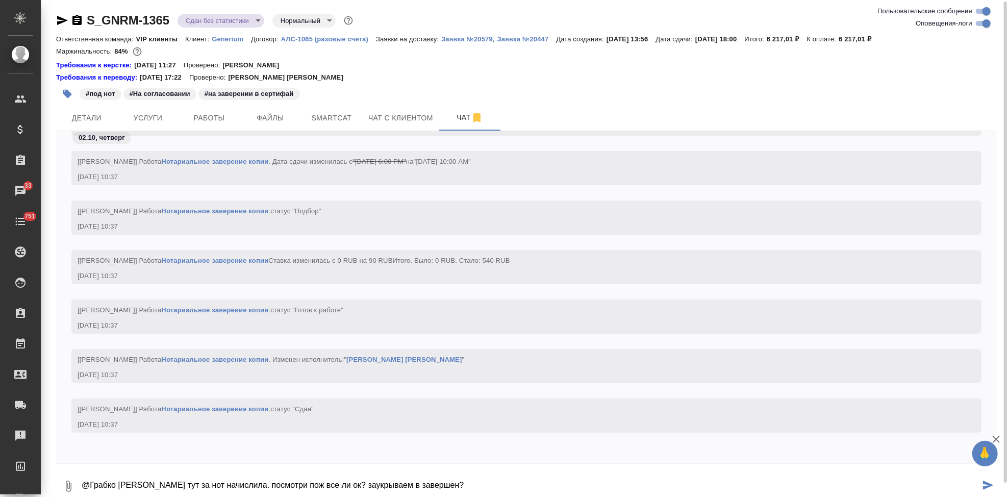
type textarea "@Грабко [PERSON_NAME] тут за нот начислила. посмотри пож все ли ок? заукрываем …"
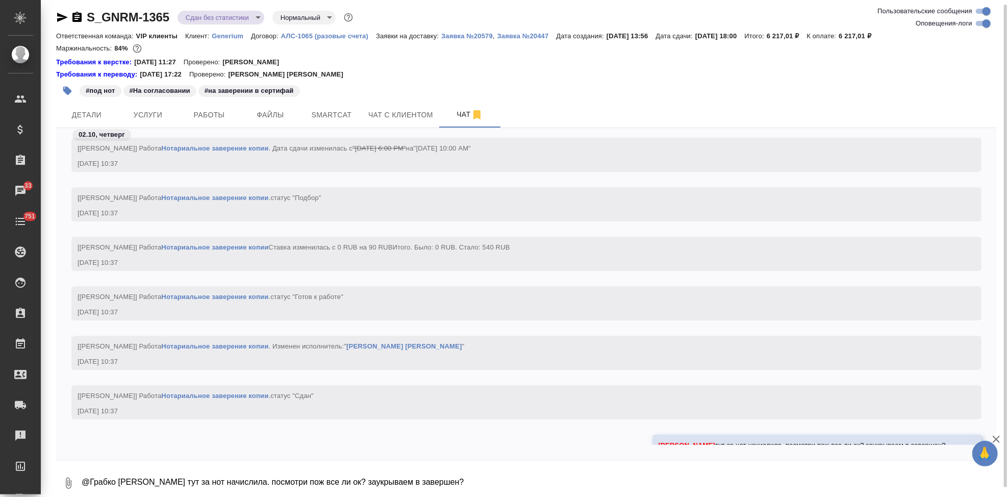
scroll to position [41665, 0]
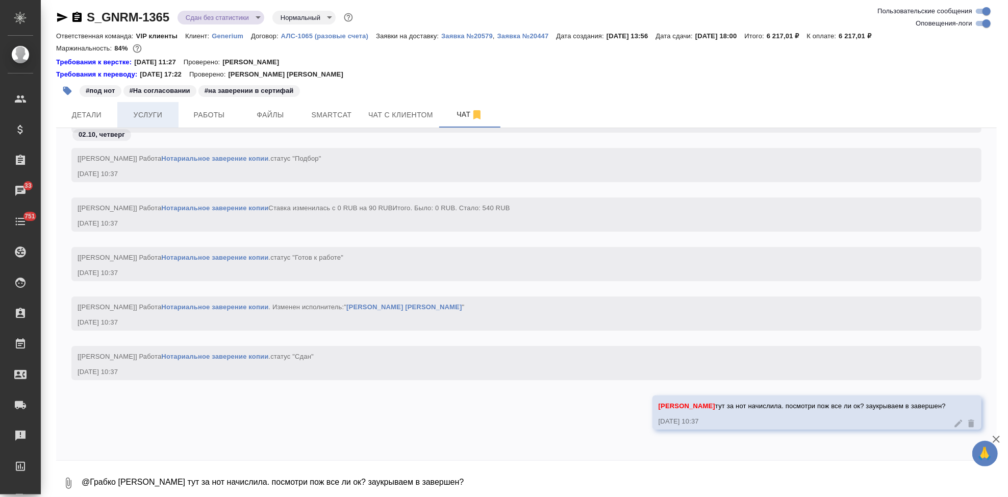
click at [165, 116] on span "Услуги" at bounding box center [147, 115] width 49 height 13
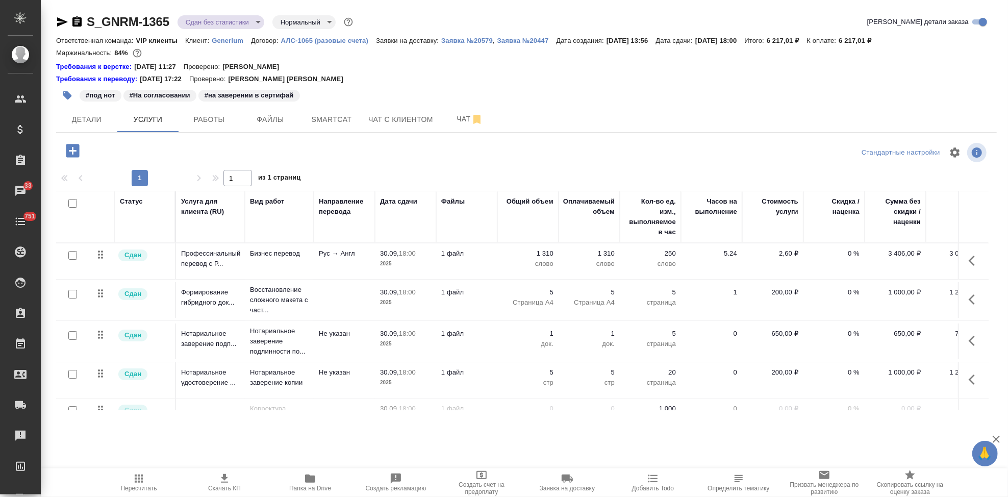
click at [550, 292] on p "5" at bounding box center [527, 292] width 51 height 10
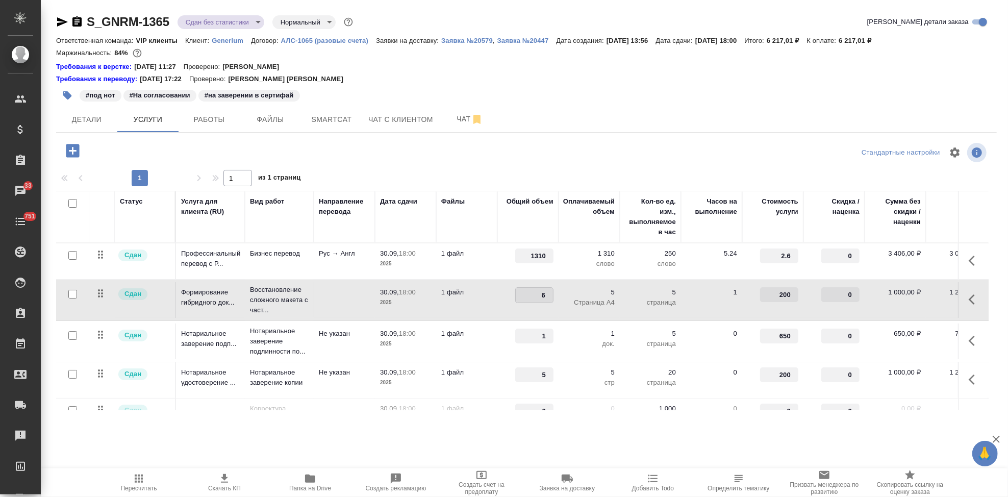
type input "6"
click at [551, 292] on input "6" at bounding box center [534, 295] width 37 height 15
click at [537, 162] on div at bounding box center [527, 152] width 314 height 24
click at [205, 149] on icon "split button" at bounding box center [206, 149] width 5 height 3
click at [158, 170] on li "Сохранить" at bounding box center [155, 171] width 123 height 16
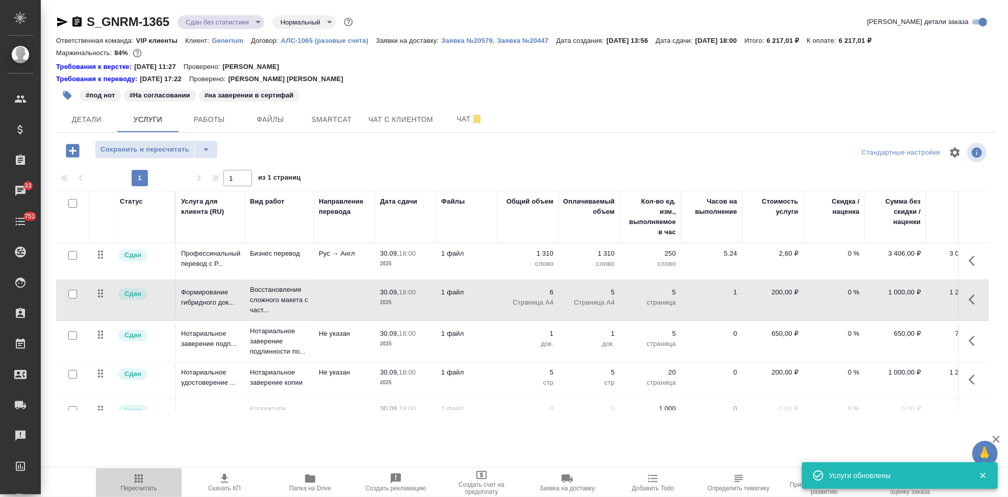
click at [141, 485] on span "Пересчитать" at bounding box center [139, 488] width 36 height 7
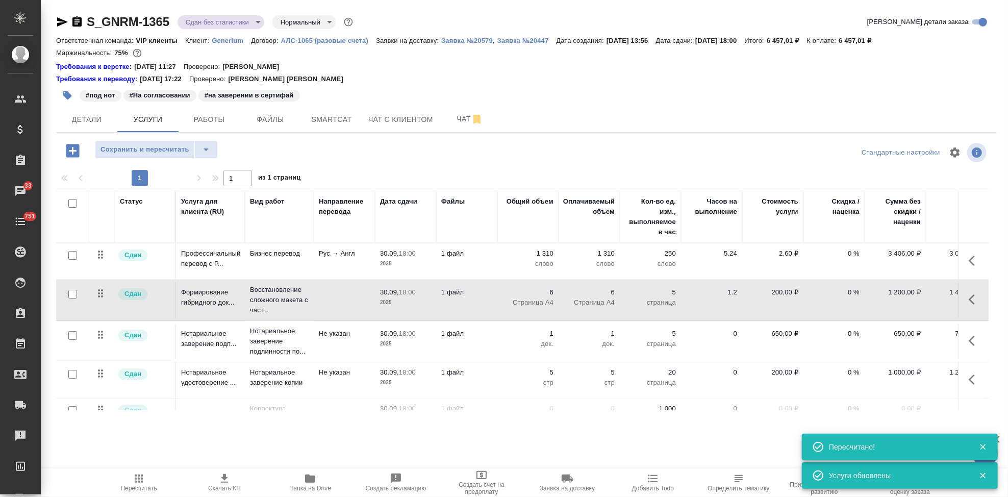
click at [232, 484] on span "Скачать КП" at bounding box center [224, 481] width 73 height 19
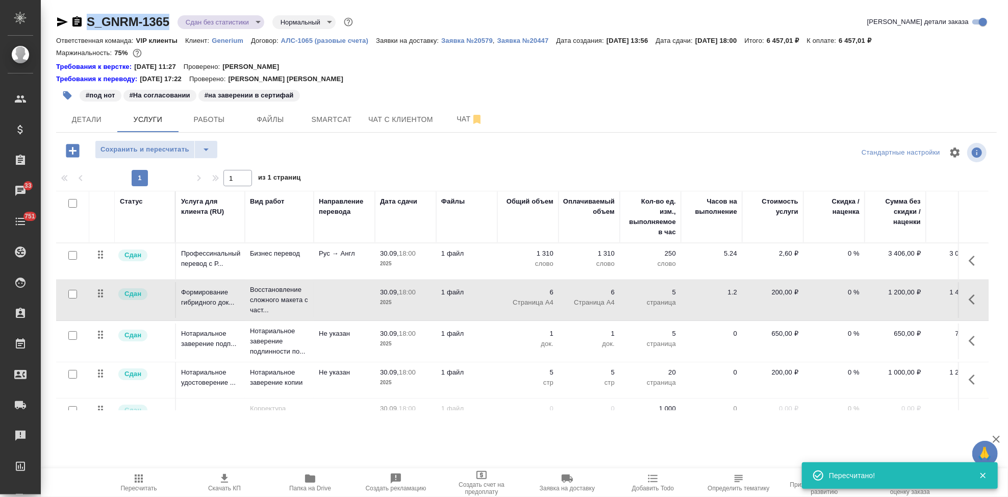
drag, startPoint x: 170, startPoint y: 19, endPoint x: 88, endPoint y: 19, distance: 82.1
click at [88, 19] on div "S_GNRM-1365 Сдан без статистики distributed Нормальный normal" at bounding box center [205, 22] width 299 height 16
copy link "S_GNRM-1365"
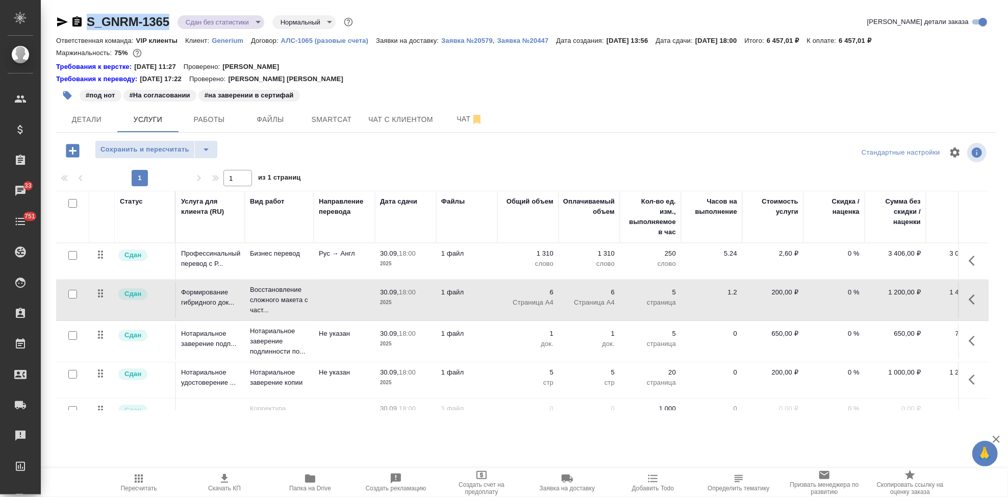
click at [547, 294] on p "6" at bounding box center [527, 292] width 51 height 10
click at [550, 293] on input "7" at bounding box center [534, 295] width 37 height 15
click at [549, 295] on input "6" at bounding box center [534, 295] width 37 height 15
type input "5"
click at [548, 297] on input "5" at bounding box center [534, 295] width 37 height 15
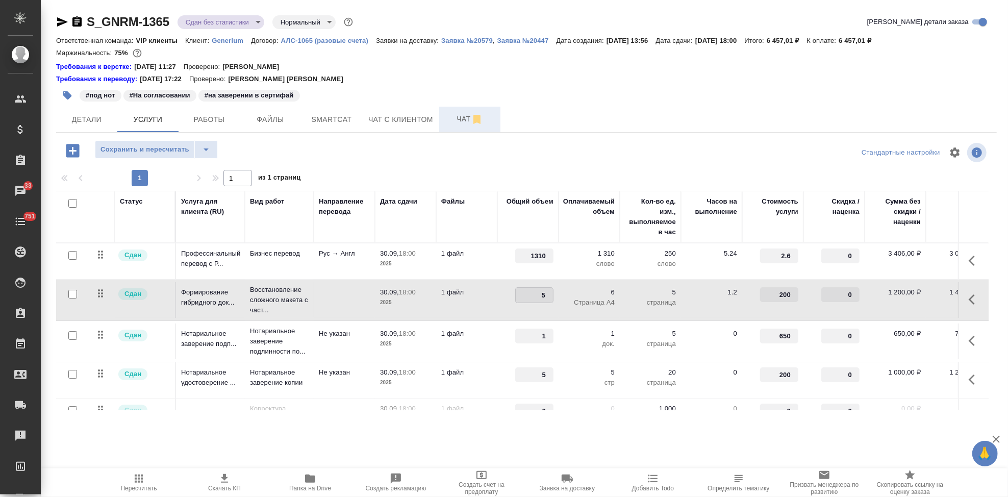
click at [560, 110] on div "Детали Услуги Работы Файлы Smartcat Чат с клиентом Чат" at bounding box center [526, 120] width 941 height 26
click at [200, 144] on icon "split button" at bounding box center [206, 149] width 12 height 12
click at [152, 168] on li "Сохранить" at bounding box center [155, 171] width 123 height 16
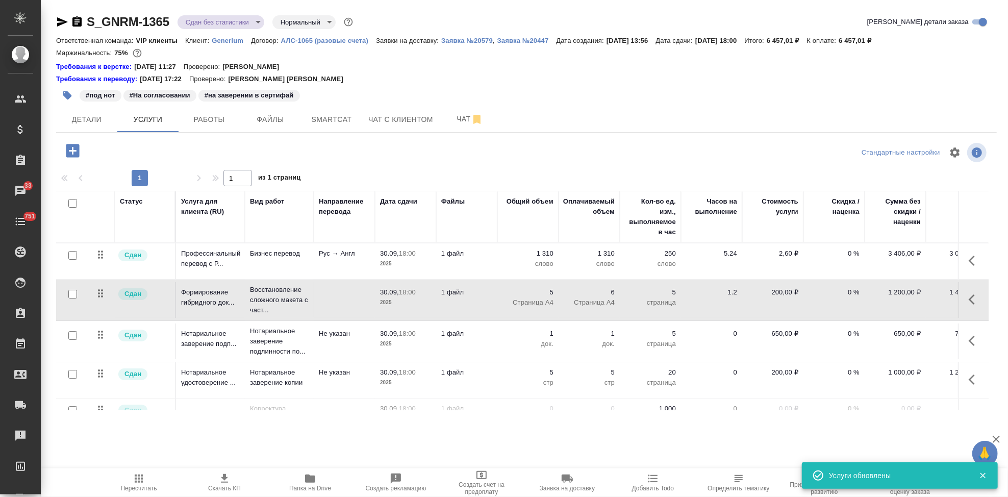
click at [555, 373] on td "5 стр" at bounding box center [527, 380] width 61 height 36
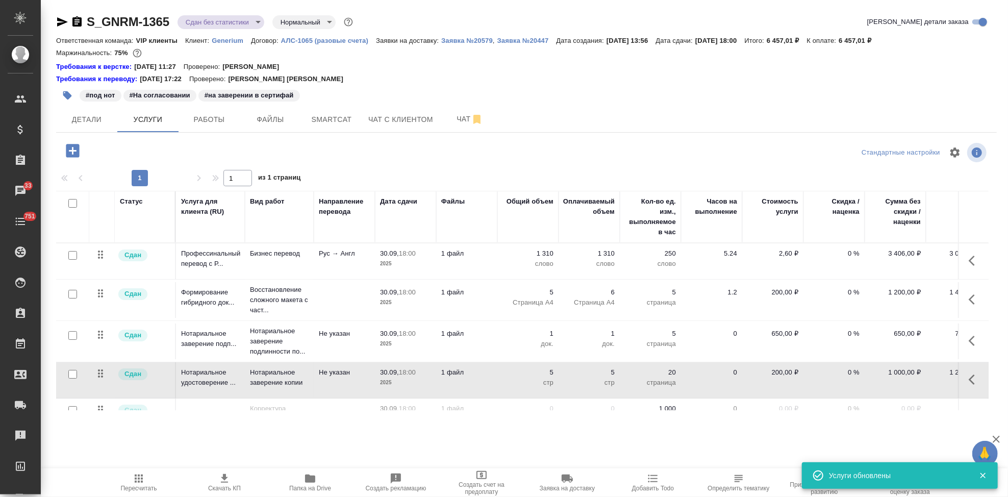
click at [552, 372] on p "5" at bounding box center [527, 372] width 51 height 10
type input "6"
click at [551, 371] on input "6" at bounding box center [534, 374] width 38 height 15
click at [539, 431] on div "S_GNRM-1365 Сдан без статистики distributed Нормальный normal Кратко детали зак…" at bounding box center [527, 218] width 952 height 436
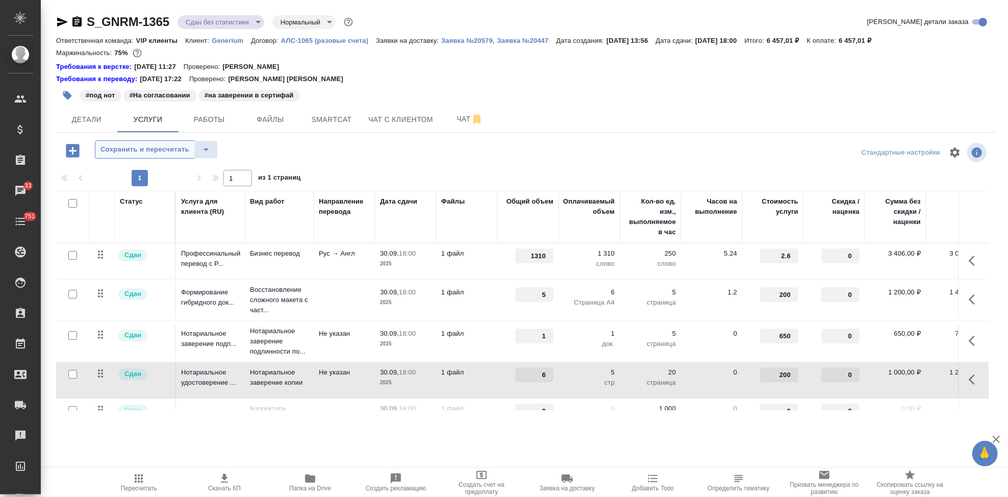
click at [175, 150] on span "Сохранить и пересчитать" at bounding box center [144, 150] width 89 height 12
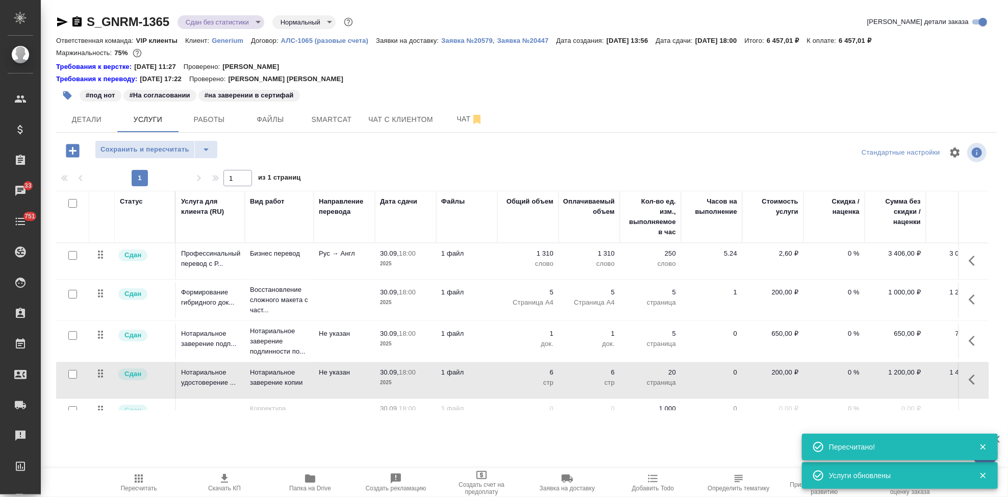
click at [231, 482] on span "Скачать КП" at bounding box center [224, 481] width 73 height 19
